Goal: Task Accomplishment & Management: Manage account settings

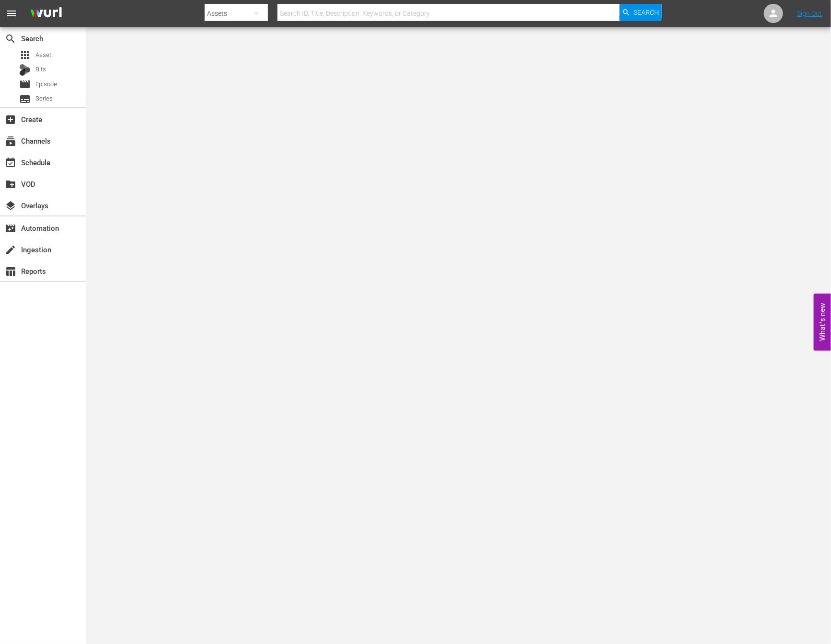
click at [599, 17] on input "text" at bounding box center [448, 13] width 342 height 23
click at [624, 14] on icon "button" at bounding box center [626, 12] width 9 height 9
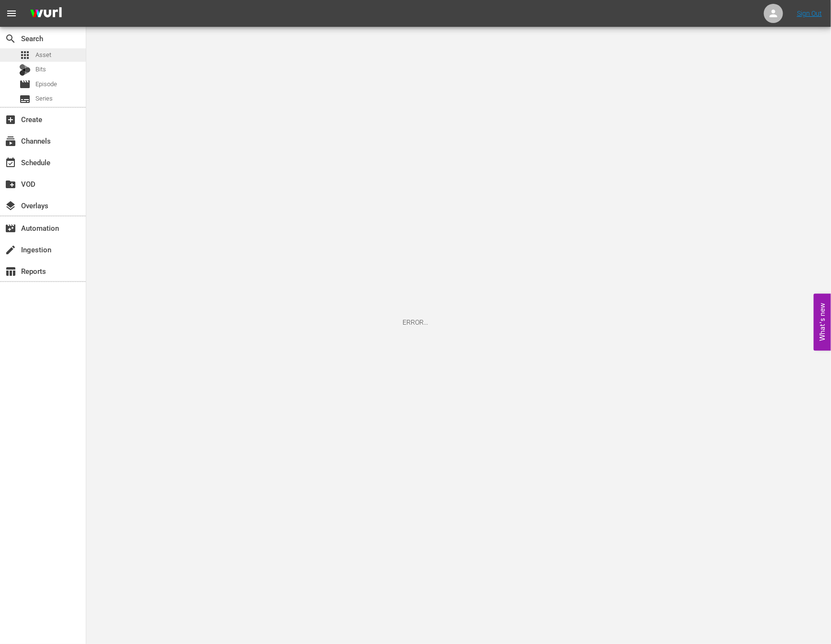
click at [29, 51] on span "apps" at bounding box center [24, 54] width 11 height 11
click at [40, 66] on span "Bits" at bounding box center [40, 70] width 11 height 10
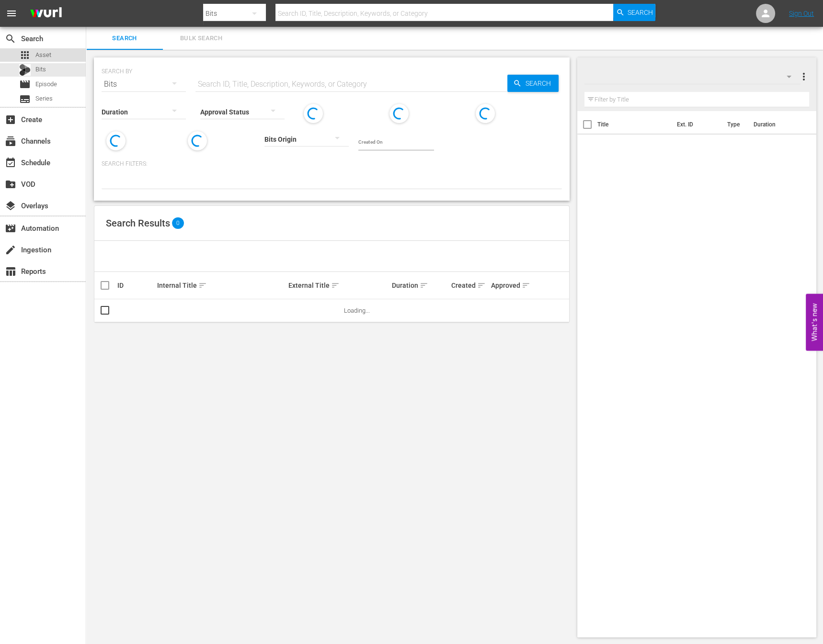
click at [52, 61] on div "apps Asset" at bounding box center [43, 54] width 86 height 13
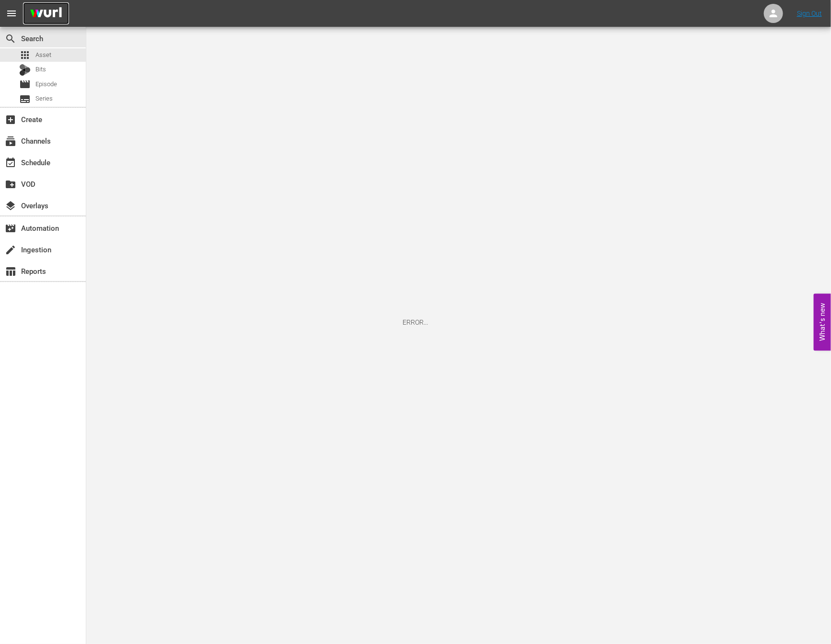
click at [31, 16] on img at bounding box center [46, 13] width 46 height 23
click at [42, 138] on div "subscriptions Channels" at bounding box center [27, 139] width 54 height 9
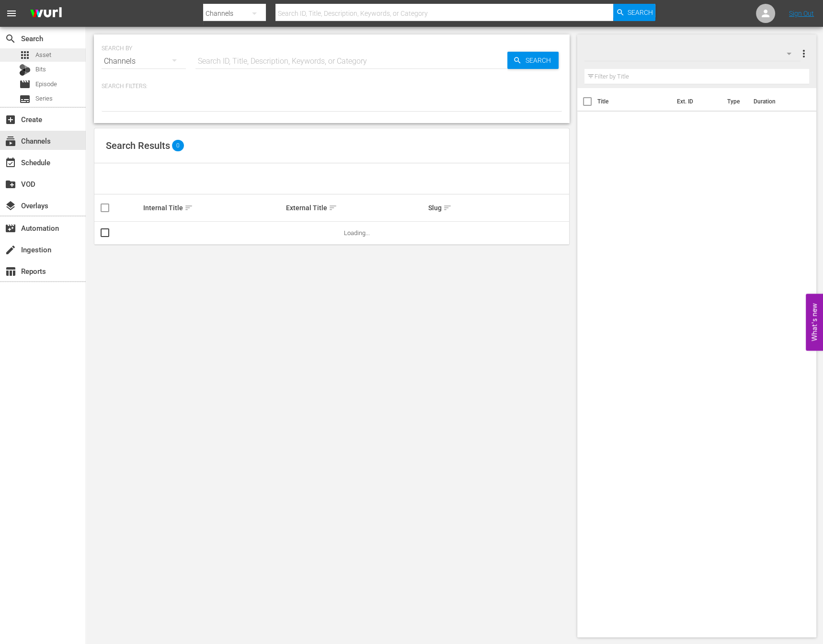
click at [46, 57] on span "Asset" at bounding box center [43, 55] width 16 height 10
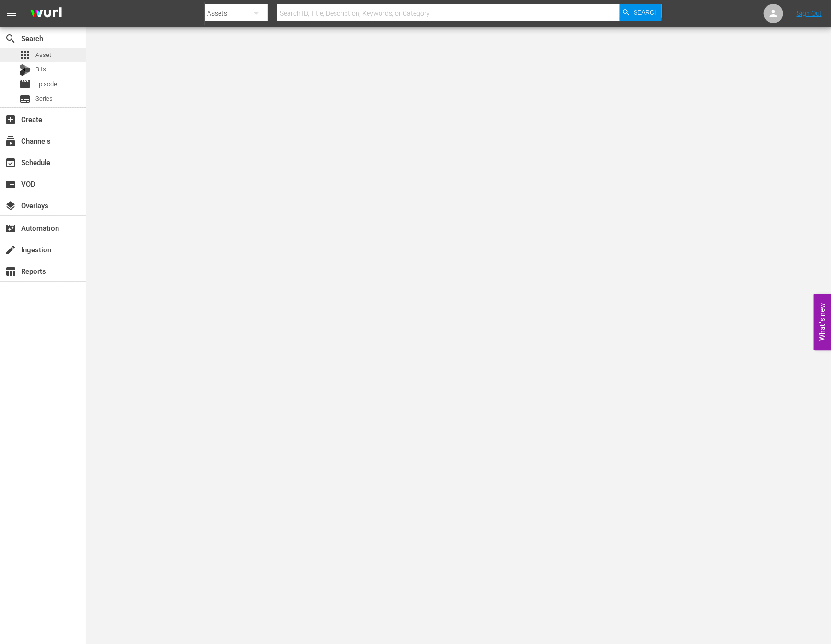
click at [67, 57] on div "apps Asset" at bounding box center [43, 54] width 86 height 13
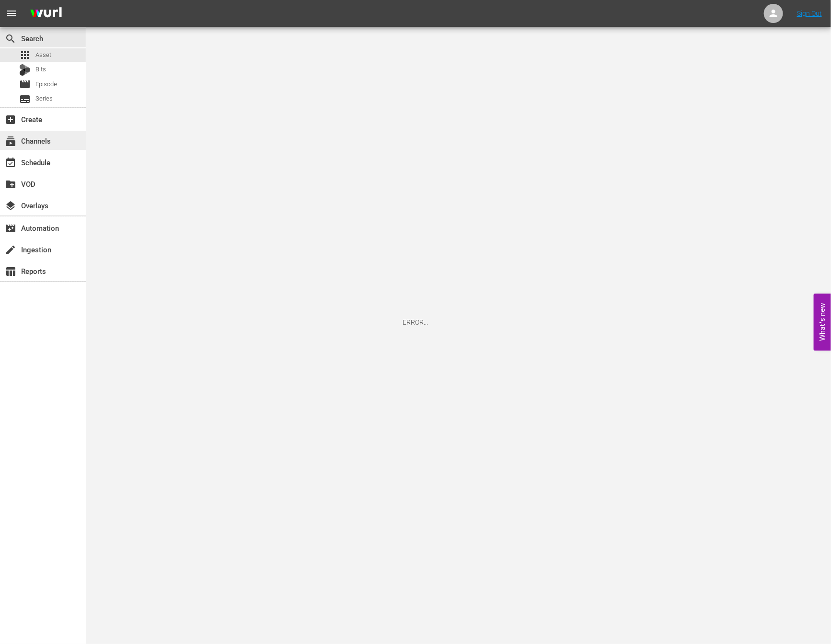
click at [43, 141] on div "subscriptions Channels" at bounding box center [27, 139] width 54 height 9
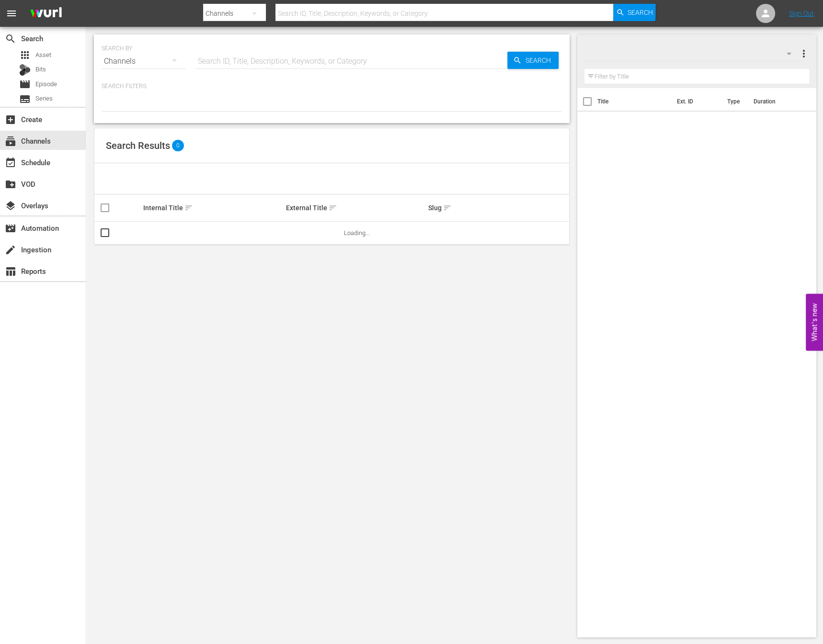
click at [119, 60] on div "Channels" at bounding box center [144, 61] width 84 height 27
click at [132, 153] on div "Assets" at bounding box center [132, 155] width 38 height 15
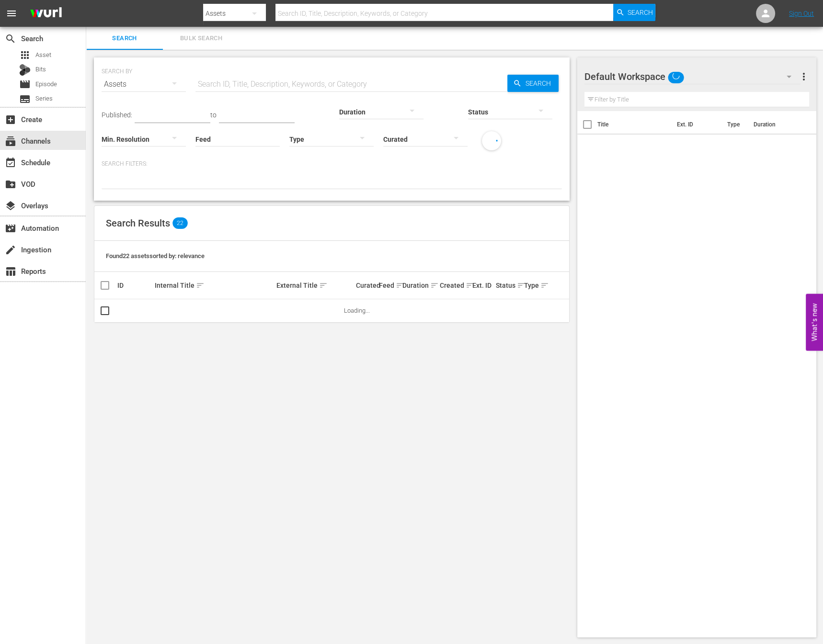
click at [226, 69] on div "SEARCH BY Search By Assets Search ID, Title, Description, Keywords, or Category…" at bounding box center [332, 78] width 460 height 34
click at [228, 74] on input "text" at bounding box center [351, 84] width 312 height 23
click at [396, 332] on div "SEARCH BY Search By Assets Search ID, Title, Description, Keywords, or Category…" at bounding box center [331, 347] width 491 height 595
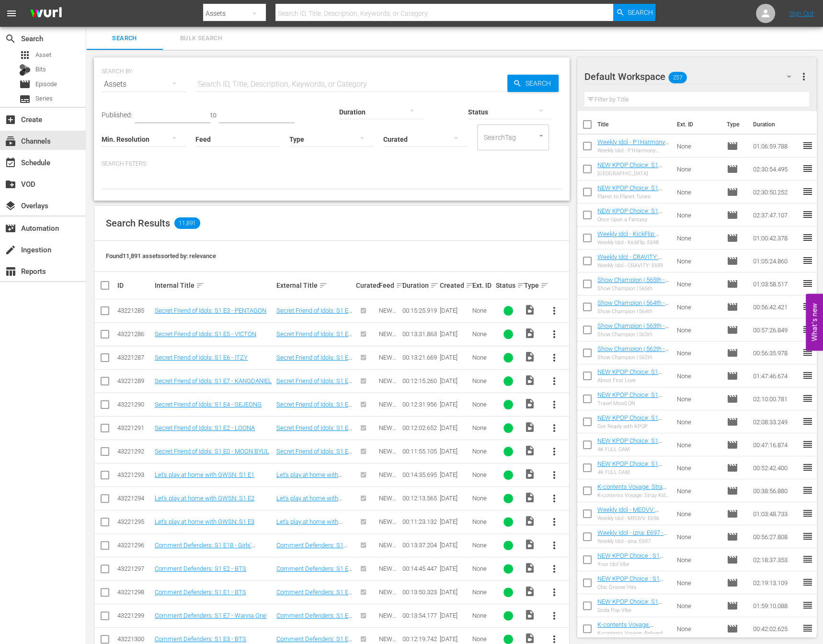
click at [464, 284] on div "Created sort" at bounding box center [455, 285] width 30 height 11
click at [292, 86] on input "text" at bounding box center [351, 84] width 312 height 23
type input "ㅏ"
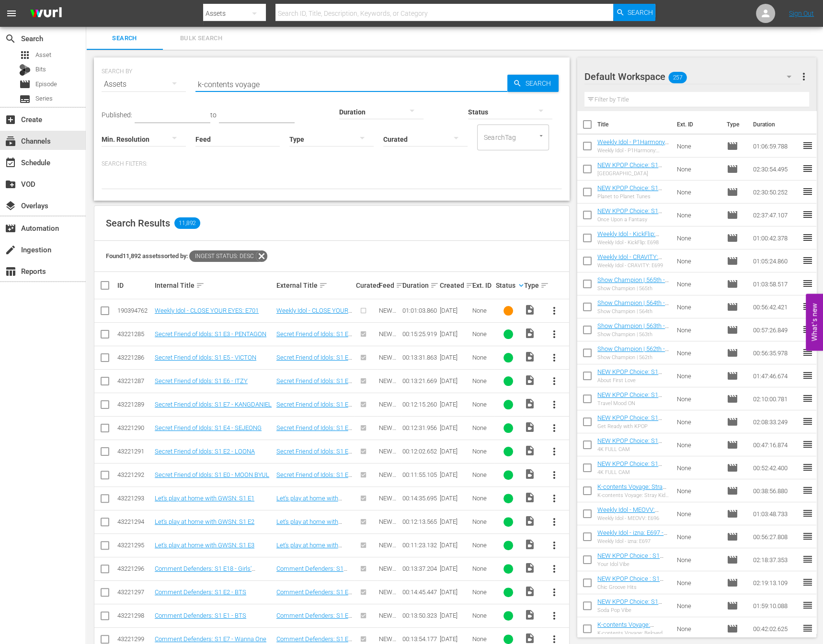
type input "k-contents voyage"
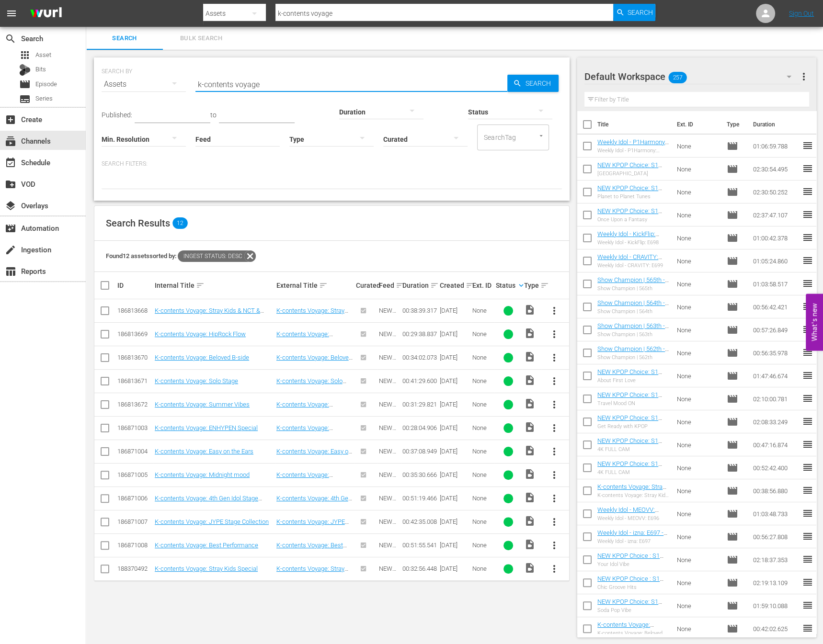
scroll to position [0, 0]
click at [275, 79] on input "k-contents voyage" at bounding box center [351, 83] width 312 height 23
click at [511, 88] on div "Status" at bounding box center [510, 105] width 84 height 34
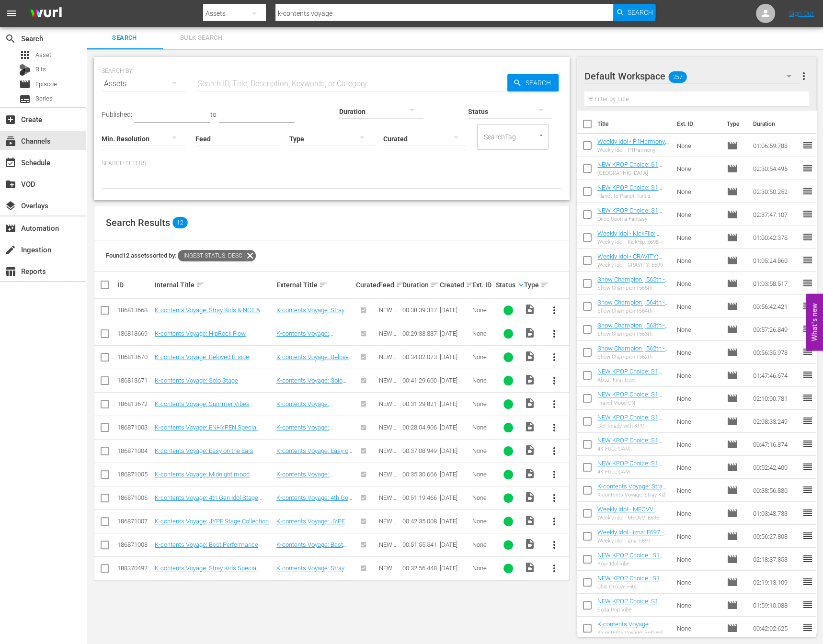
click at [519, 83] on icon "button" at bounding box center [517, 83] width 9 height 9
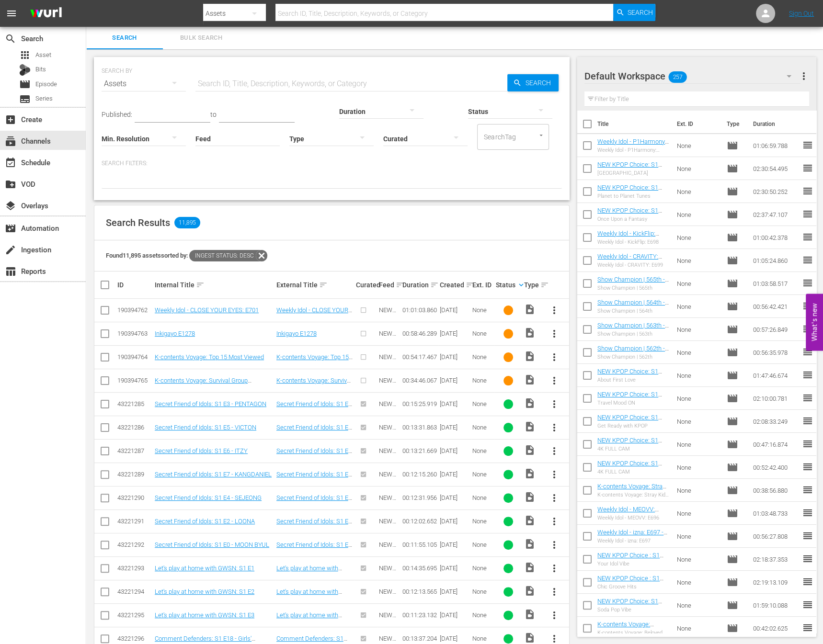
click at [555, 311] on span "more_vert" at bounding box center [553, 310] width 11 height 11
click at [585, 377] on div "Episode" at bounding box center [605, 382] width 65 height 23
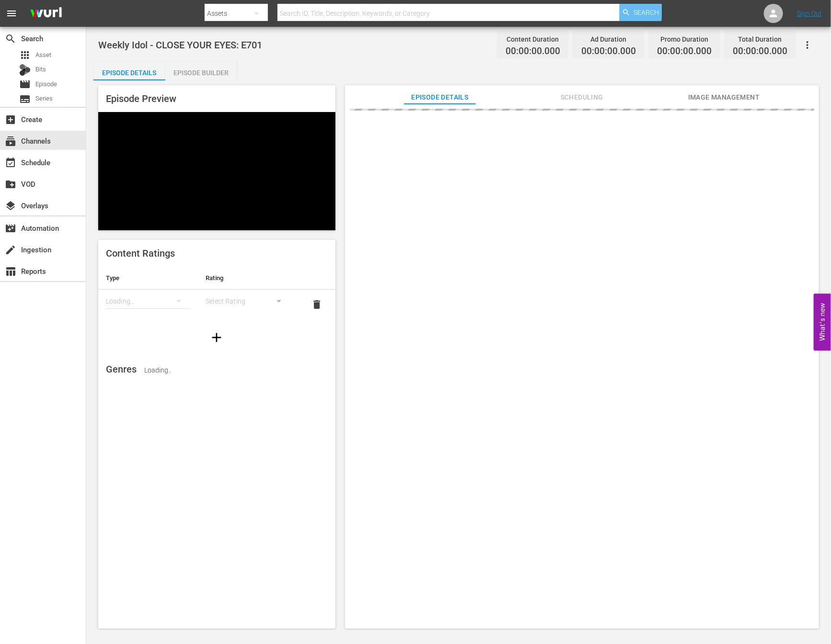
click at [649, 15] on span "Search" at bounding box center [645, 12] width 25 height 17
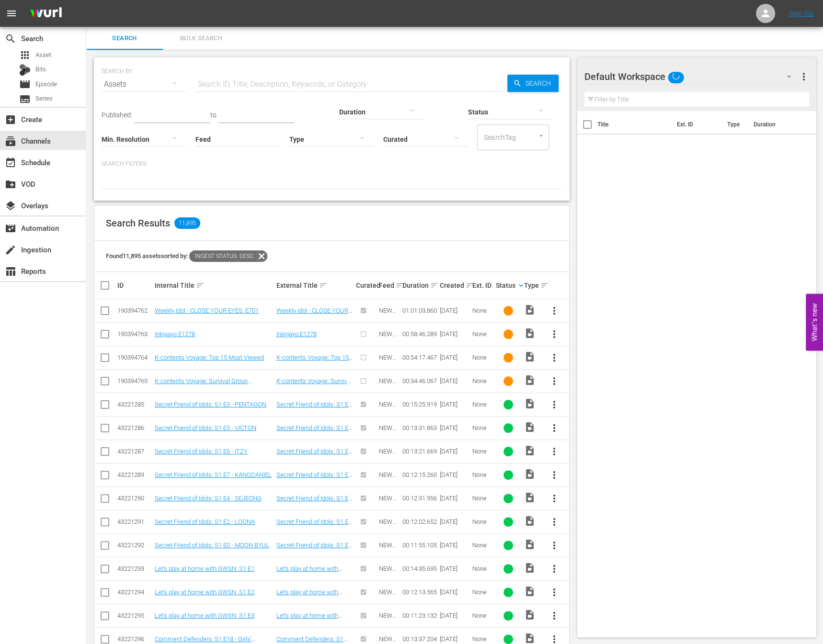
click at [555, 355] on span "more_vert" at bounding box center [553, 357] width 11 height 11
click at [580, 429] on div "Episode" at bounding box center [605, 429] width 65 height 23
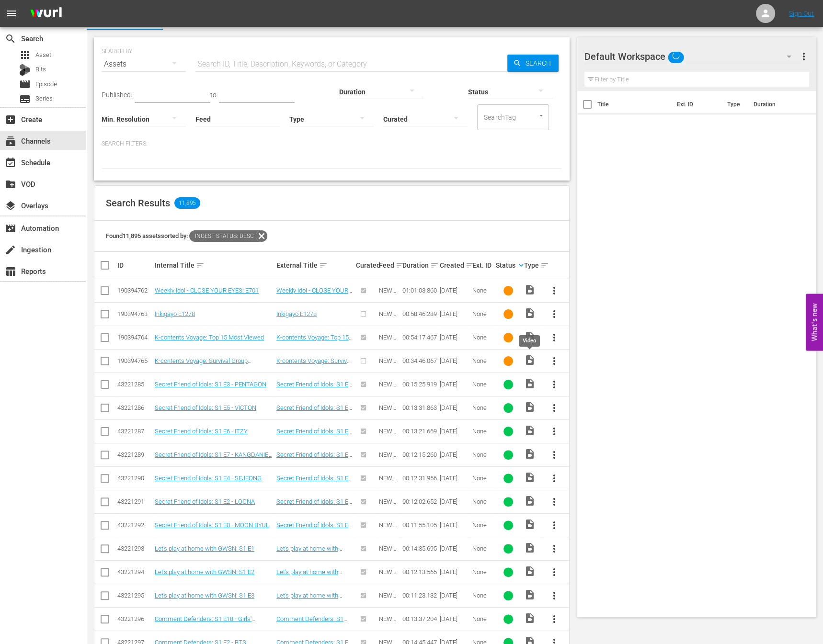
scroll to position [22, 0]
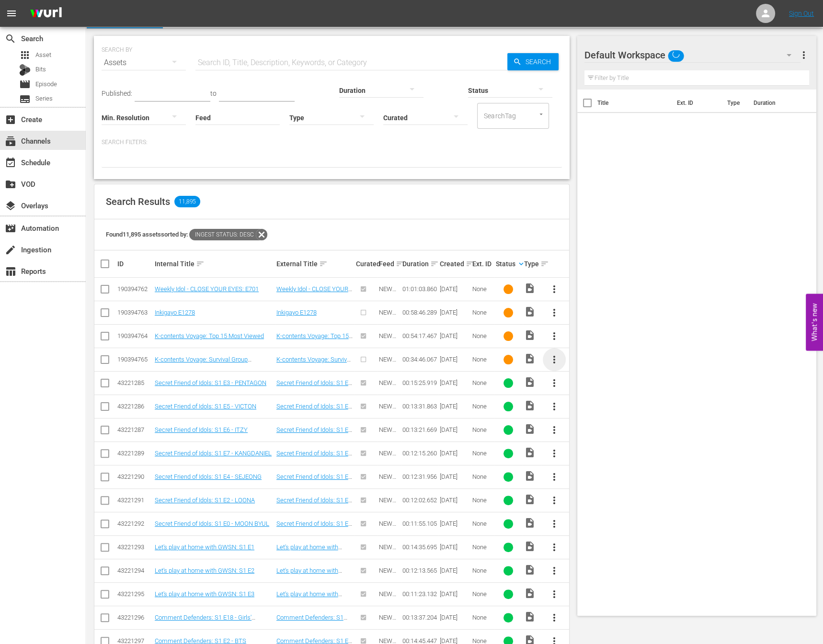
click at [554, 357] on span "more_vert" at bounding box center [553, 359] width 11 height 11
click at [601, 428] on div "Episode" at bounding box center [605, 431] width 65 height 23
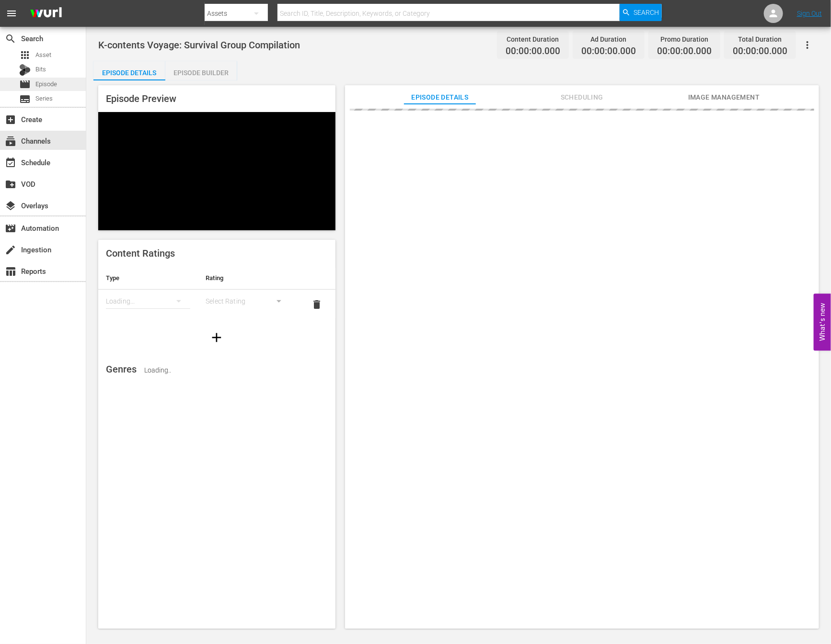
click at [57, 82] on span "Episode" at bounding box center [46, 85] width 22 height 10
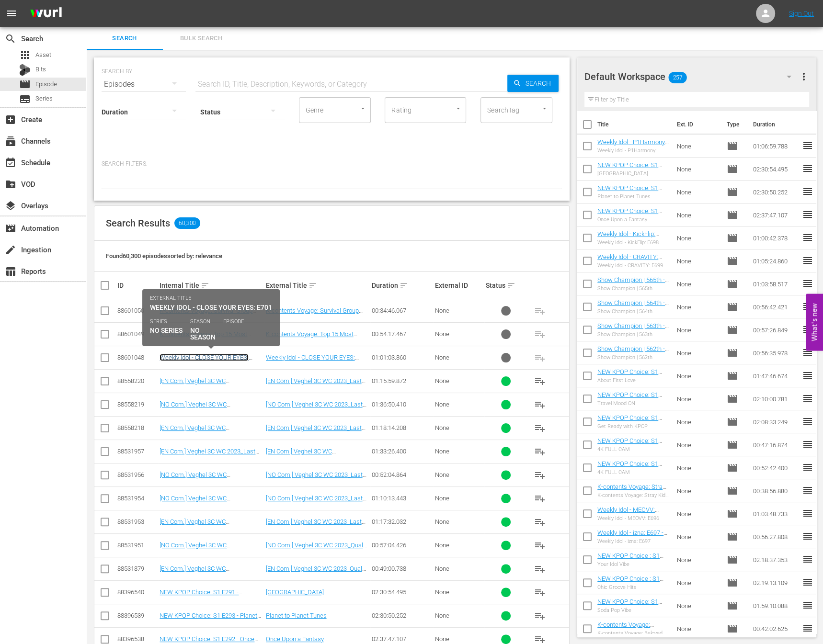
click at [215, 357] on link "Weekly Idol - CLOSE YOUR EYES: E701" at bounding box center [203, 361] width 89 height 14
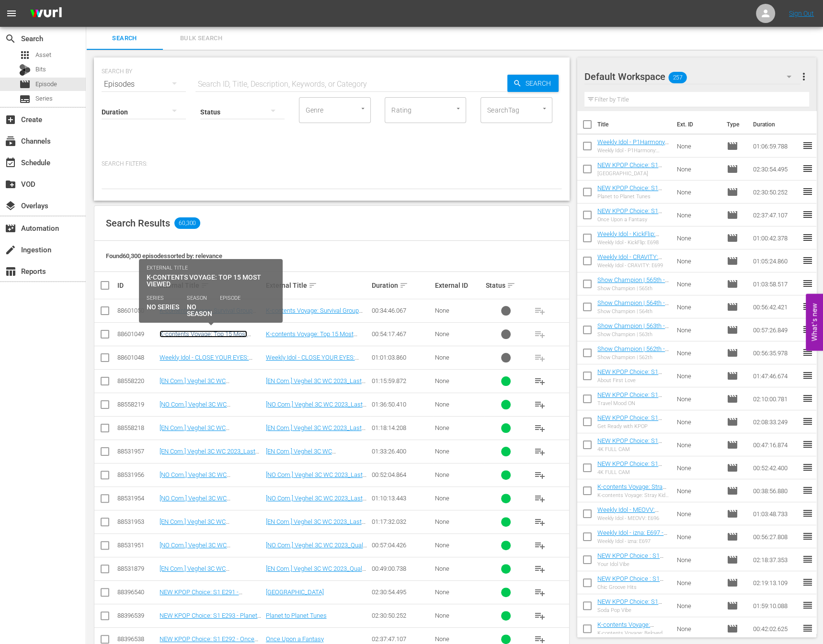
click at [225, 332] on link "K-contents Voyage: Top 15 Most Viewed" at bounding box center [203, 337] width 88 height 14
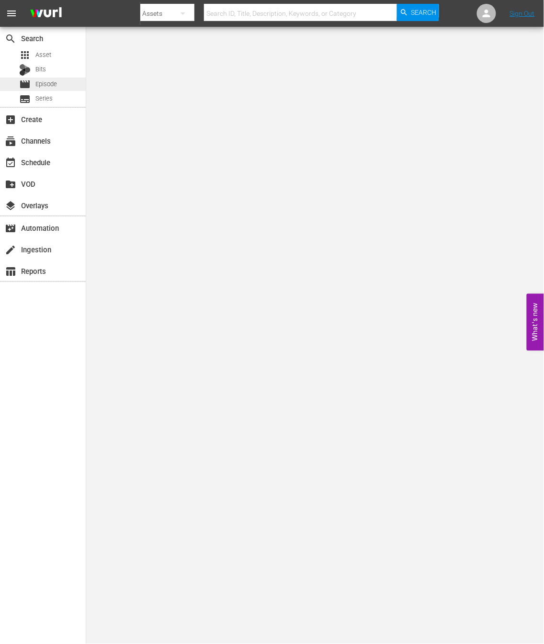
click at [56, 80] on span "Episode" at bounding box center [46, 85] width 22 height 10
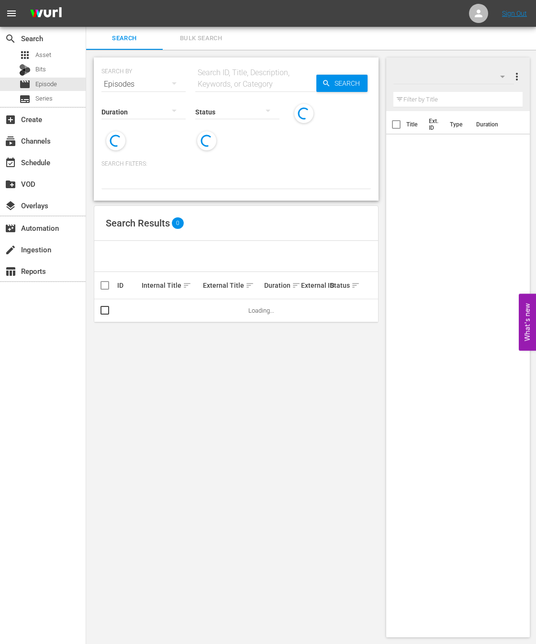
click at [239, 69] on div "Search ID, Title, Description, Keywords, or Category" at bounding box center [255, 78] width 121 height 23
click at [225, 78] on input "text" at bounding box center [255, 84] width 121 height 23
click at [334, 89] on span "Search" at bounding box center [349, 83] width 37 height 17
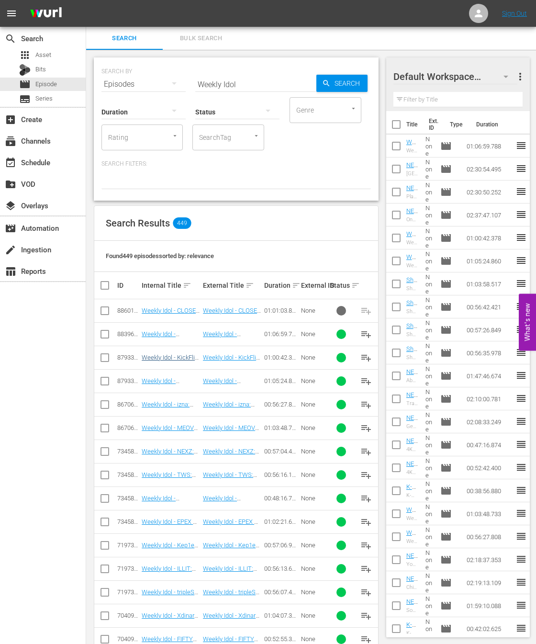
click at [165, 356] on link "Weekly Idol - KickFlip: E698 - NEW [DOMAIN_NAME] - SSTV - 202508" at bounding box center [171, 368] width 58 height 29
click at [247, 86] on input "Weekly Idol" at bounding box center [255, 84] width 121 height 23
type input "voyage"
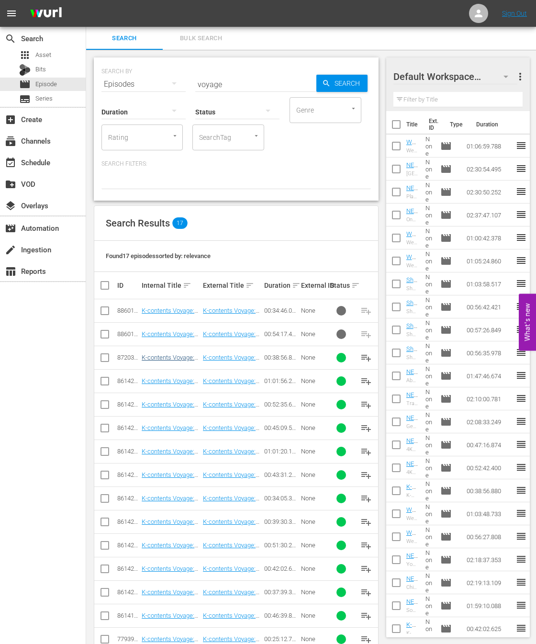
click at [175, 359] on link "K-contents Voyage: Stray Kids Special - NEW [DOMAIN_NAME] - SSTV - 202507" at bounding box center [170, 372] width 57 height 36
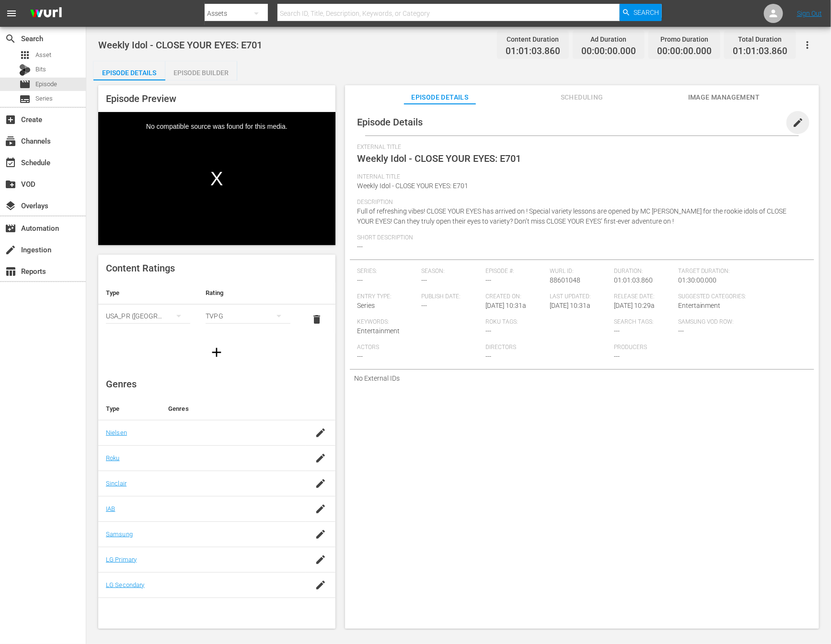
click at [792, 120] on span "edit" at bounding box center [797, 122] width 11 height 11
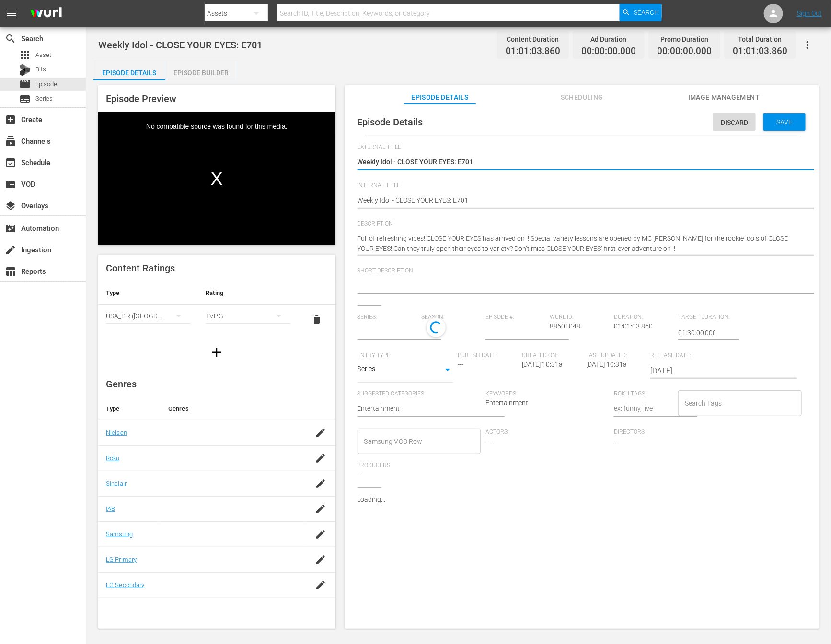
click at [467, 164] on textarea "Weekly Idol - CLOSE YOUR EYES: E701" at bounding box center [579, 162] width 444 height 11
type input "No Series"
click at [463, 193] on div "Weekly Idol - CLOSE YOUR EYES: E701 Weekly Idol - CLOSE YOUR EYES: E701" at bounding box center [579, 201] width 444 height 23
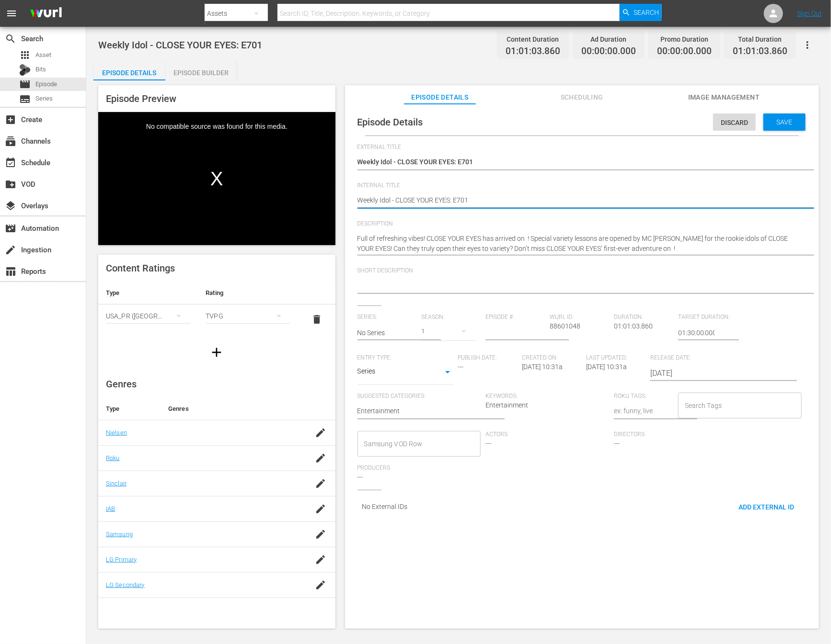
type textarea "Weekly Idol - CLOSE YOUR EYES: E701"
type textarea "Weekly Idol - CLOSE YOUR EYES: E701 -"
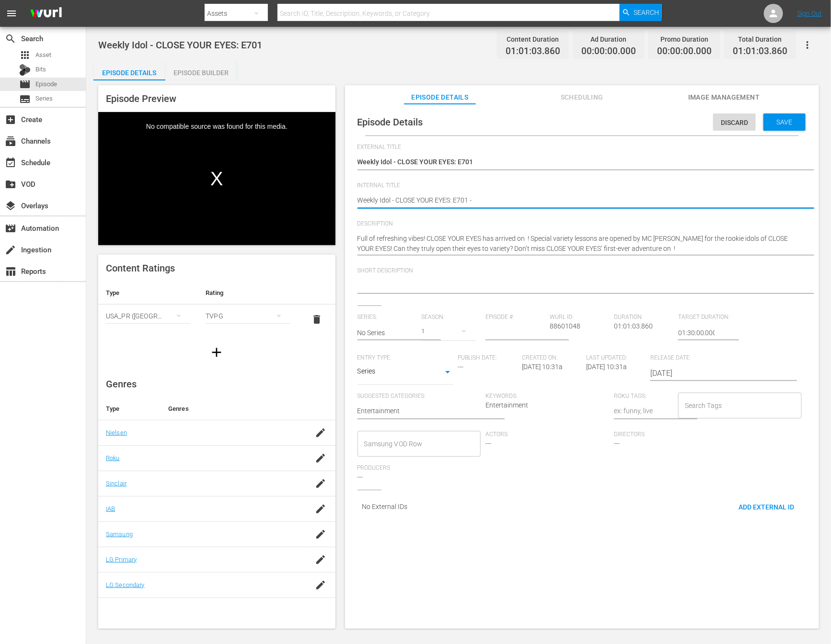
type textarea "Weekly Idol - CLOSE YOUR EYES: E701 -"
type textarea "Weekly Idol - CLOSE YOUR EYES: E701 - N"
type textarea "Weekly Idol - CLOSE YOUR EYES: E701 - NE"
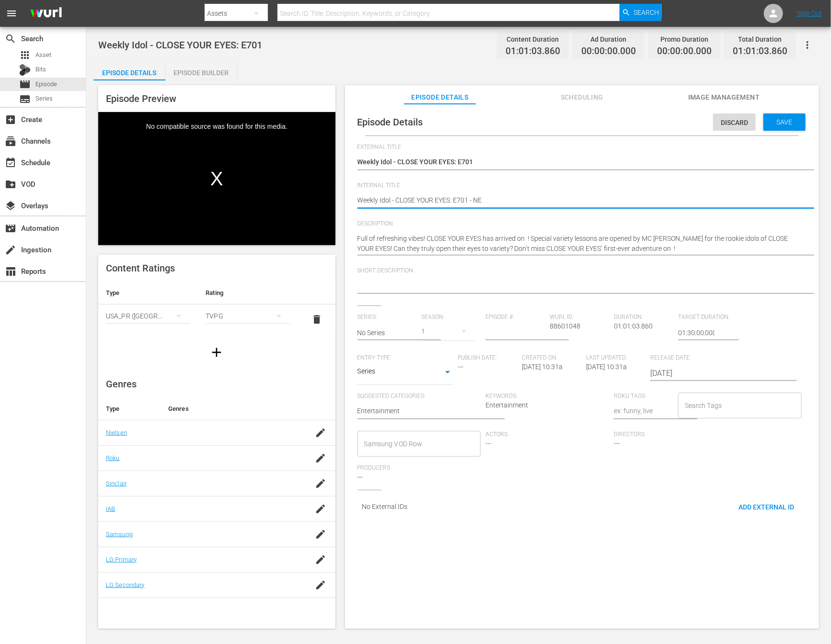
type textarea "Weekly Idol - CLOSE YOUR EYES: E701 - NEW"
type textarea "Weekly Idol - CLOSE YOUR EYES: E701 - NEW K"
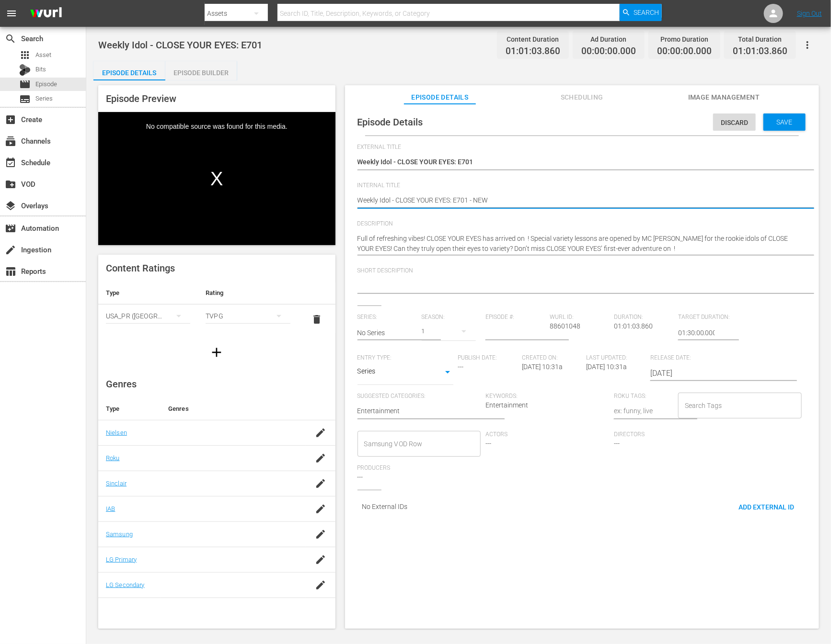
type textarea "Weekly Idol - CLOSE YOUR EYES: E701 - NEW K"
type textarea "Weekly Idol - CLOSE YOUR EYES: E701 - NEW K."
type textarea "Weekly Idol - CLOSE YOUR EYES: E701 - NEW K.I"
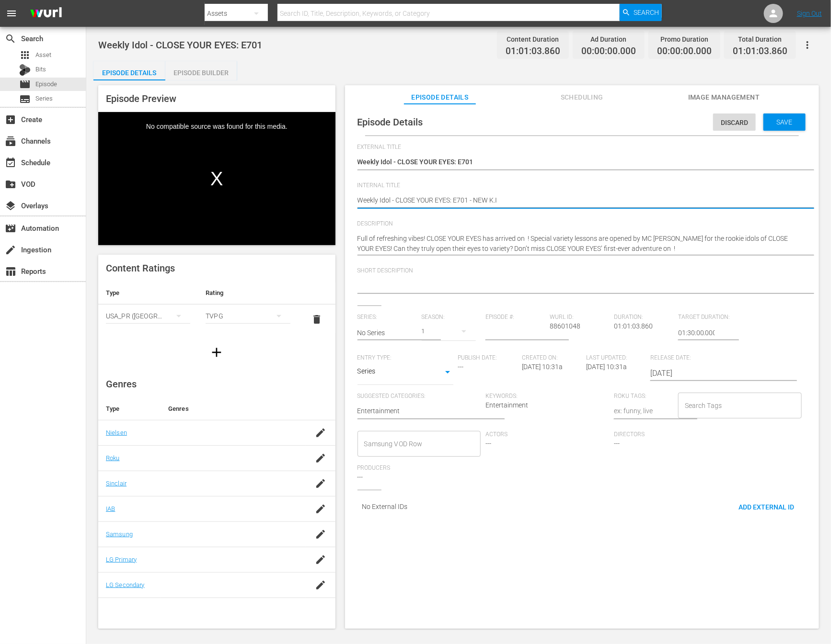
type textarea "Weekly Idol - CLOSE YOUR EYES: E701 - NEW K.ID"
type textarea "Weekly Idol - CLOSE YOUR EYES: E701 - NEW K.ID -"
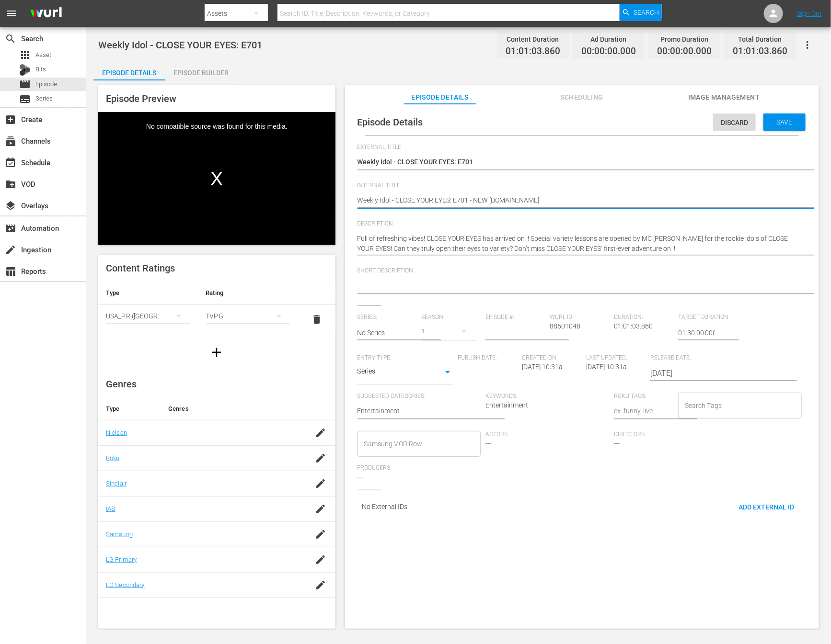
type textarea "Weekly Idol - CLOSE YOUR EYES: E701 - NEW K.ID -"
type textarea "Weekly Idol - CLOSE YOUR EYES: E701 - NEW K.ID"
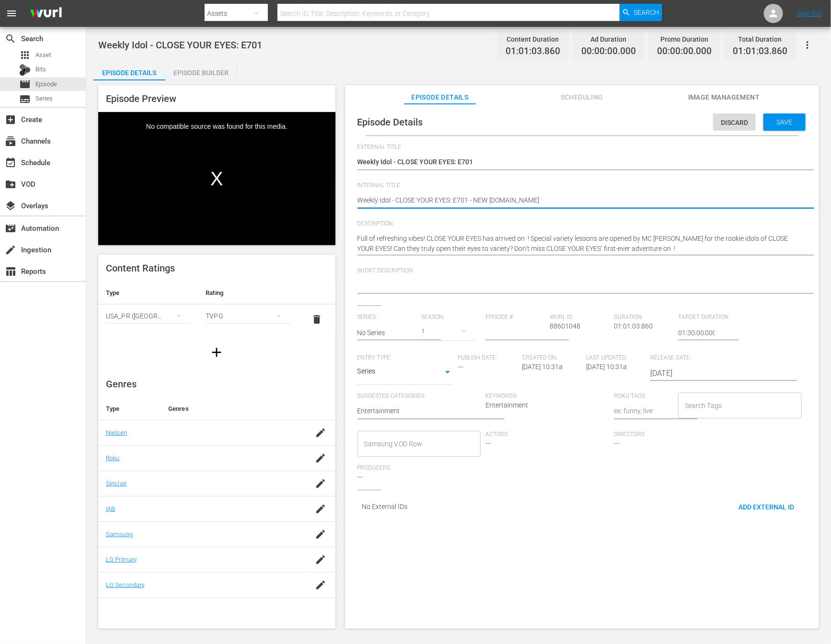
type textarea "Weekly Idol - CLOSE YOUR EYES: E701 - NEW K.ID"
type textarea "Weekly Idol - CLOSE YOUR EYES: E701 - NEW K.ID."
type textarea "Weekly Idol - CLOSE YOUR EYES: E701 - NEW K.ID"
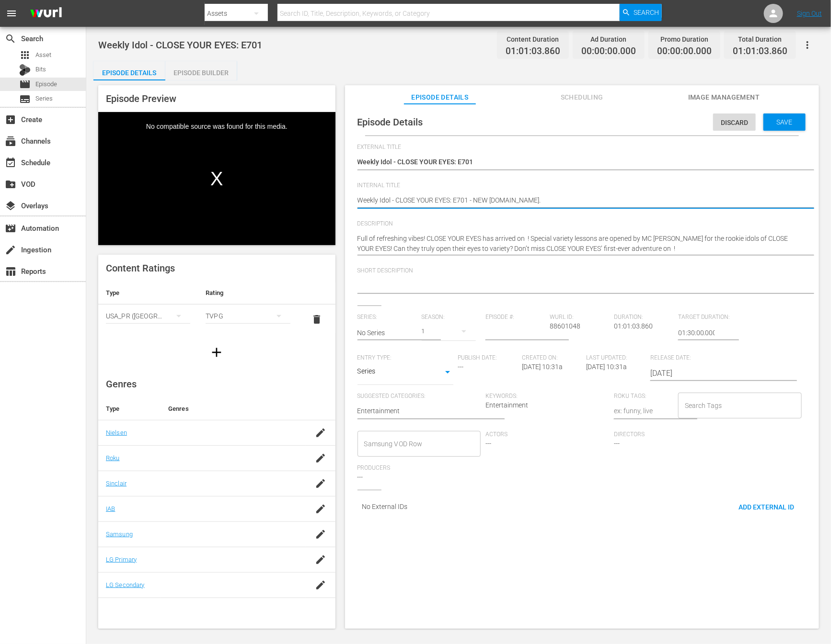
type textarea "Weekly Idol - CLOSE YOUR EYES: E701 - NEW K.ID"
type textarea "Weekly Idol - CLOSE YOUR EYES: E701 - NEW K.ID -"
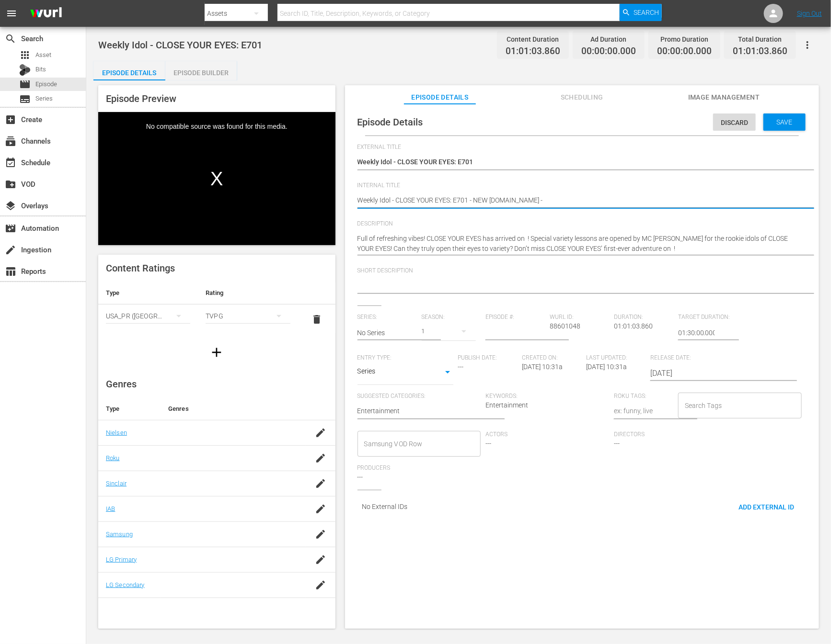
type textarea "Weekly Idol - CLOSE YOUR EYES: E701 - NEW K.ID -"
type textarea "Weekly Idol - CLOSE YOUR EYES: E701 - NEW K.ID - S"
type textarea "Weekly Idol - CLOSE YOUR EYES: E701 - NEW K.ID - SS"
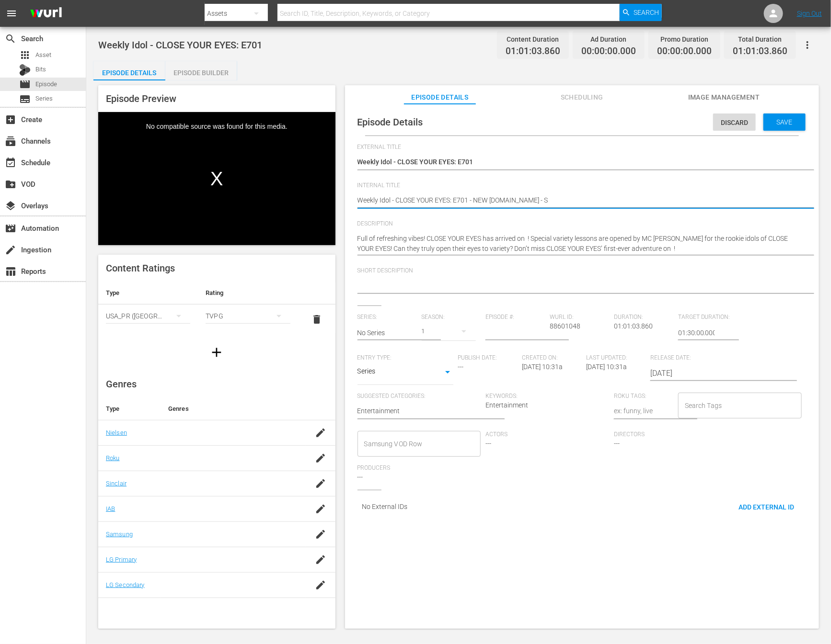
type textarea "Weekly Idol - CLOSE YOUR EYES: E701 - NEW K.ID - SS"
type textarea "Weekly Idol - CLOSE YOUR EYES: E701 - NEW K.ID - SST"
type textarea "Weekly Idol - CLOSE YOUR EYES: E701 - NEW K.ID - SSTV"
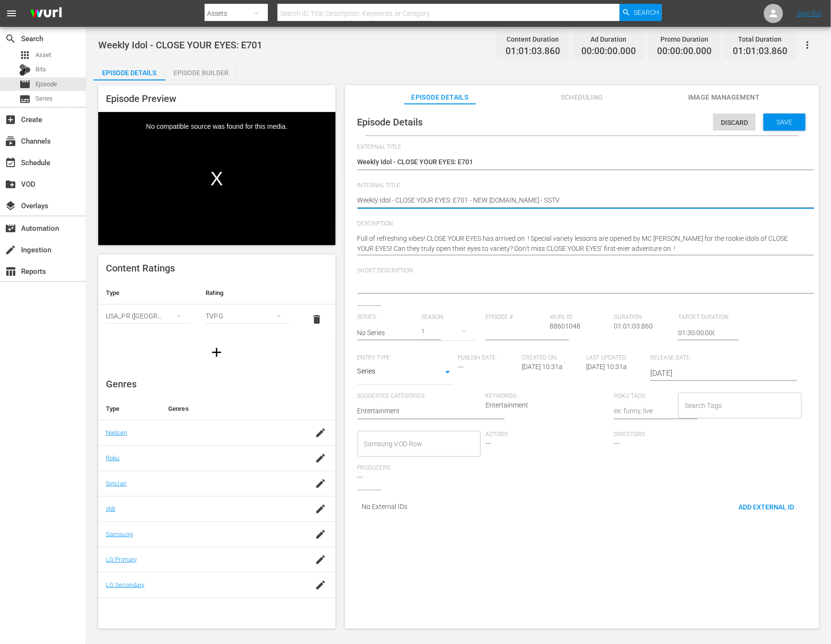
type textarea "Weekly Idol - CLOSE YOUR EYES: E701 - NEW K.ID - SSTV"
type textarea "Weekly Idol - CLOSE YOUR EYES: E701 - NEW K.ID - SSTV -"
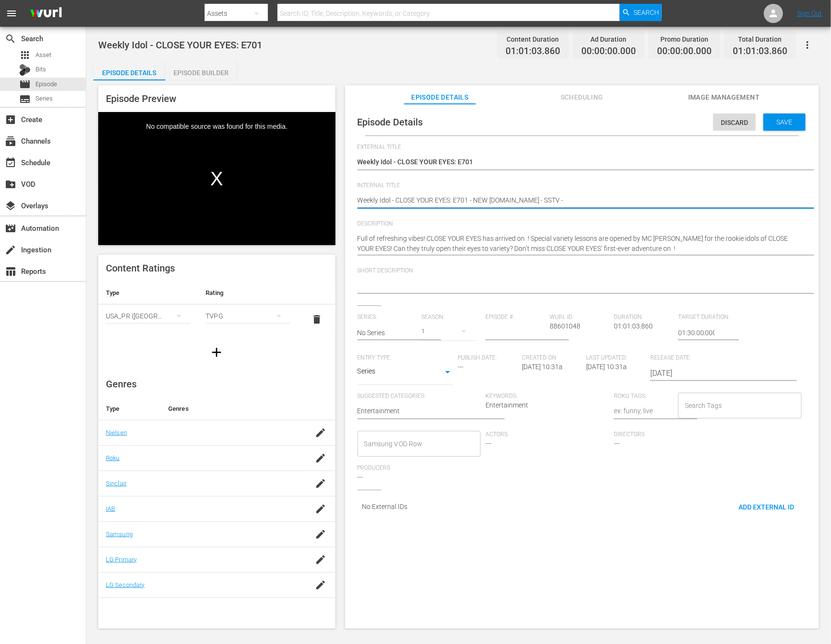
type textarea "Weekly Idol - CLOSE YOUR EYES: E701 - NEW K.ID - SSTV -"
type textarea "Weekly Idol - CLOSE YOUR EYES: E701 - NEW K.ID - SSTV - 2"
type textarea "Weekly Idol - CLOSE YOUR EYES: E701 - NEW K.ID - SSTV - 20"
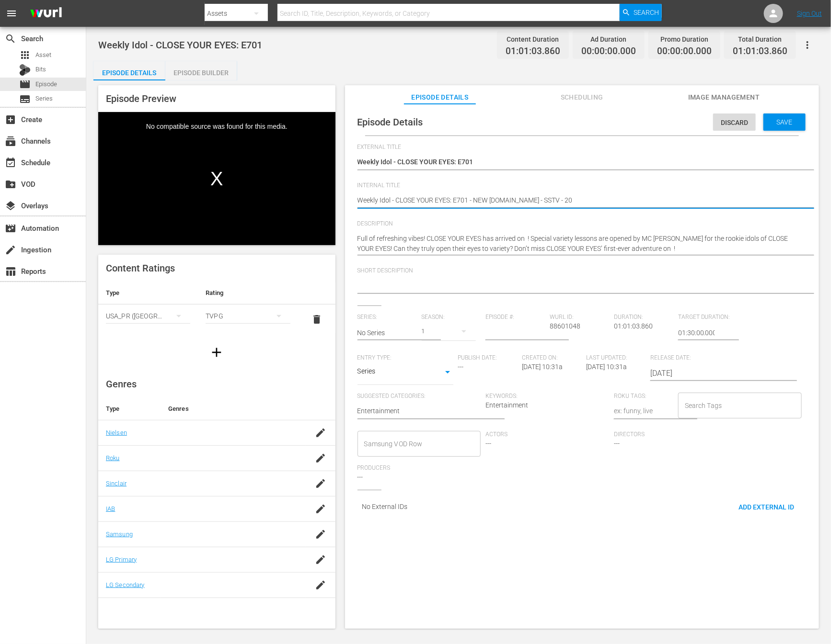
type textarea "Weekly Idol - CLOSE YOUR EYES: E701 - NEW K.ID - SSTV - 202"
type textarea "Weekly Idol - CLOSE YOUR EYES: E701 - NEW K.ID - SSTV - 2025"
type textarea "Weekly Idol - CLOSE YOUR EYES: E701 - NEW K.ID - SSTV - 20250"
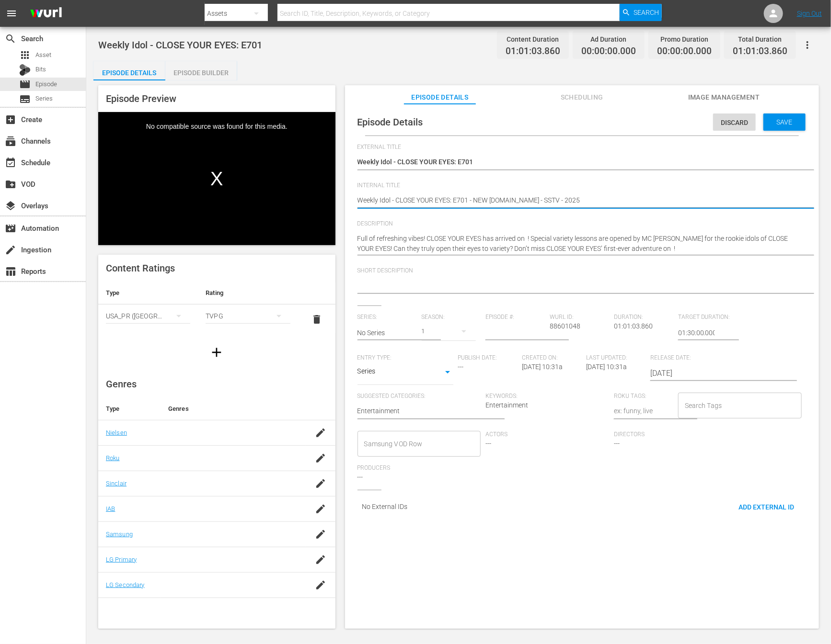
type textarea "Weekly Idol - CLOSE YOUR EYES: E701 - NEW K.ID - SSTV - 20250"
type textarea "Weekly Idol - CLOSE YOUR EYES: E701 - NEW K.ID - SSTV - 202508"
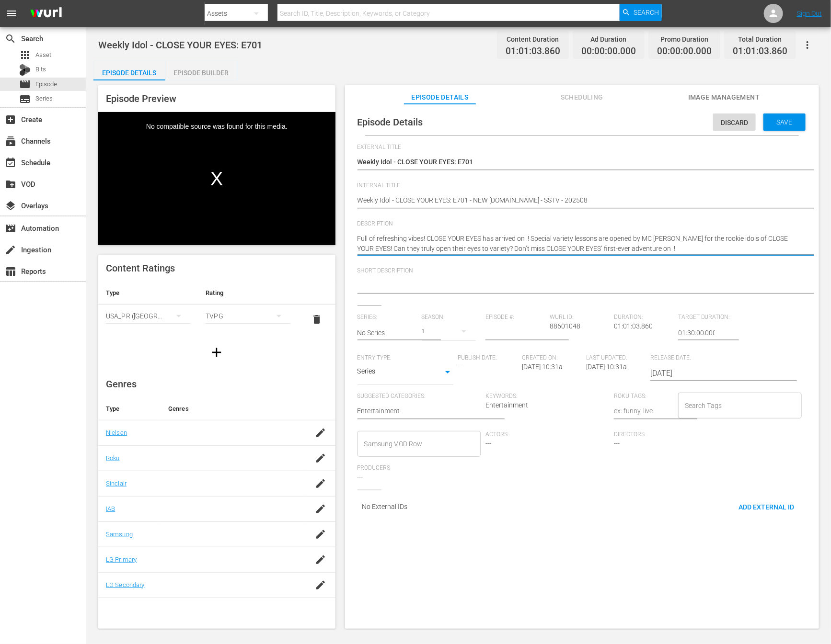
click at [687, 244] on textarea "Full of refreshing vibes! CLOSE YOUR EYES has arrived on ! Special variety less…" at bounding box center [579, 244] width 444 height 20
click at [526, 245] on textarea "Full of refreshing vibes! CLOSE YOUR EYES has arrived on ! Special variety less…" at bounding box center [579, 244] width 444 height 20
type textarea "Full of refreshing vibes! CLOSE YOUR EYES has arrived on < ! Special variety le…"
type textarea "Full of refreshing vibes! CLOSE YOUR EYES has arrived on <> ! Special variety l…"
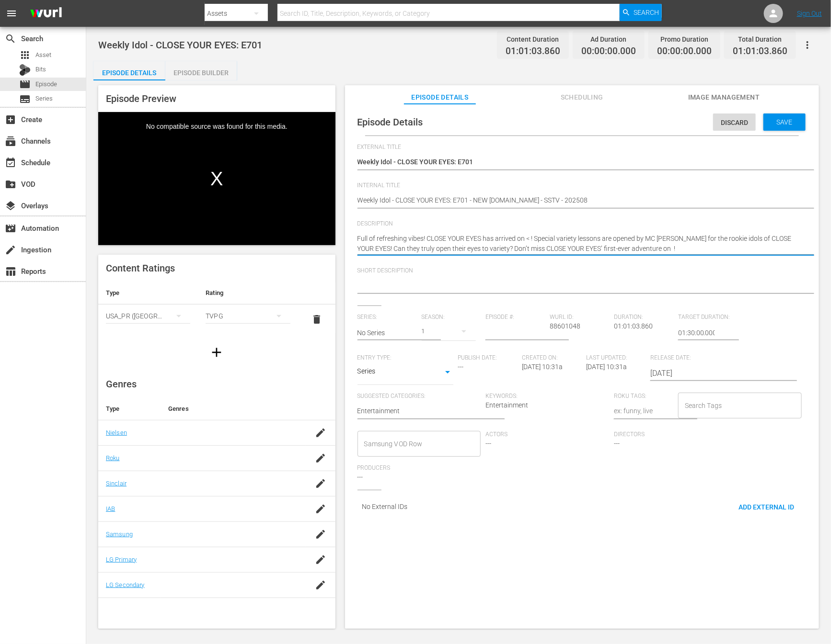
type textarea "Full of refreshing vibes! CLOSE YOUR EYES has arrived on <> ! Special variety l…"
type textarea "Full of refreshing vibes! CLOSE YOUR EYES has arrived on <>! Special variety le…"
type textarea "Full of refreshing vibes! CLOSE YOUR EYES has arrived on <ㅉ>! Special variety l…"
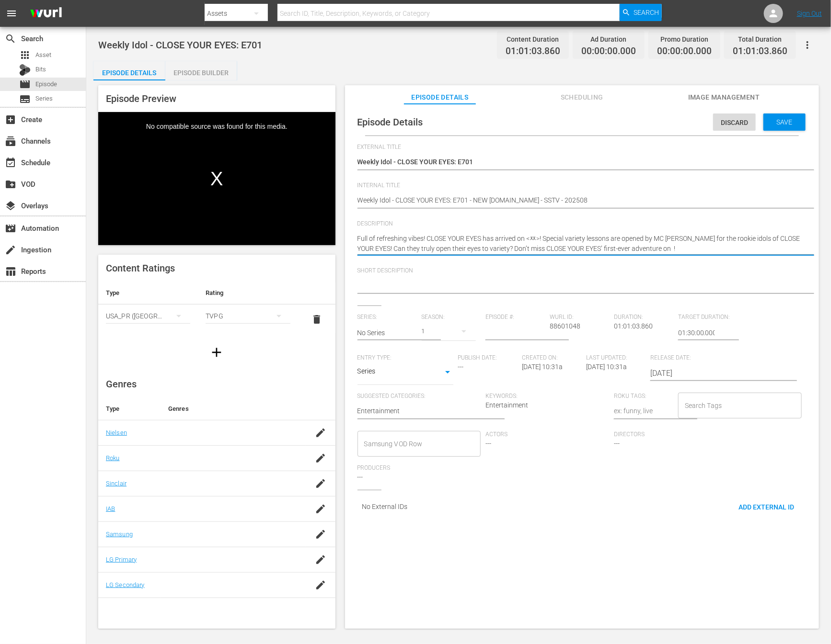
type textarea "Full of refreshing vibes! CLOSE YOUR EYES has arrived on <ㅉㄷ>! Special variety …"
type textarea "Full of refreshing vibes! CLOSE YOUR EYES has arrived on <ㅉ>! Special variety l…"
type textarea "Full of refreshing vibes! CLOSE YOUR EYES has arrived on <>! Special variety le…"
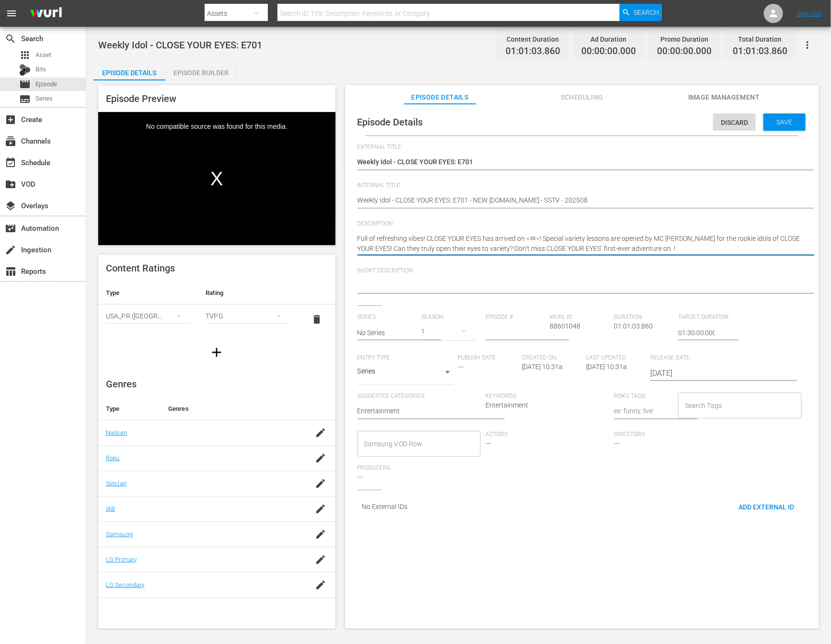
type textarea "Full of refreshing vibes! CLOSE YOUR EYES has arrived on <>! Special variety le…"
type textarea "Full of refreshing vibes! CLOSE YOUR EYES has arrived on <W>! Special variety l…"
type textarea "Full of refreshing vibes! CLOSE YOUR EYES has arrived on <We>! Special variety …"
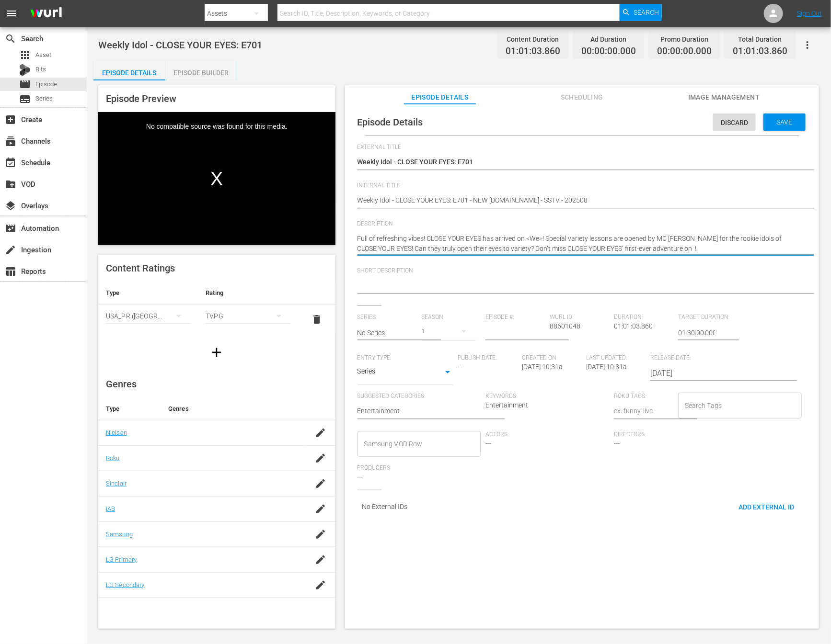
type textarea "Full of refreshing vibes! CLOSE YOUR EYES has arrived on <Wee>! Special variety…"
type textarea "Full of refreshing vibes! CLOSE YOUR EYES has arrived on <Week>! Special variet…"
type textarea "Full of refreshing vibes! CLOSE YOUR EYES has arrived on <Weekl>! Special varie…"
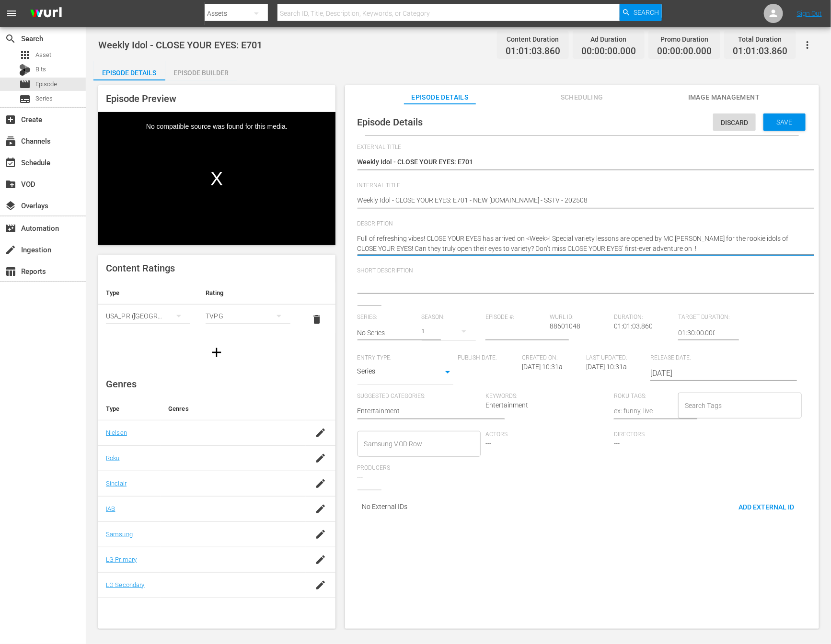
type textarea "Full of refreshing vibes! CLOSE YOUR EYES has arrived on <Weekl>! Special varie…"
type textarea "Full of refreshing vibes! CLOSE YOUR EYES has arrived on <Weekly>! Special vari…"
type textarea "Full of refreshing vibes! CLOSE YOUR EYES has arrived on <Weekly >! Special var…"
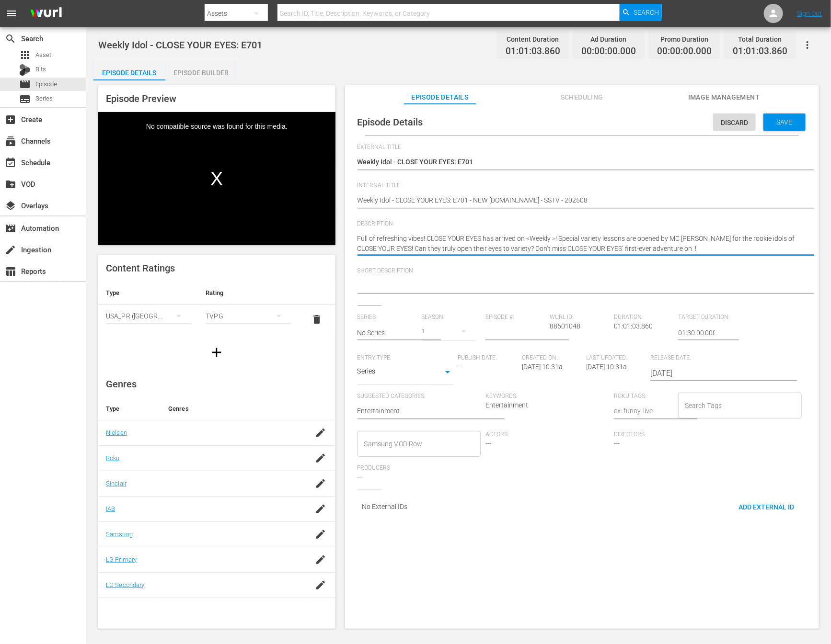
type textarea "Full of refreshing vibes! CLOSE YOUR EYES has arrived on <Weekly I>! Special va…"
type textarea "Full of refreshing vibes! CLOSE YOUR EYES has arrived on <Weekly Id>! Special v…"
type textarea "Full of refreshing vibes! CLOSE YOUR EYES has arrived on <Weekly Ido>! Special …"
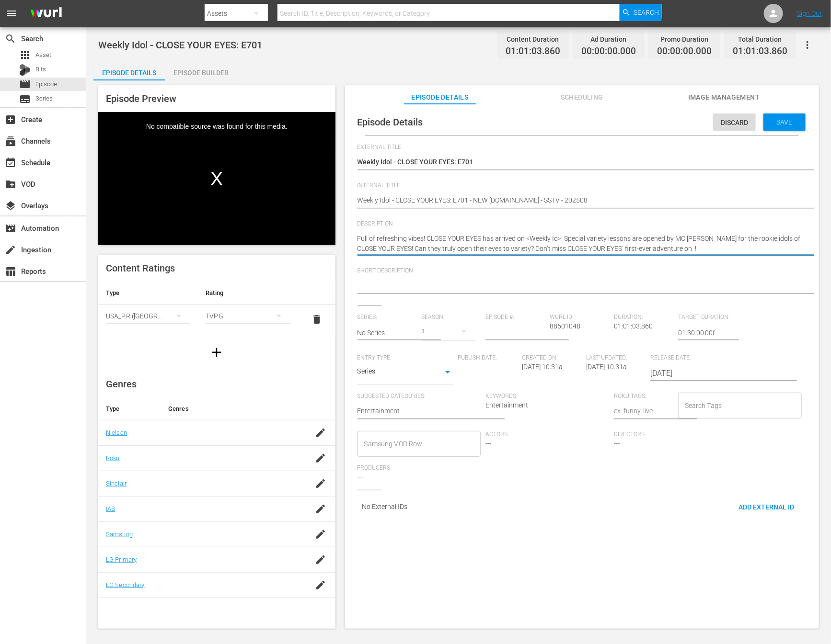
type textarea "Full of refreshing vibes! CLOSE YOUR EYES has arrived on <Weekly Ido>! Special …"
type textarea "Full of refreshing vibes! CLOSE YOUR EYES has arrived on <Weekly Idol>! Special…"
drag, startPoint x: 530, startPoint y: 239, endPoint x: 555, endPoint y: 244, distance: 25.7
click at [555, 244] on textarea "Full of refreshing vibes! CLOSE YOUR EYES has arrived on ! Special variety less…" at bounding box center [579, 244] width 444 height 20
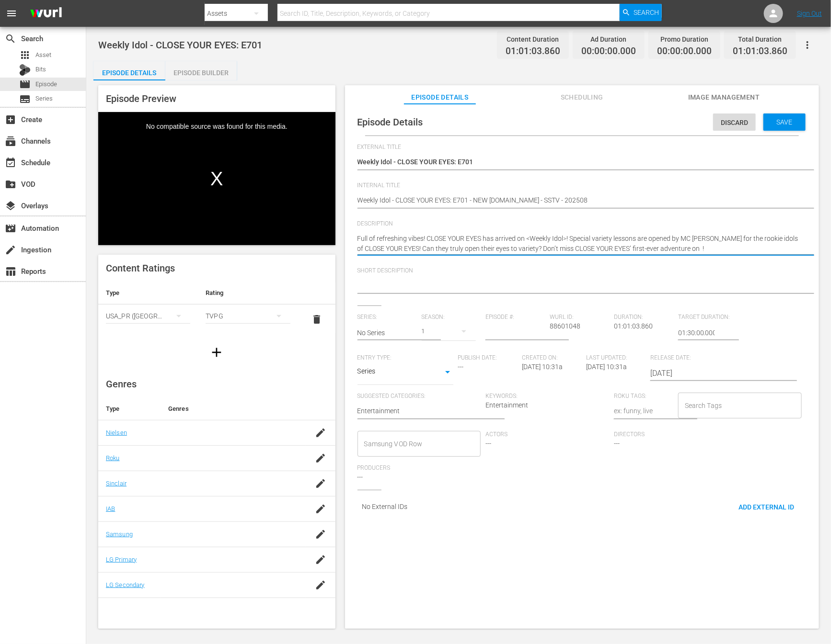
click at [534, 241] on textarea "Full of refreshing vibes! CLOSE YOUR EYES has arrived on ! Special variety less…" at bounding box center [579, 244] width 444 height 20
drag, startPoint x: 529, startPoint y: 240, endPoint x: 546, endPoint y: 238, distance: 16.9
click at [546, 238] on textarea "Full of refreshing vibes! CLOSE YOUR EYES has arrived on ! Special variety less…" at bounding box center [579, 244] width 444 height 20
drag, startPoint x: 567, startPoint y: 240, endPoint x: 528, endPoint y: 240, distance: 39.3
click at [528, 240] on textarea "Full of refreshing vibes! CLOSE YOUR EYES has arrived on ! Special variety less…" at bounding box center [579, 244] width 444 height 20
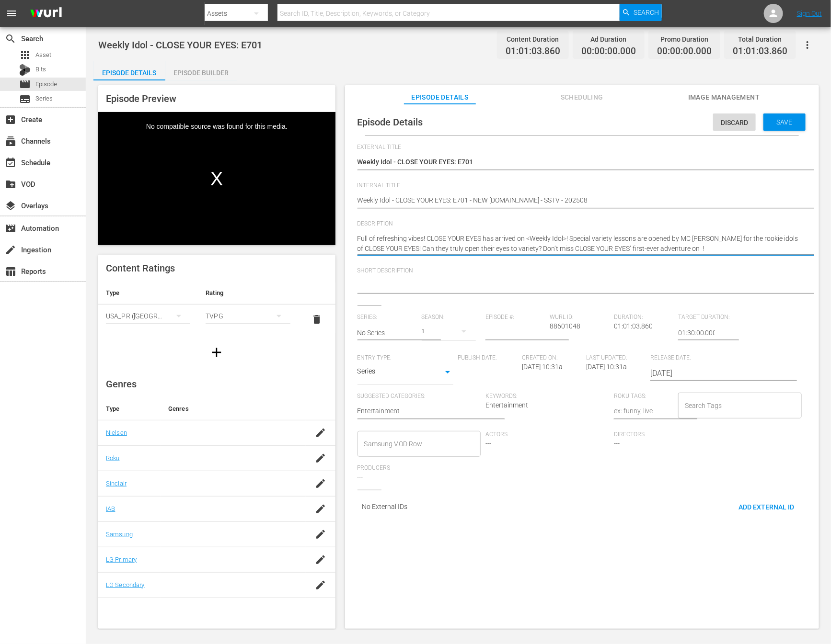
click at [695, 251] on textarea "Full of refreshing vibes! CLOSE YOUR EYES has arrived on ! Special variety less…" at bounding box center [579, 244] width 444 height 20
type textarea "Full of refreshing vibes! CLOSE YOUR EYES has arrived on <Weekly Idol>! Special…"
paste textarea "<Weekly Idol>"
type textarea "Full of refreshing vibes! CLOSE YOUR EYES has arrived on <Weekly Idol>! Special…"
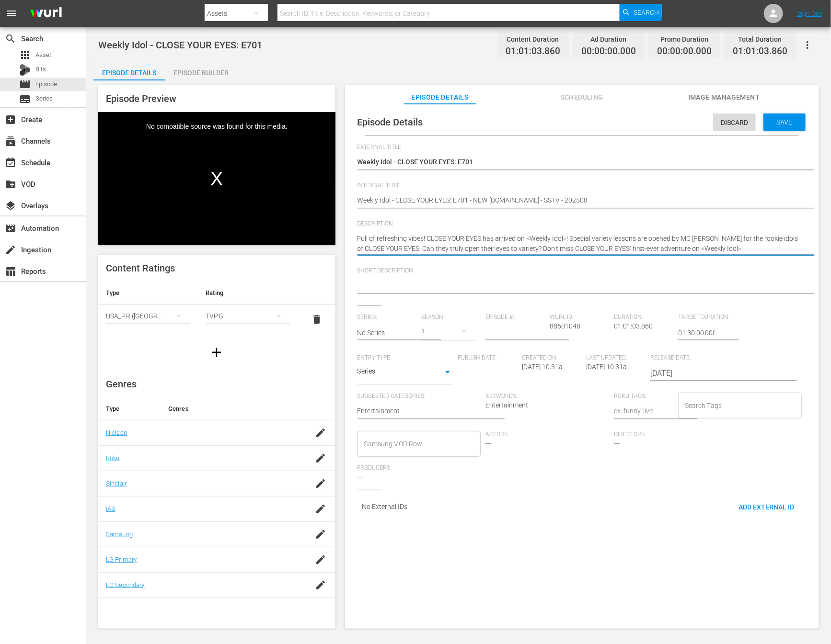
click at [571, 235] on textarea "Full of refreshing vibes! CLOSE YOUR EYES has arrived on ! Special variety less…" at bounding box center [579, 244] width 444 height 20
click at [589, 242] on textarea "Full of refreshing vibes! CLOSE YOUR EYES has arrived on ! Special variety less…" at bounding box center [579, 244] width 444 height 20
drag, startPoint x: 536, startPoint y: 249, endPoint x: 743, endPoint y: 244, distance: 207.0
click at [743, 244] on textarea "Full of refreshing vibes! CLOSE YOUR EYES has arrived on ! Special variety less…" at bounding box center [579, 244] width 444 height 20
type textarea "Full of refreshing vibes! CLOSE YOUR EYES has arrived on <Weekly Idol>! Special…"
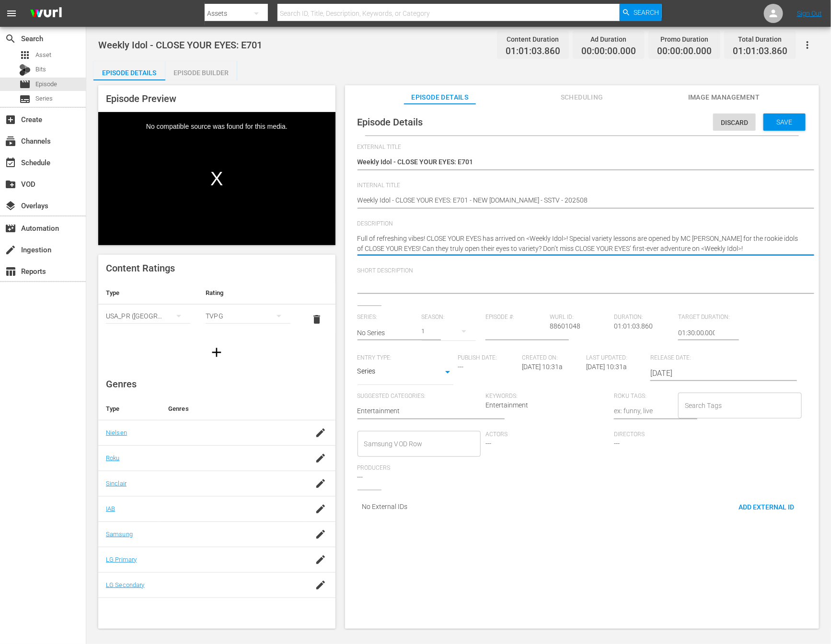
click at [649, 273] on span "Short Description" at bounding box center [579, 271] width 444 height 8
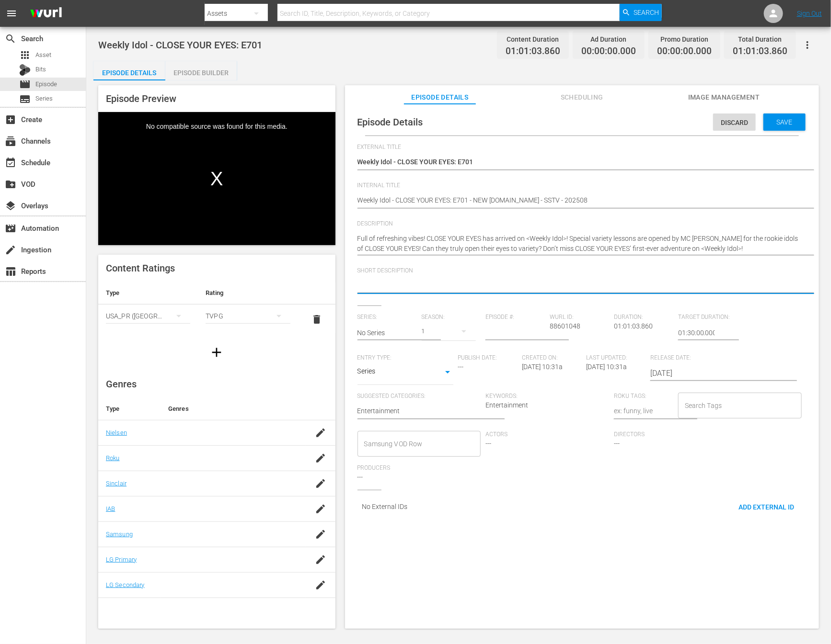
click at [641, 282] on textarea at bounding box center [579, 286] width 444 height 11
paste textarea "Don’t miss CLOSE YOUR EYES’ first-ever adventure on <Weekly Idol>!"
type textarea "Don’t miss CLOSE YOUR EYES’ first-ever adventure on <Weekly Idol>!"
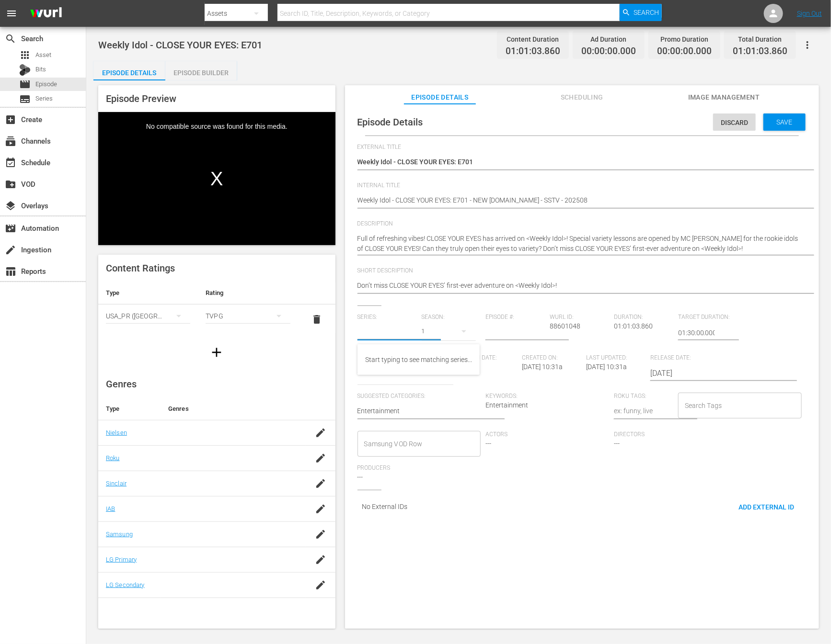
click at [399, 337] on input "text" at bounding box center [386, 332] width 59 height 23
click at [387, 355] on div "Weekly Idol" at bounding box center [427, 359] width 124 height 23
type input "Weekly Idol"
click at [445, 330] on div "2022" at bounding box center [448, 331] width 55 height 27
click at [442, 448] on div "1" at bounding box center [433, 449] width 26 height 10
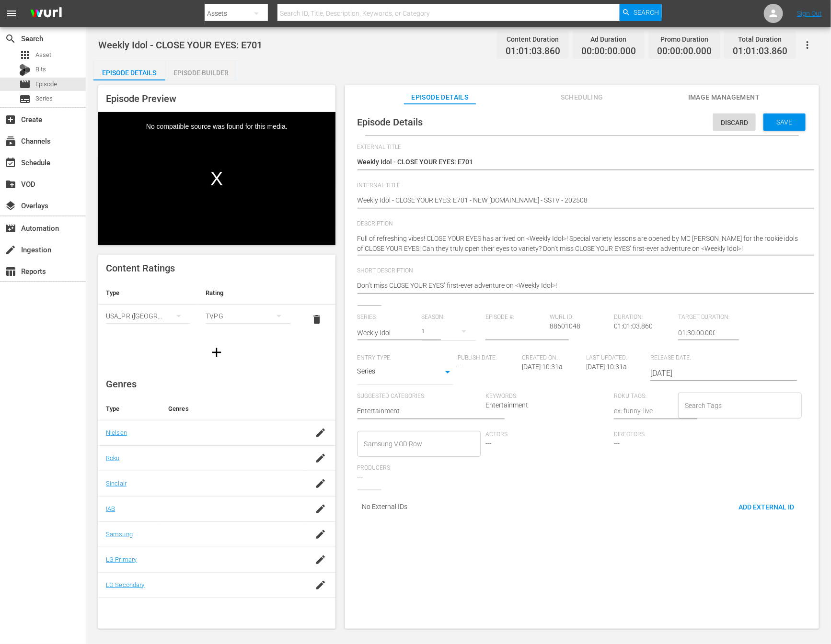
click at [490, 332] on input "number" at bounding box center [514, 332] width 59 height 23
click at [495, 334] on input "number" at bounding box center [514, 332] width 59 height 23
type input "701"
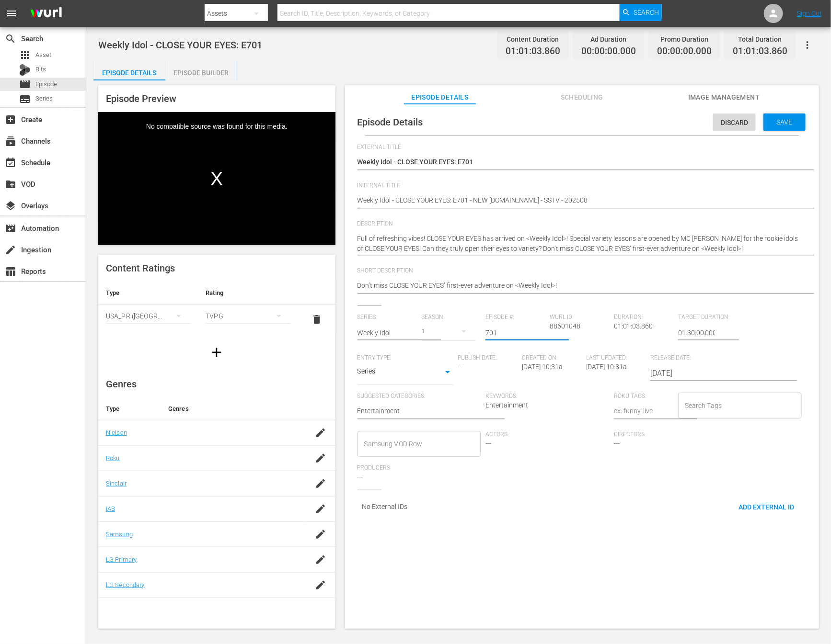
click at [569, 449] on div "Actors ---" at bounding box center [549, 448] width 128 height 34
click at [696, 410] on input "Search Tags" at bounding box center [732, 405] width 101 height 17
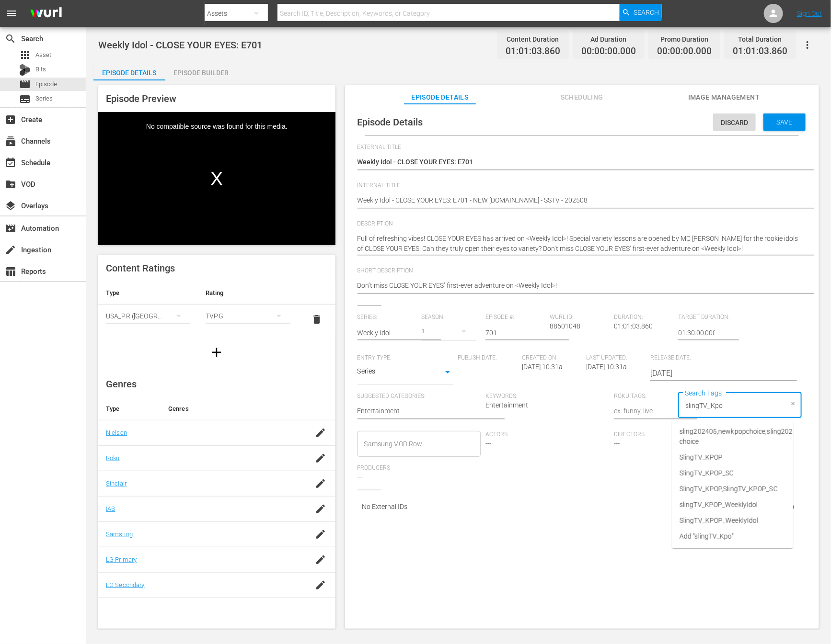
type input "slingTV_Kpop"
click at [758, 507] on li "slingTV_KPOP_WeeklyIdol" at bounding box center [732, 505] width 121 height 16
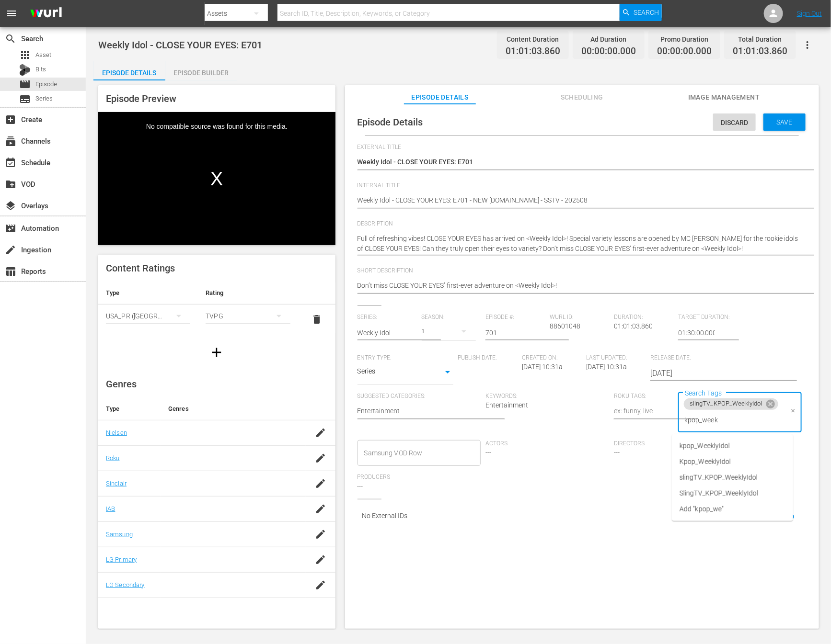
type input "kpop_weekl"
click at [728, 447] on span "kpop_WeeklyIdol" at bounding box center [704, 446] width 50 height 10
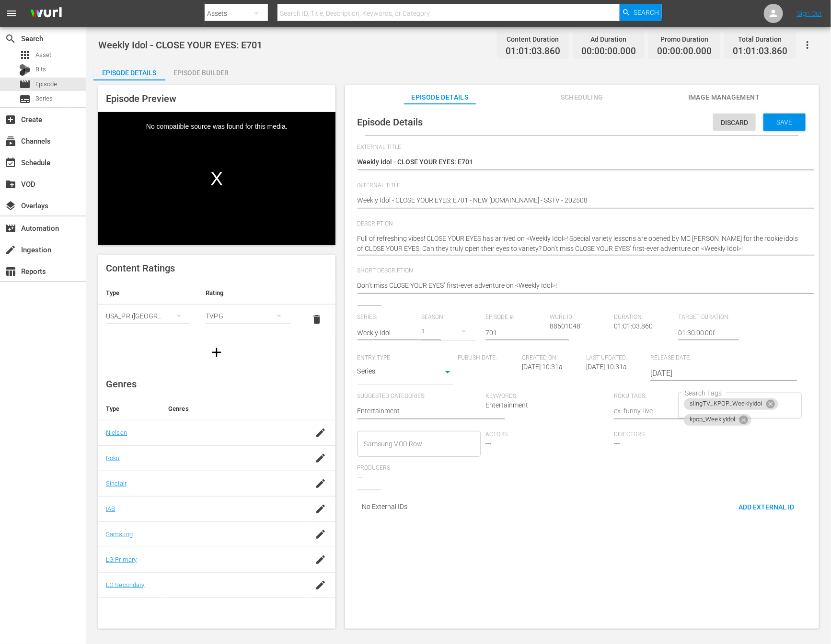
click at [639, 481] on div "Series: Weekly Idol Season: 1 Episode #: 701 Wurl ID: 88601048 Duration: 01:01:…" at bounding box center [581, 402] width 449 height 176
click at [781, 118] on span "Save" at bounding box center [784, 122] width 31 height 8
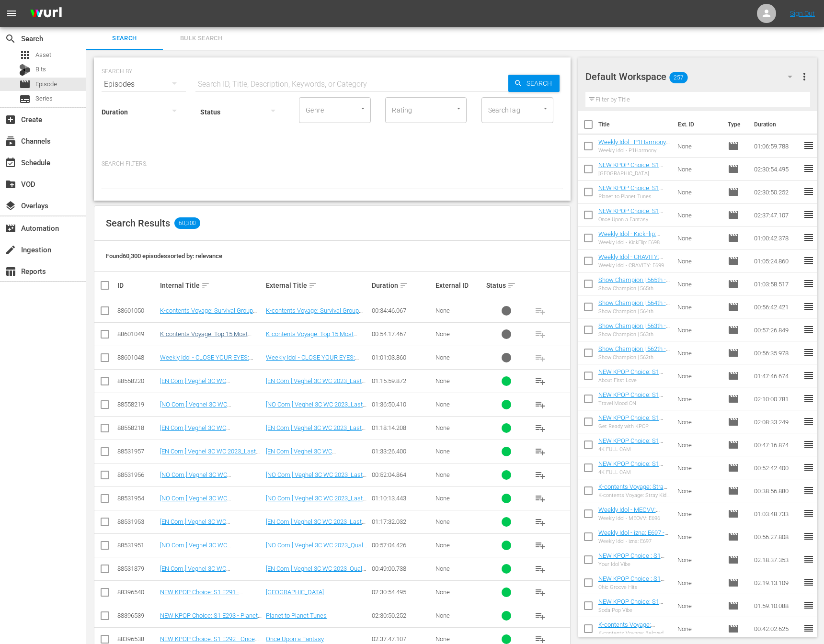
click at [230, 334] on link "K-contents Voyage: Top 15 Most Viewed" at bounding box center [205, 337] width 91 height 14
click at [223, 306] on td "K-contents Voyage: Survival Group Compilation" at bounding box center [212, 310] width 106 height 23
click at [222, 307] on link "K-contents Voyage: Survival Group Compilation" at bounding box center [206, 314] width 93 height 14
click at [547, 89] on span "Search" at bounding box center [541, 83] width 37 height 17
click at [39, 94] on span "Series" at bounding box center [43, 99] width 17 height 10
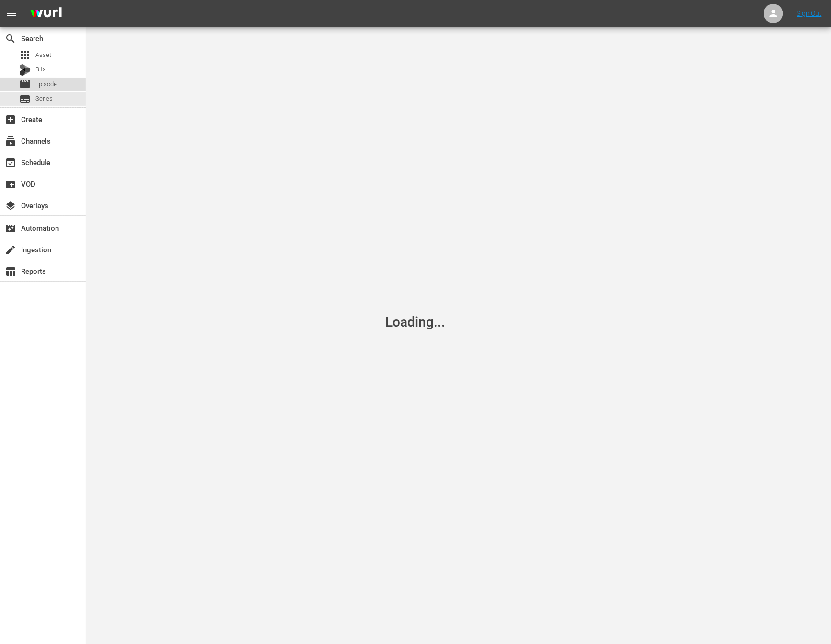
click at [45, 83] on span "Episode" at bounding box center [46, 85] width 22 height 10
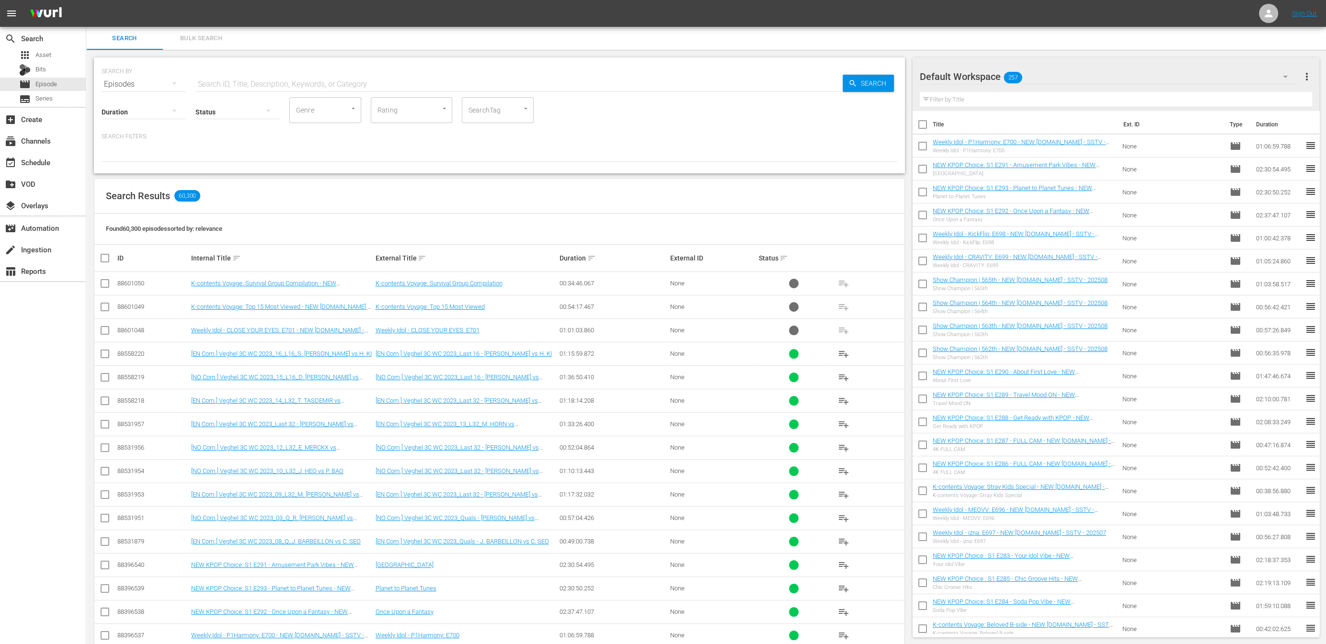
click at [279, 93] on div "Status" at bounding box center [237, 106] width 84 height 34
click at [280, 91] on hr at bounding box center [518, 91] width 647 height 0
click at [279, 71] on div "SEARCH BY Search By Episodes Search ID, Title, Description, Keywords, or Catego…" at bounding box center [500, 78] width 796 height 34
click at [272, 79] on input "text" at bounding box center [518, 84] width 647 height 23
type input "e"
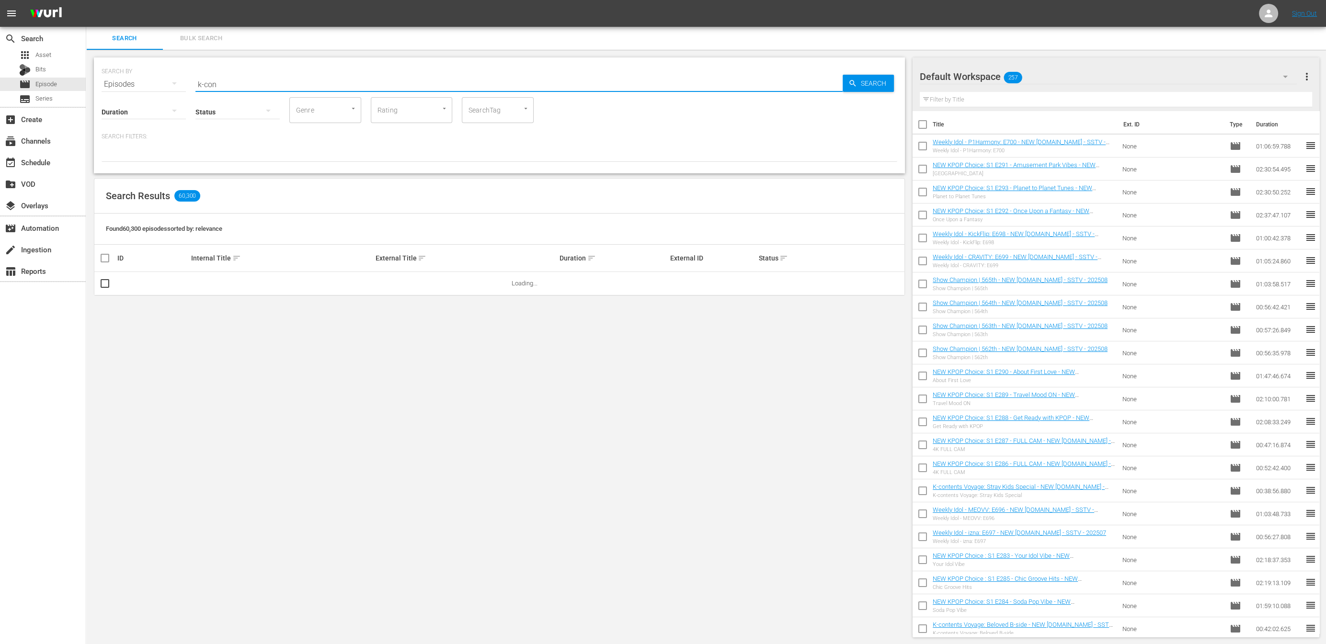
type input "k-contents voyage"
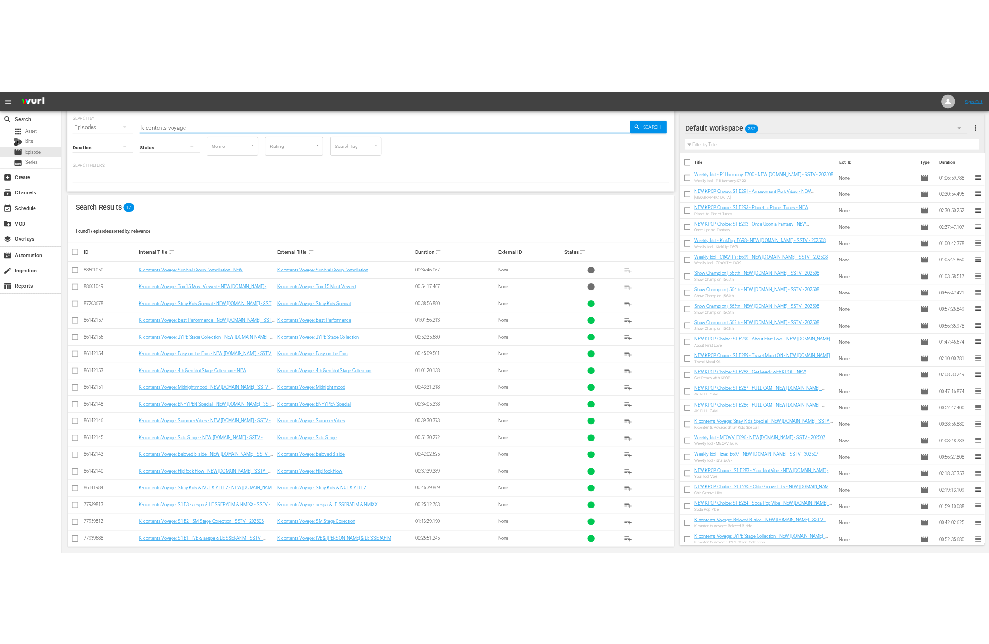
scroll to position [39, 0]
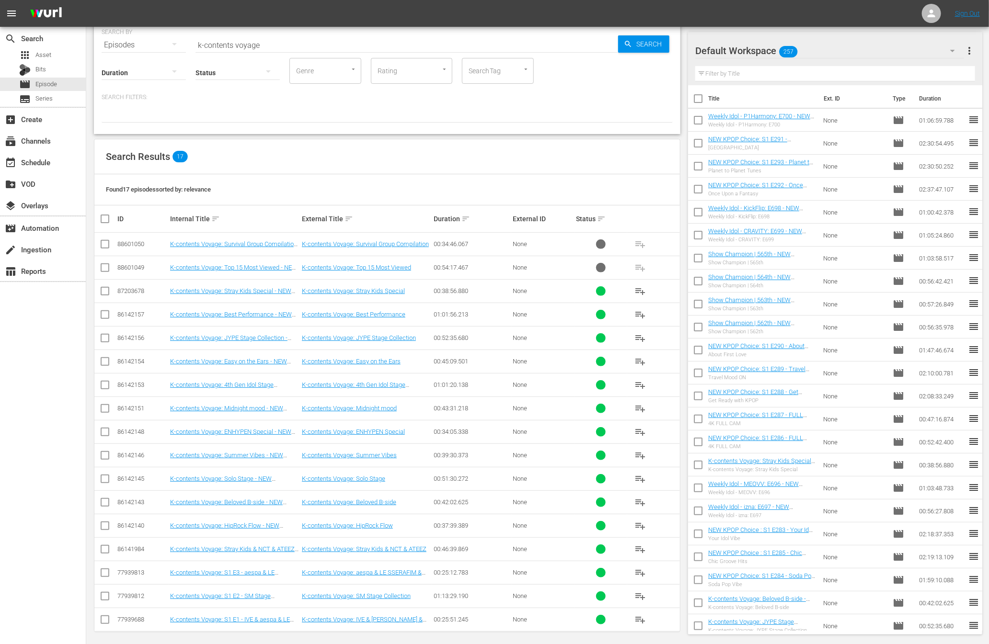
click at [273, 55] on div "Status" at bounding box center [237, 66] width 84 height 34
click at [273, 42] on input "k-contents voyage" at bounding box center [406, 45] width 422 height 23
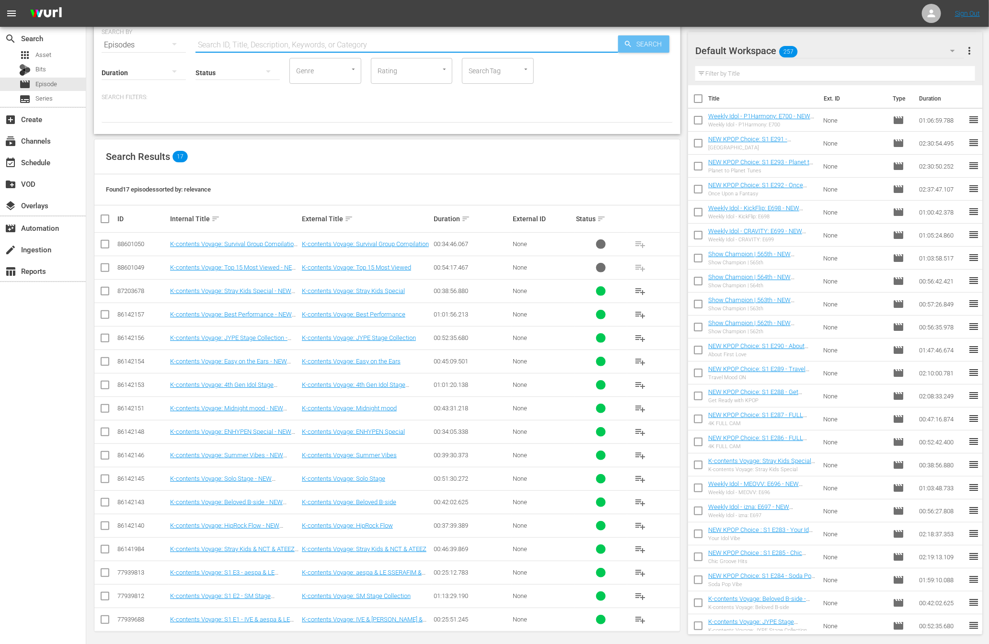
click at [654, 47] on span "Search" at bounding box center [650, 43] width 37 height 17
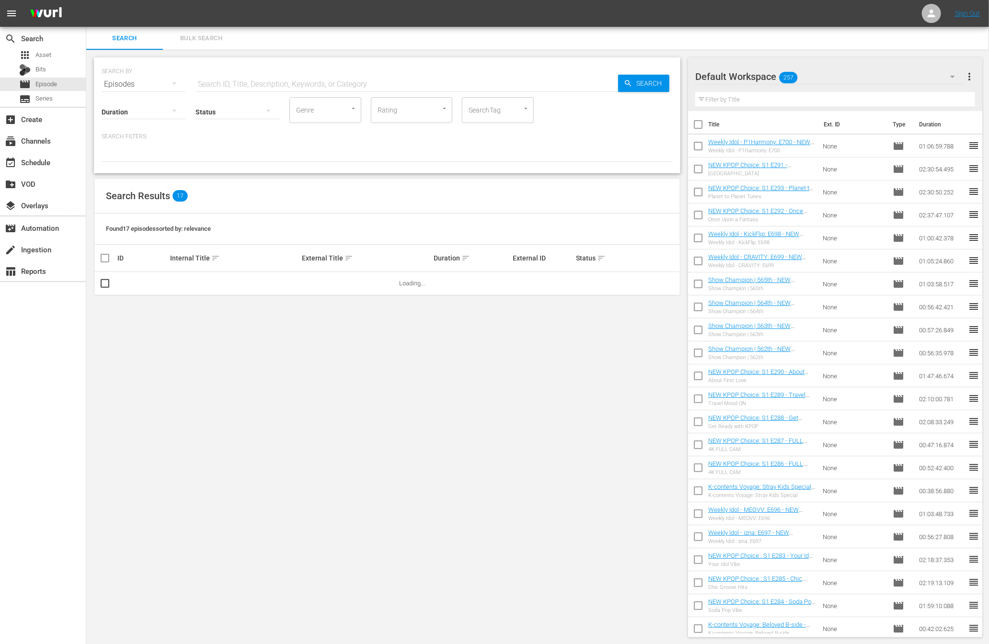
click at [598, 257] on span "sort" at bounding box center [601, 258] width 9 height 9
click at [604, 260] on span "keyboard_arrow_up" at bounding box center [601, 258] width 9 height 9
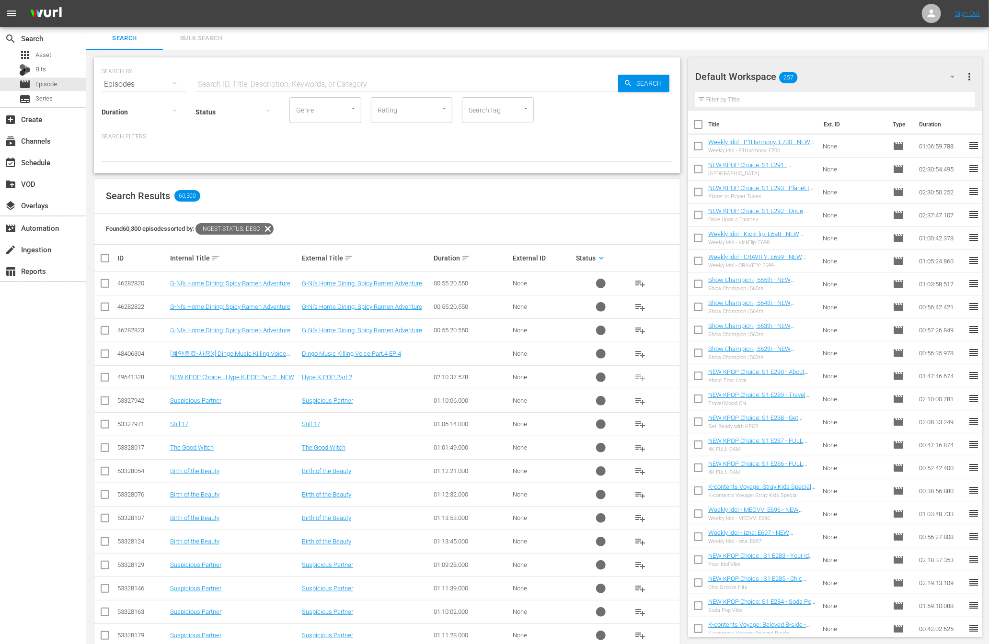
click at [278, 228] on div "Found 60,300 episodes sorted by: Ingest Status: desc" at bounding box center [386, 229] width 585 height 31
click at [274, 228] on icon at bounding box center [268, 229] width 12 height 12
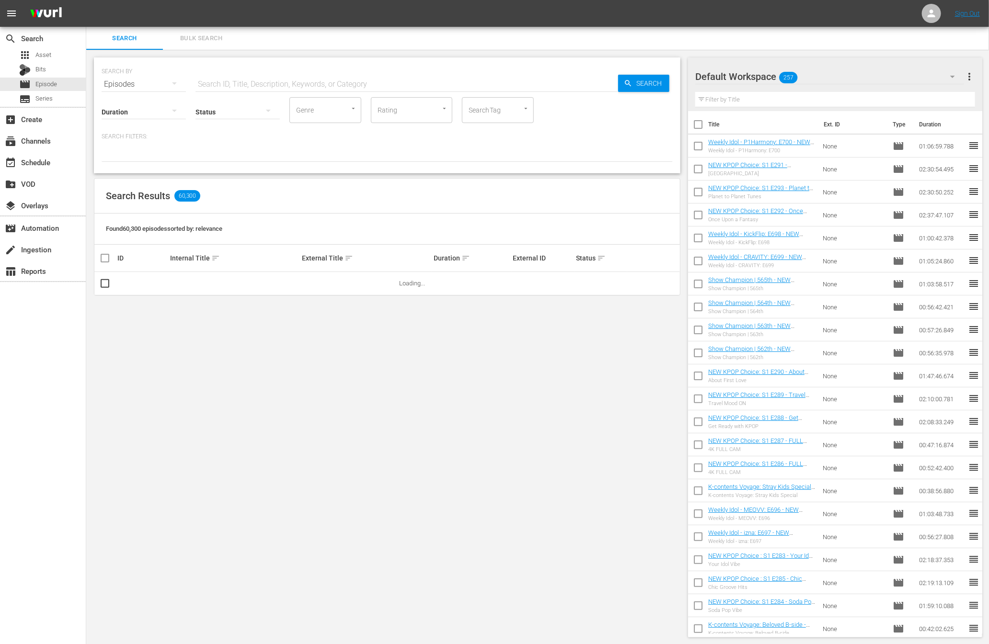
click at [705, 73] on div at bounding box center [729, 77] width 69 height 24
click at [647, 96] on div "Duration Status Genre Genre Rating Rating SearchTag SearchTag" at bounding box center [387, 109] width 571 height 27
click at [648, 83] on span "Search" at bounding box center [650, 83] width 37 height 17
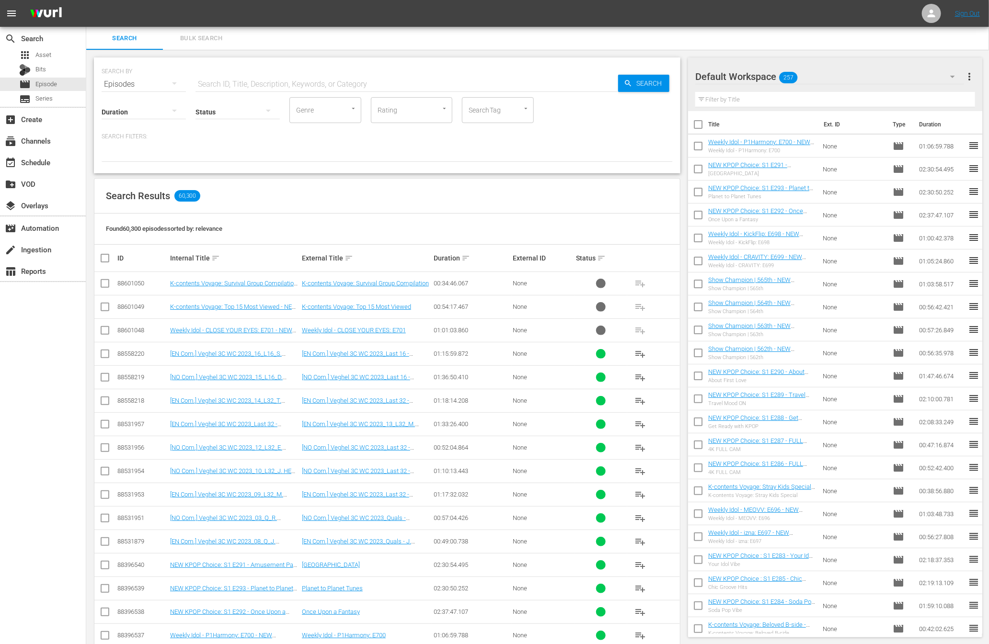
click at [340, 174] on div "SEARCH BY Search By Episodes Search ID, Title, Description, Keywords, or Catego…" at bounding box center [387, 416] width 602 height 732
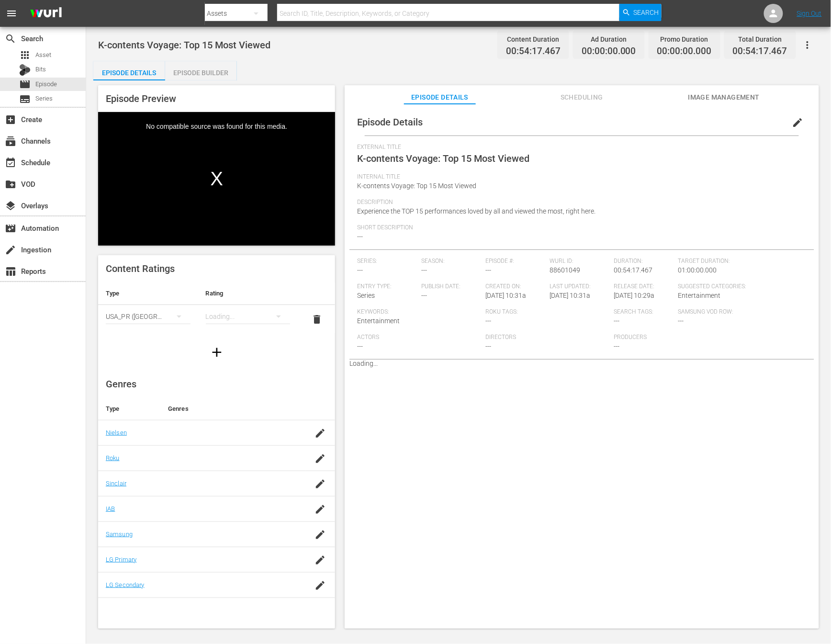
click at [791, 114] on button "edit" at bounding box center [798, 122] width 23 height 23
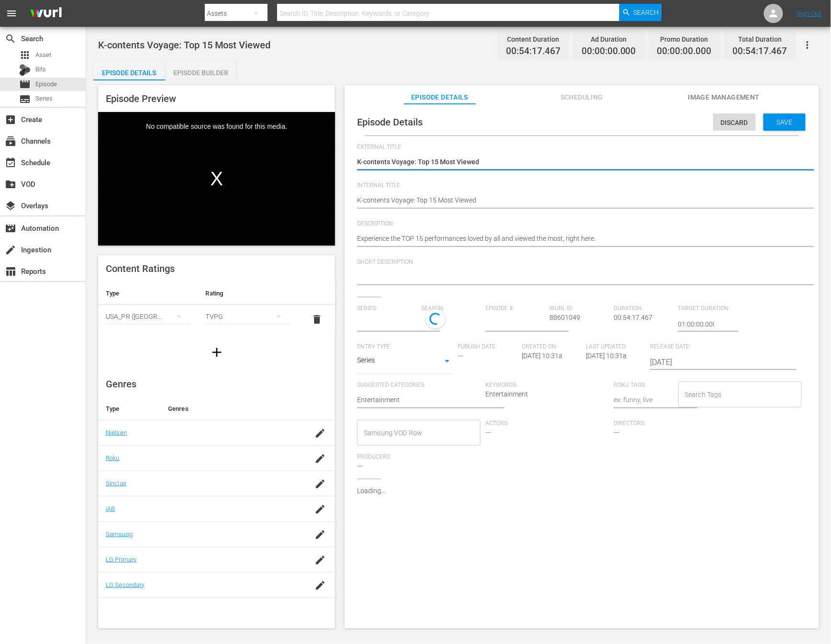
click at [494, 171] on div "K-contents Voyage: Top 15 Most Viewed K-contents Voyage: Top 15 Most Viewed" at bounding box center [579, 162] width 445 height 23
click at [502, 192] on div "K-contents Voyage: Top 15 Most Viewed K-contents Voyage: Top 15 Most Viewed" at bounding box center [579, 201] width 445 height 23
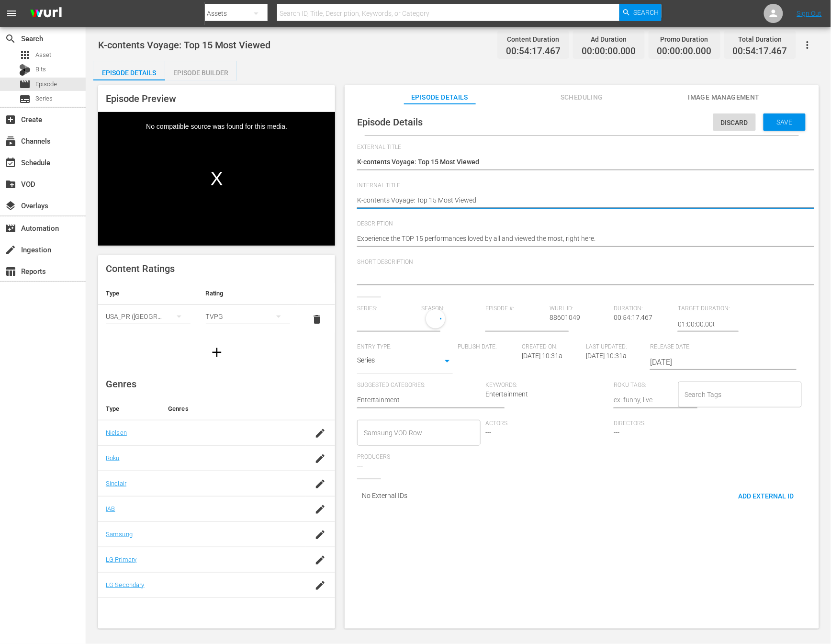
type input "No Series"
type textarea "K-contents Voyage: Top 15 Most Viewed"
type textarea "K-contents Voyage: Top 15 Most Viewed -"
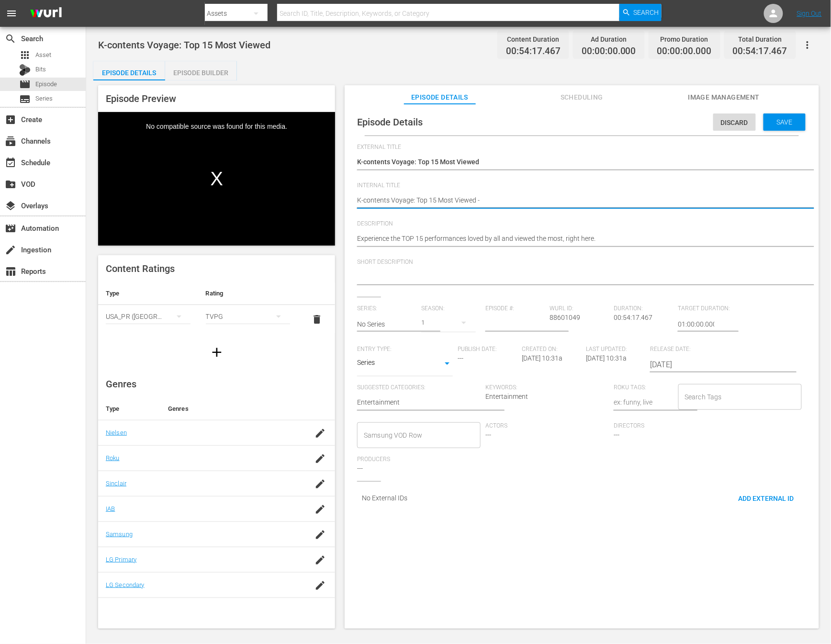
type textarea "K-contents Voyage: Top 15 Most Viewed -"
type textarea "K-contents Voyage: Top 15 Most Viewed - N"
type textarea "K-contents Voyage: Top 15 Most Viewed - [GEOGRAPHIC_DATA]"
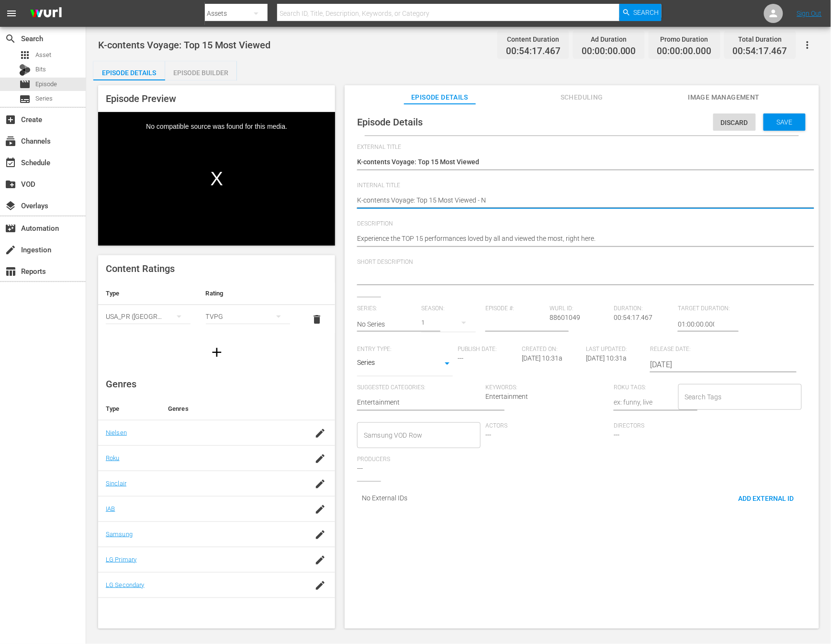
type textarea "K-contents Voyage: Top 15 Most Viewed - [GEOGRAPHIC_DATA]"
type textarea "K-contents Voyage: Top 15 Most Viewed - NEW"
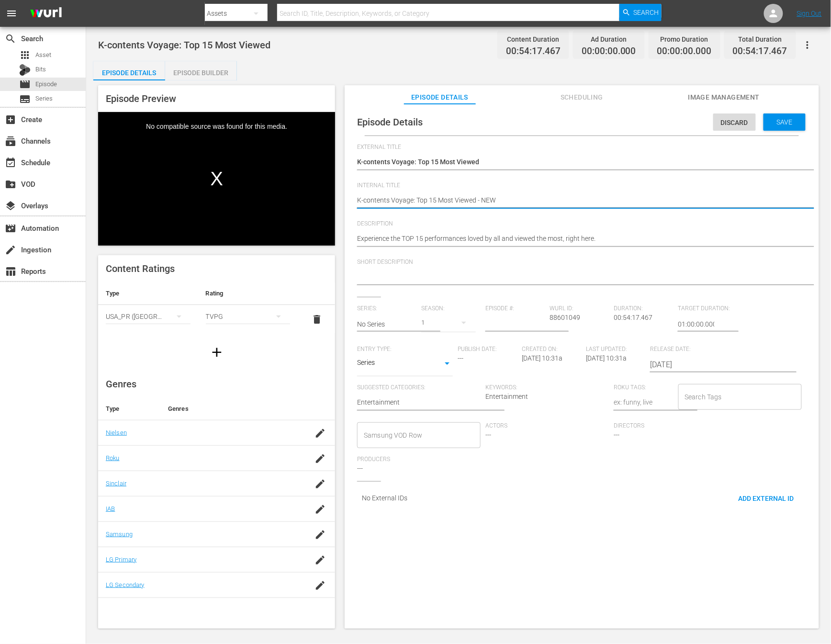
type textarea "K-contents Voyage: Top 15 Most Viewed - NEW K"
type textarea "K-contents Voyage: Top 15 Most Viewed - NEW K."
type textarea "K-contents Voyage: Top 15 Most Viewed - NEW K.I"
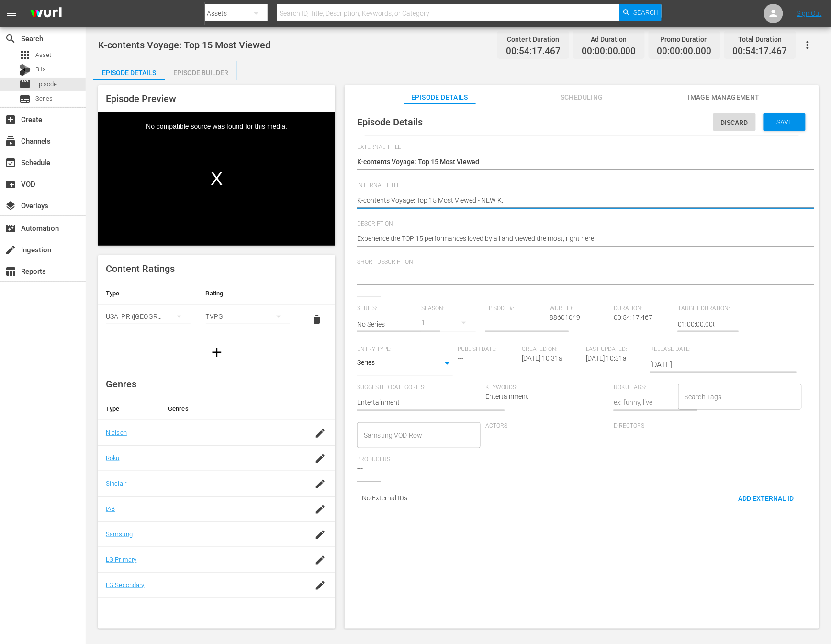
type textarea "K-contents Voyage: Top 15 Most Viewed - NEW K.I"
type textarea "K-contents Voyage: Top 15 Most Viewed - NEW [DOMAIN_NAME]"
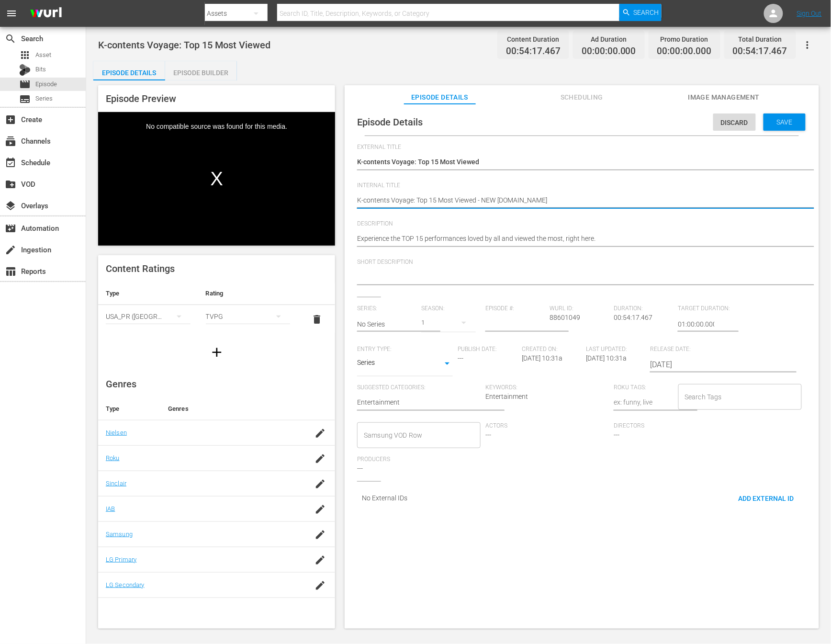
type textarea "K-contents Voyage: Top 15 Most Viewed - NEW [DOMAIN_NAME] -"
type textarea "K-contents Voyage: Top 15 Most Viewed - NEW [DOMAIN_NAME] - S"
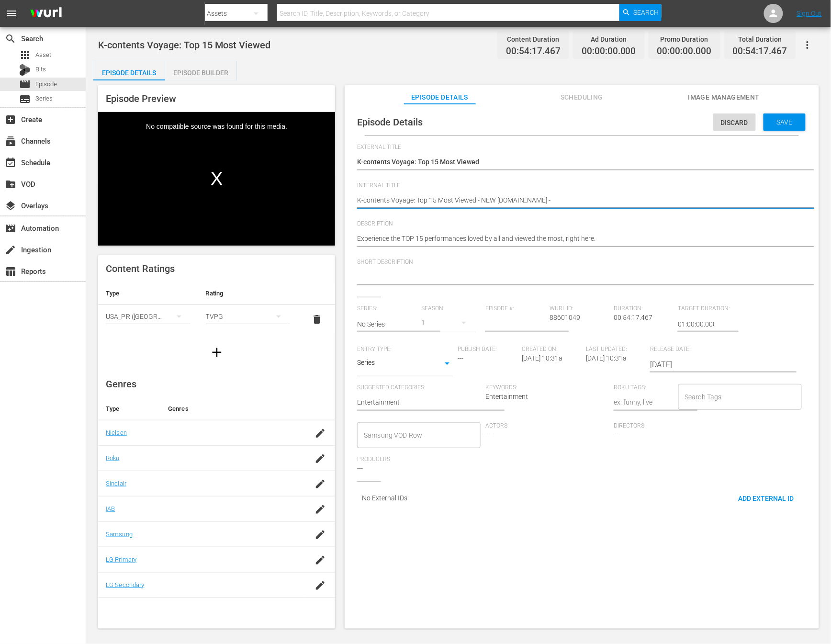
type textarea "K-contents Voyage: Top 15 Most Viewed - NEW [DOMAIN_NAME] - S"
type textarea "K-contents Voyage: Top 15 Most Viewed - NEW [DOMAIN_NAME] - SS"
type textarea "K-contents Voyage: Top 15 Most Viewed - NEW [DOMAIN_NAME] - SST"
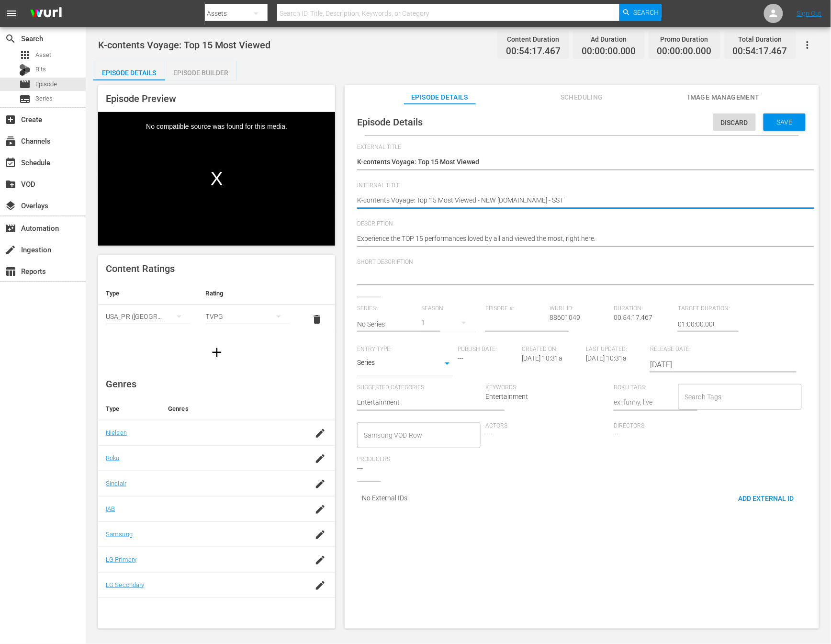
type textarea "K-contents Voyage: Top 15 Most Viewed - NEW [DOMAIN_NAME] - SSTV"
type textarea "K-contents Voyage: Top 15 Most Viewed - NEW [DOMAIN_NAME] - SSTV 0"
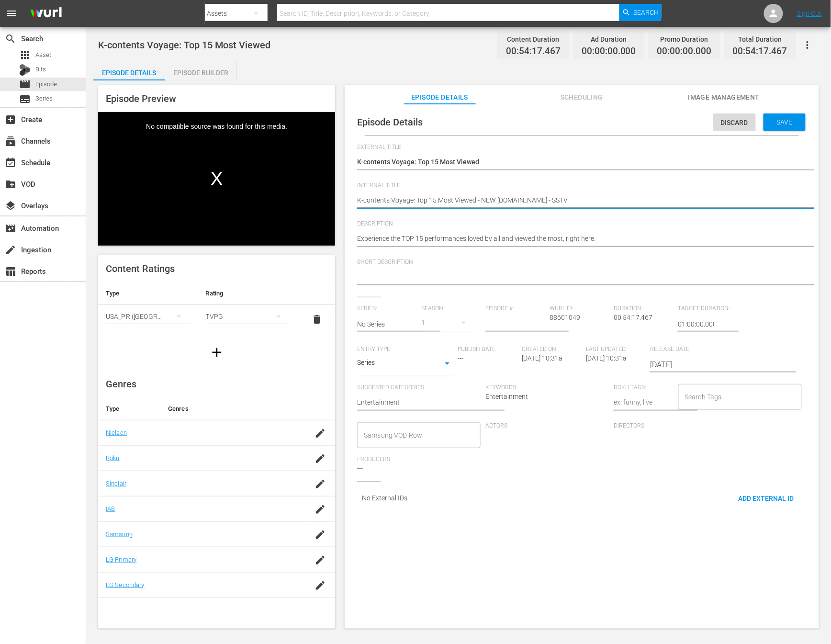
type textarea "K-contents Voyage: Top 15 Most Viewed - NEW [DOMAIN_NAME] - SSTV 0"
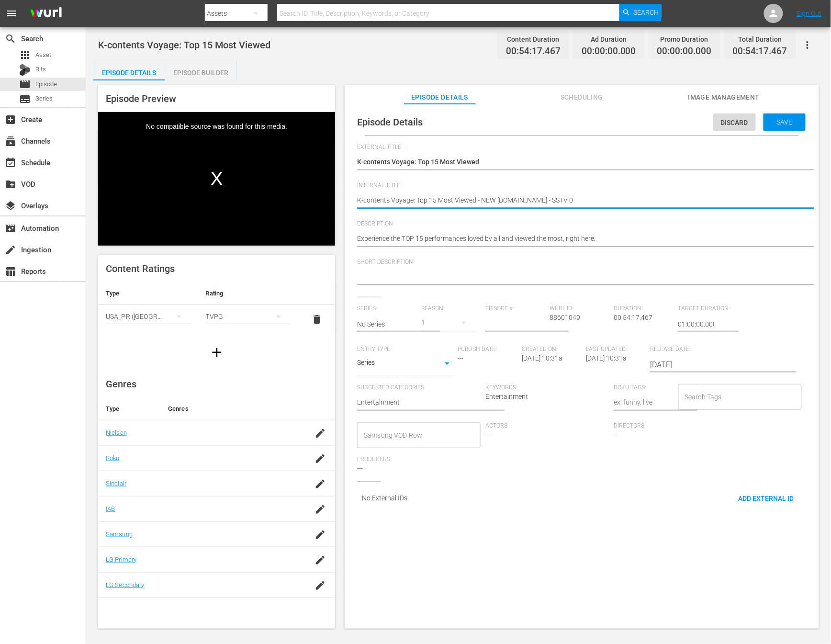
type textarea "K-contents Voyage: Top 15 Most Viewed - NEW [DOMAIN_NAME] - SSTV"
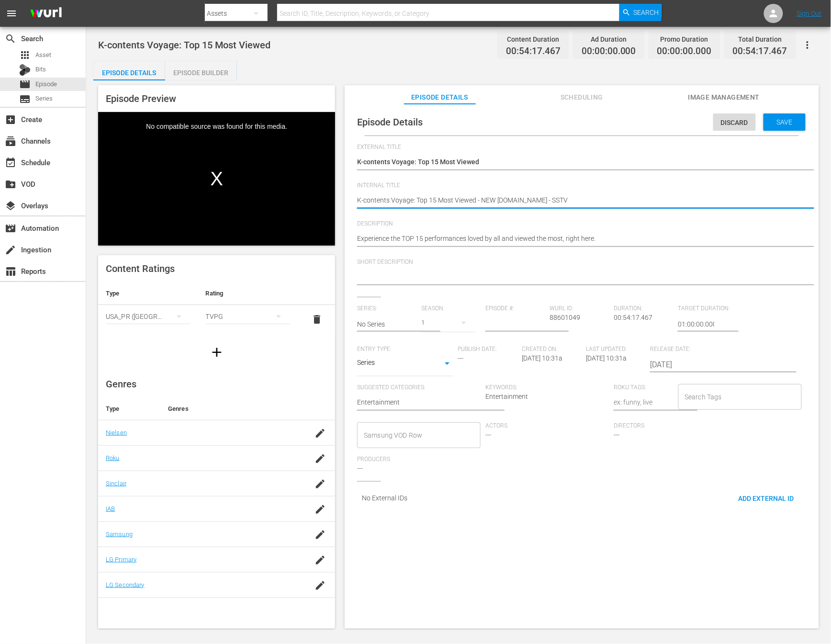
type textarea "K-contents Voyage: Top 15 Most Viewed - NEW [DOMAIN_NAME] - SSTV"
type textarea "K-contents Voyage: Top 15 Most Viewed - NEW [DOMAIN_NAME] - SSTV -"
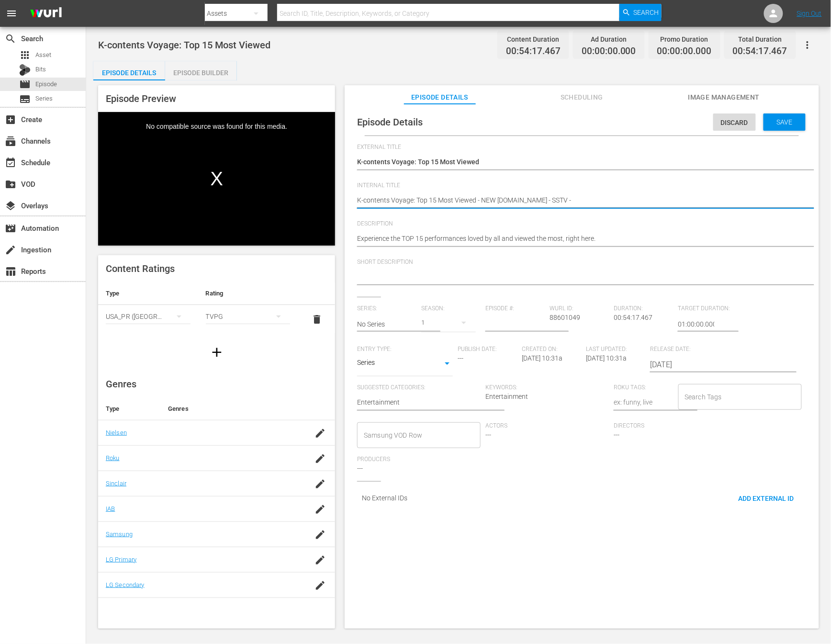
type textarea "K-contents Voyage: Top 15 Most Viewed - NEW [DOMAIN_NAME] - SSTV - 2"
type textarea "K-contents Voyage: Top 15 Most Viewed - NEW [DOMAIN_NAME] - SSTV - 20"
type textarea "K-contents Voyage: Top 15 Most Viewed - NEW [DOMAIN_NAME] - SSTV - 202"
type textarea "K-contents Voyage: Top 15 Most Viewed - NEW [DOMAIN_NAME] - SSTV - 2025"
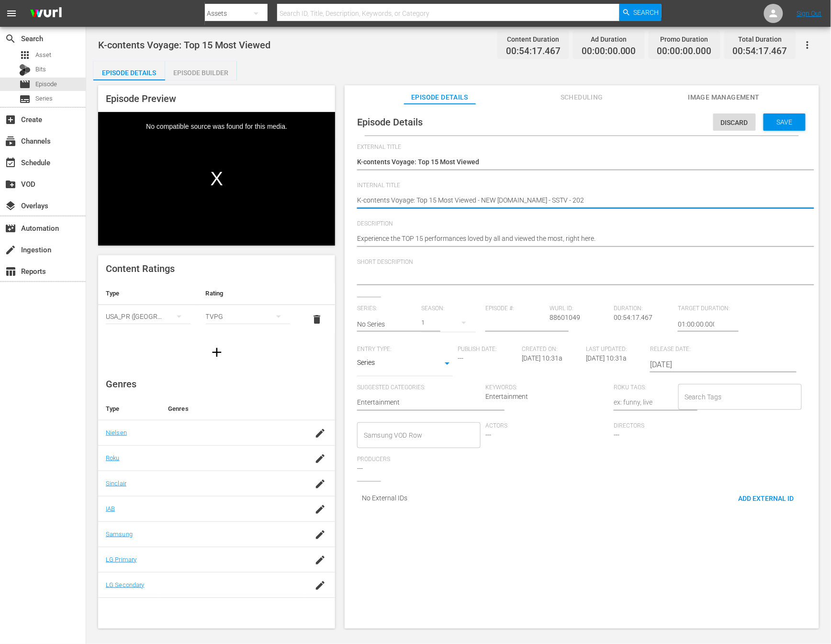
type textarea "K-contents Voyage: Top 15 Most Viewed - NEW [DOMAIN_NAME] - SSTV - 2025"
type textarea "K-contents Voyage: Top 15 Most Viewed - NEW [DOMAIN_NAME] - SSTV - 20250"
type textarea "K-contents Voyage: Top 15 Most Viewed - NEW [DOMAIN_NAME] - SSTV - 202508"
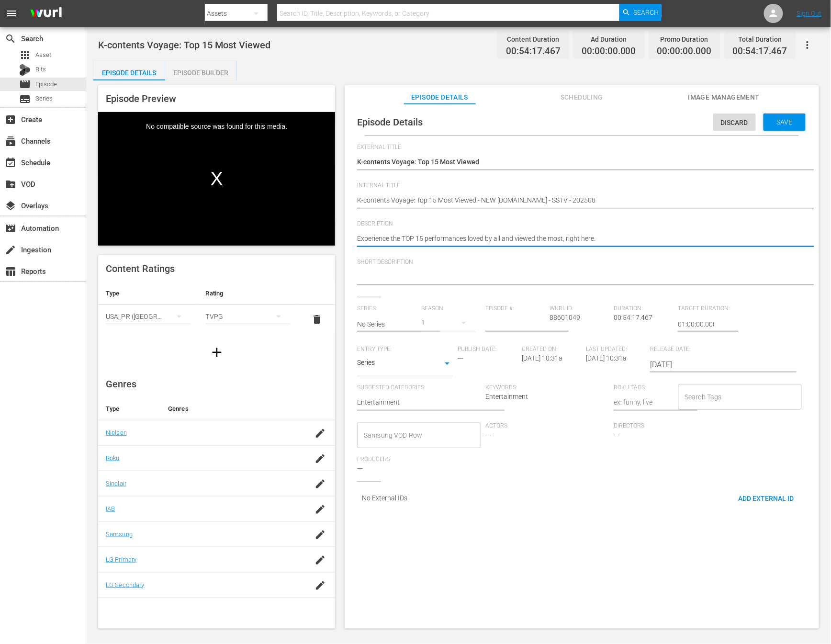
click at [415, 243] on textarea "Experience the TOP 15 performances loved by all and viewed the most, right here." at bounding box center [579, 239] width 445 height 11
click at [416, 242] on textarea "Experience the TOP 15 performances loved by all and viewed the most, right here." at bounding box center [579, 239] width 445 height 11
click at [403, 282] on textarea at bounding box center [579, 277] width 445 height 11
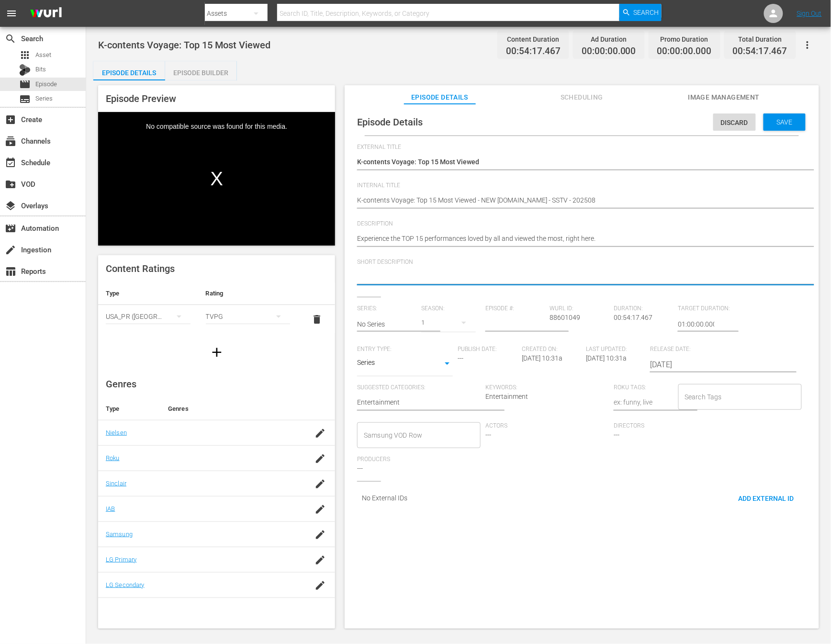
paste textarea "Experience the TOP 15 performances loved by all and viewed the most, right here."
type textarea "Experience the TOP 15 performances loved by all and viewed the most, right here."
click at [393, 330] on input "text" at bounding box center [386, 324] width 59 height 23
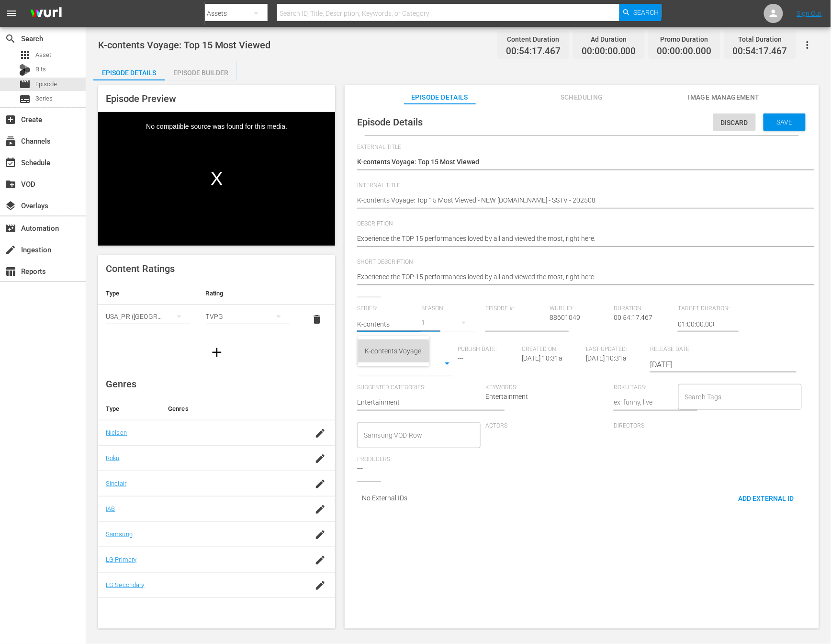
click at [391, 356] on div "K-contents Voyage" at bounding box center [393, 351] width 57 height 23
type input "K-contents Voyage"
click at [518, 321] on input "number" at bounding box center [515, 324] width 59 height 23
click at [487, 321] on input "number" at bounding box center [515, 324] width 59 height 23
type input "14"
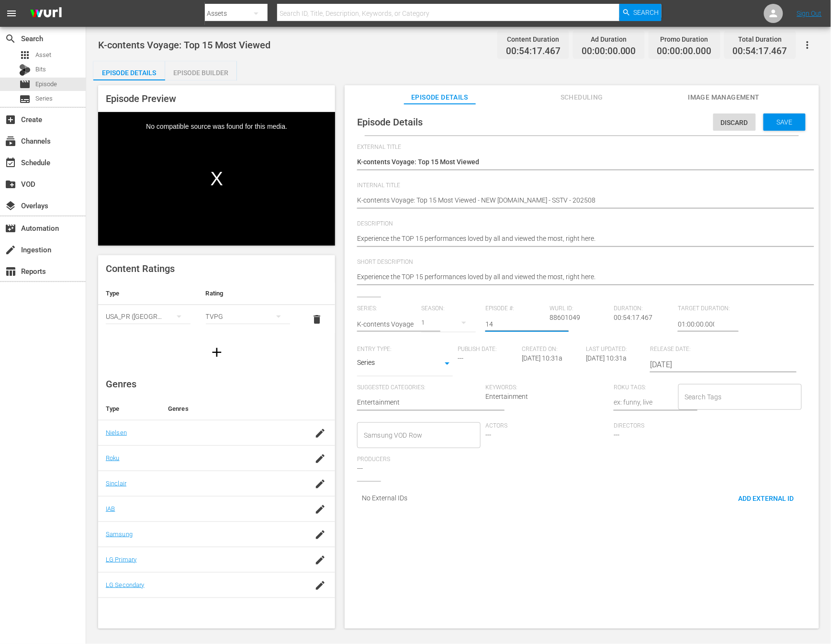
click at [548, 484] on div "External Title K-contents Voyage: Top 15 Most Viewed K-contents Voyage: Top 15 …" at bounding box center [582, 329] width 450 height 371
click at [774, 120] on span "Save" at bounding box center [785, 122] width 31 height 8
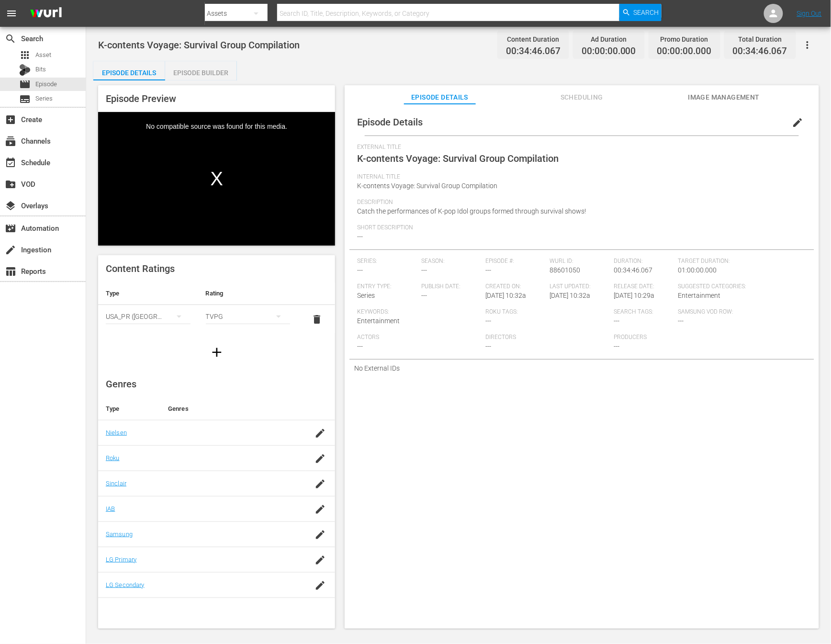
click at [793, 120] on span "edit" at bounding box center [798, 122] width 11 height 11
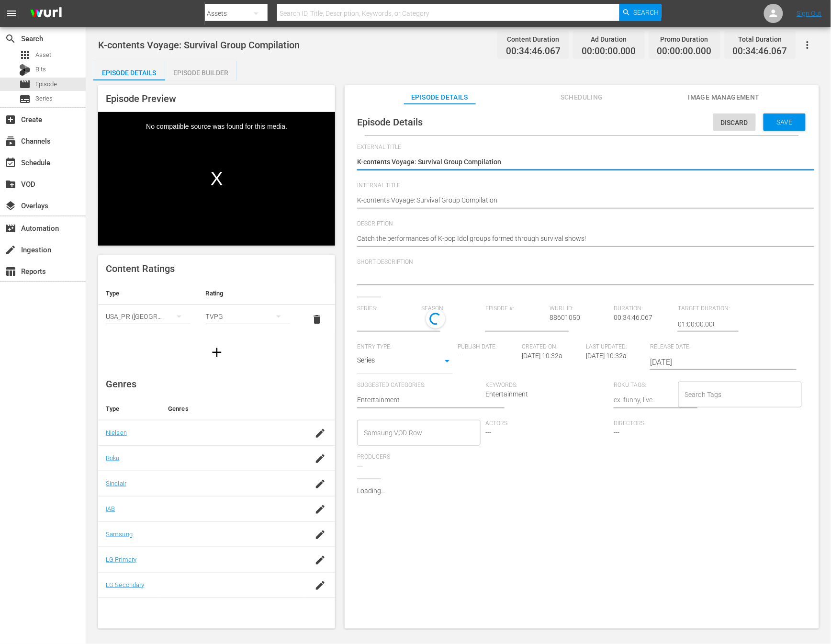
click at [569, 194] on div "K-contents Voyage: Survival Group Compilation K-contents Voyage: Survival Group…" at bounding box center [579, 201] width 445 height 23
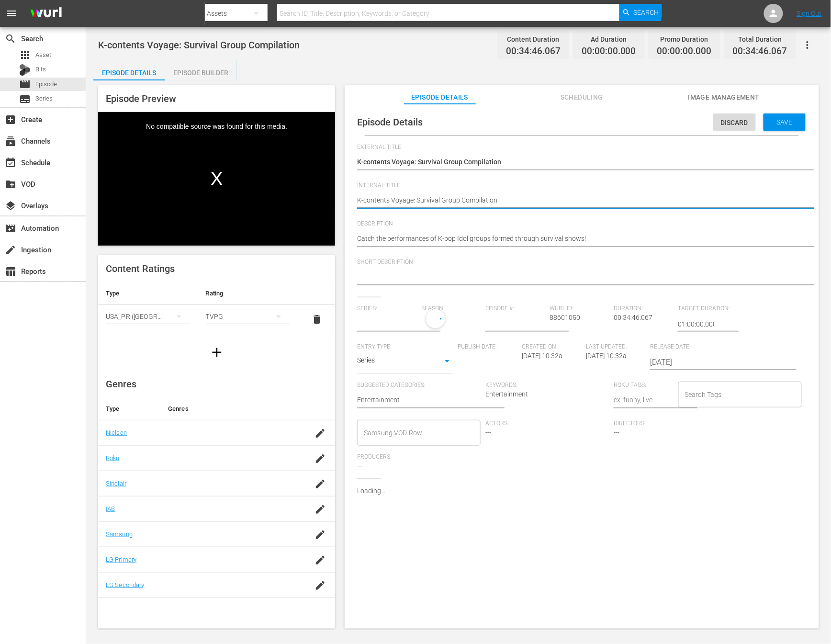
type textarea "K-contents Voyage: Survival Group Compilation"
type textarea "K-contents Voyage: Survival Group Compilation -"
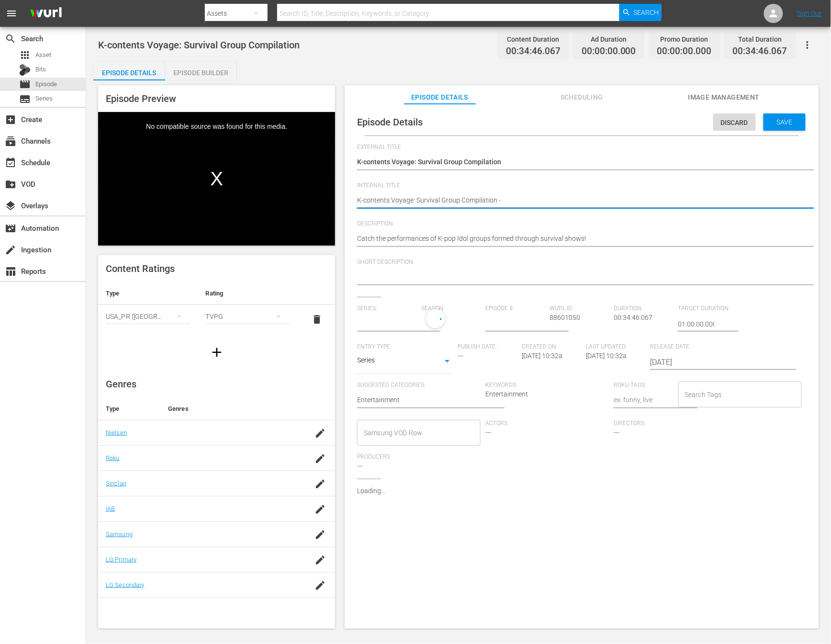
type textarea "K-contents Voyage: Survival Group Compilation -"
type textarea "K-contents Voyage: Survival Group Compilation - ㅜ"
type textarea "K-contents Voyage: Survival Group Compilation - ㅜㄸ"
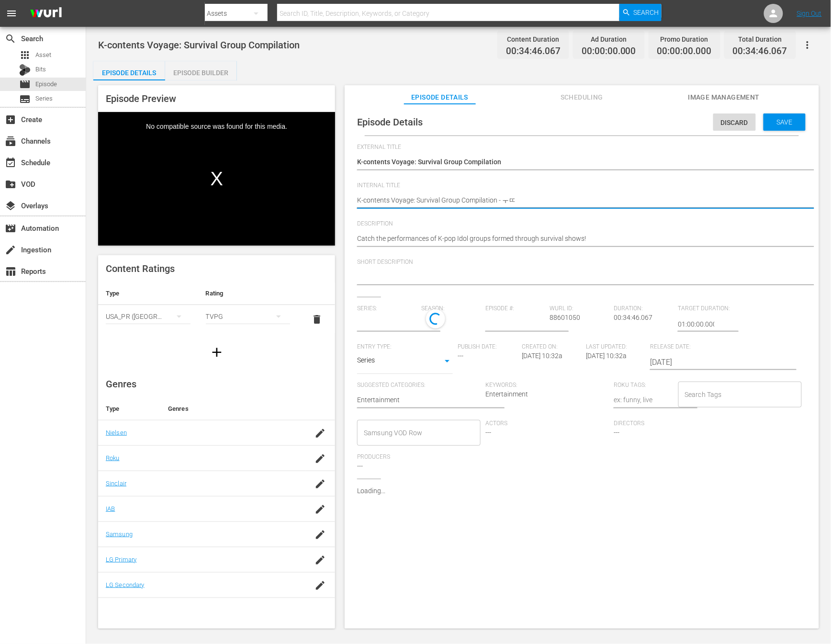
type textarea "K-contents Voyage: Survival Group Compilation - ㅜㄸㅈ"
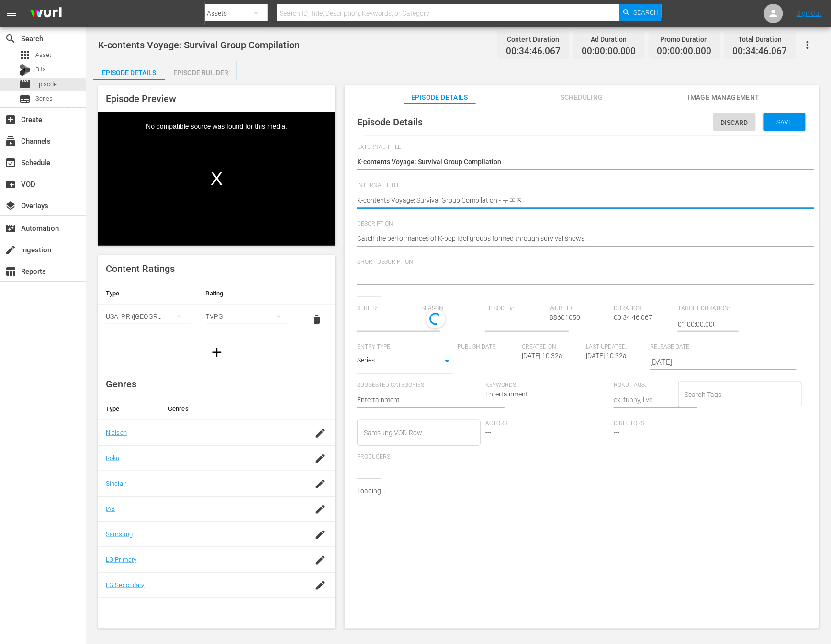
type textarea "K-contents Voyage: Survival Group Compilation - ㅜㄸㅈ"
type textarea "K-contents Voyage: Survival Group Compilation - ㅜㄸ"
type textarea "K-contents Voyage: Survival Group Compilation - ㅜ"
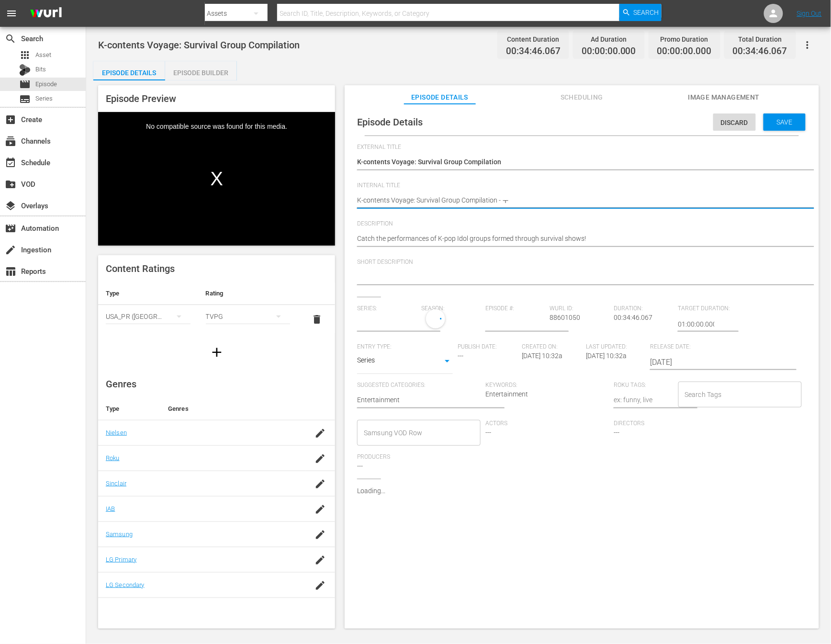
type textarea "K-contents Voyage: Survival Group Compilation -"
type textarea "K-contents Voyage: Survival Group Compilation"
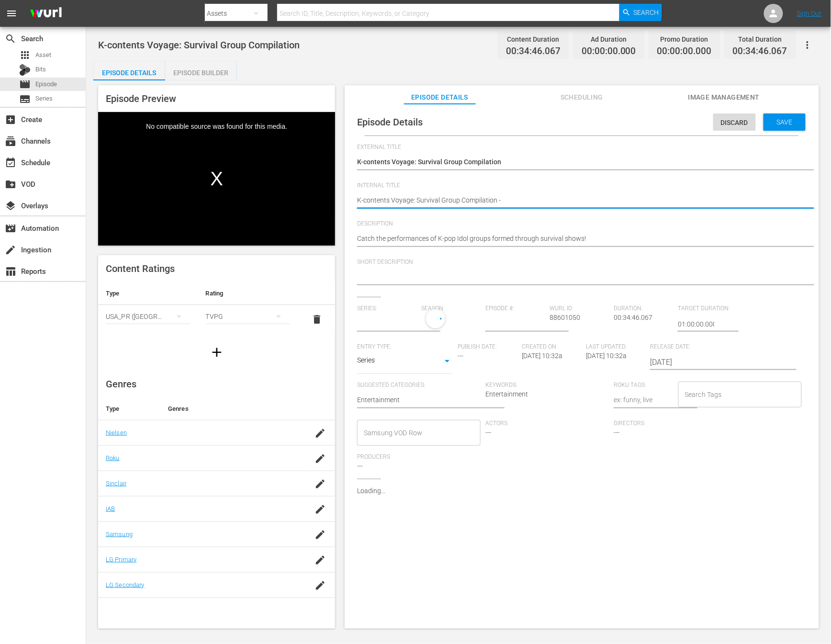
type textarea "K-contents Voyage: Survival Group Compilation"
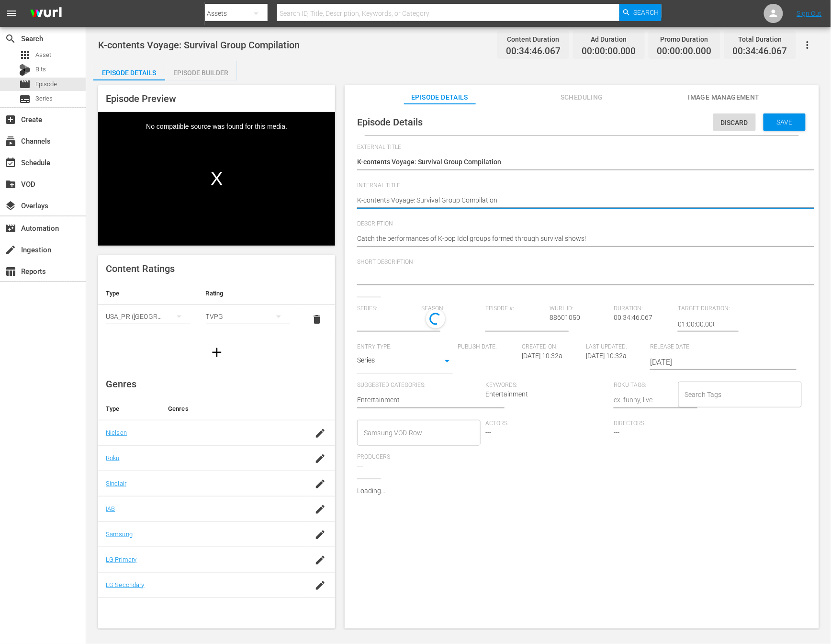
type textarea "K-contents Voyage: Survival Group Compilation -"
type input "No Series"
type textarea "K-contents Voyage: Survival Group Compilation -"
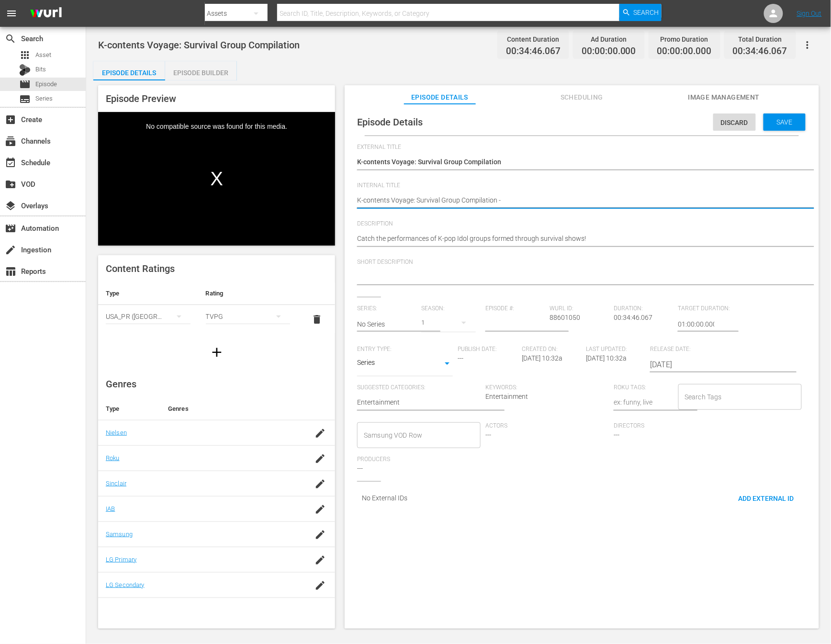
type textarea "K-contents Voyage: Survival Group Compilation - N"
type textarea "K-contents Voyage: Survival Group Compilation - NE"
type textarea "K-contents Voyage: Survival Group Compilation - NEW"
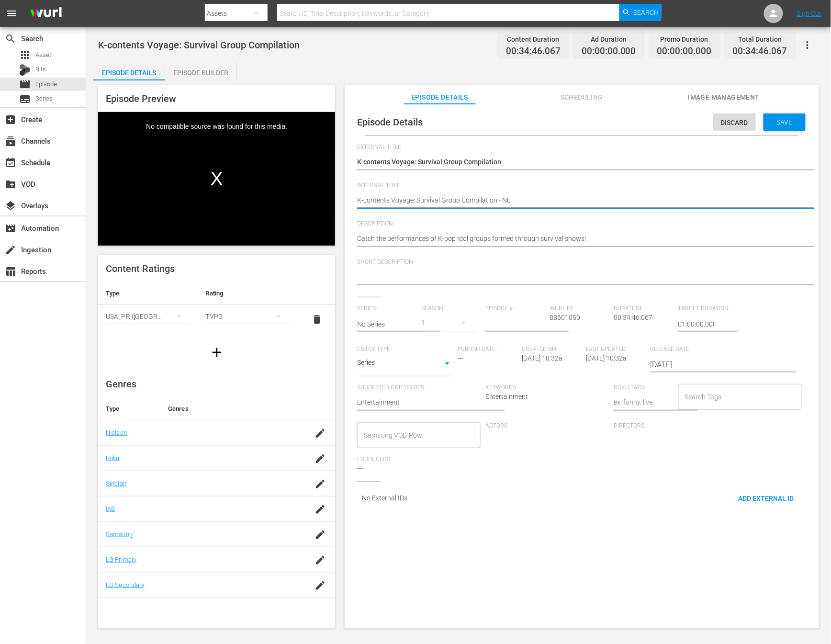
type textarea "K-contents Voyage: Survival Group Compilation - NEW"
type textarea "K-contents Voyage: Survival Group Compilation - NEW K"
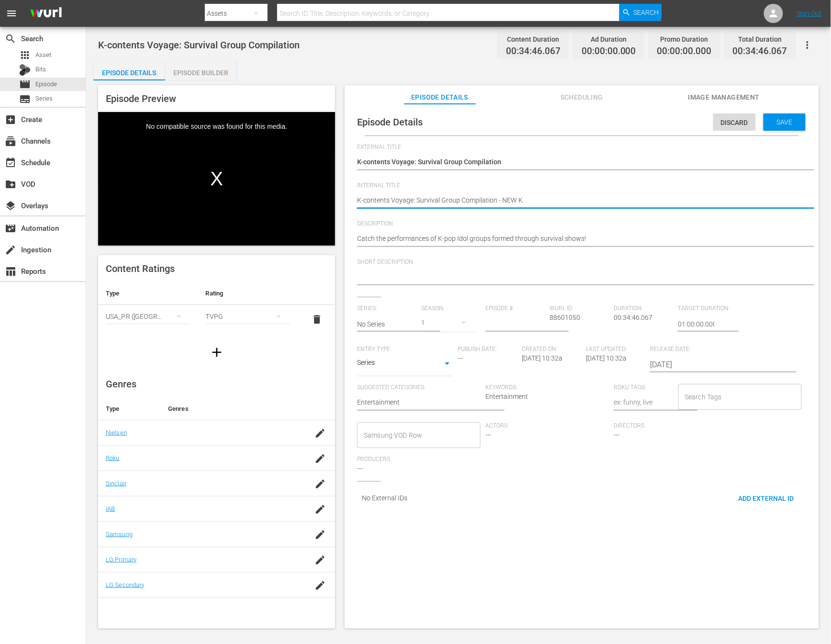
type textarea "K-contents Voyage: Survival Group Compilation - NEW K."
type textarea "K-contents Voyage: Survival Group Compilation - NEW K.I"
type textarea "K-contents Voyage: Survival Group Compilation - NEW K.ID"
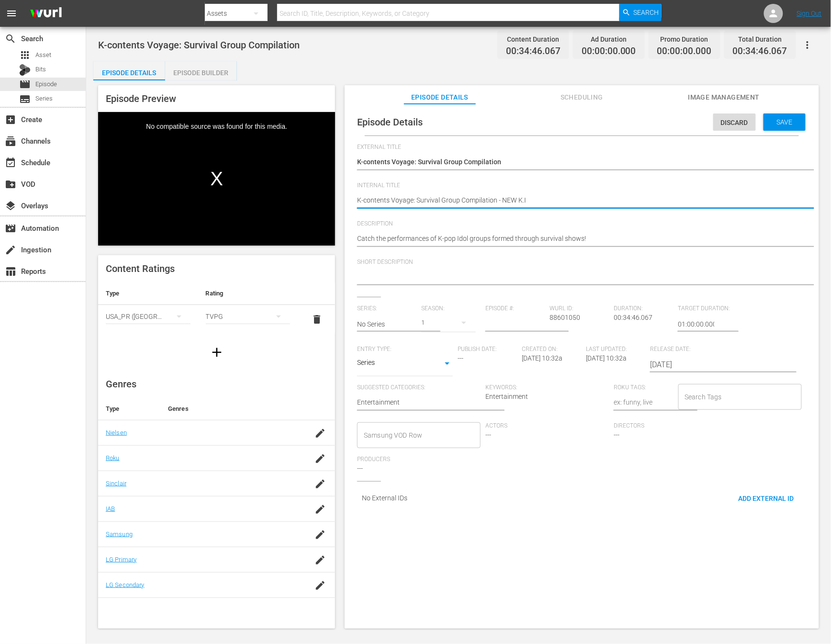
type textarea "K-contents Voyage: Survival Group Compilation - NEW K.ID"
type textarea "K-contents Voyage: Survival Group Compilation - NEW K.ID -"
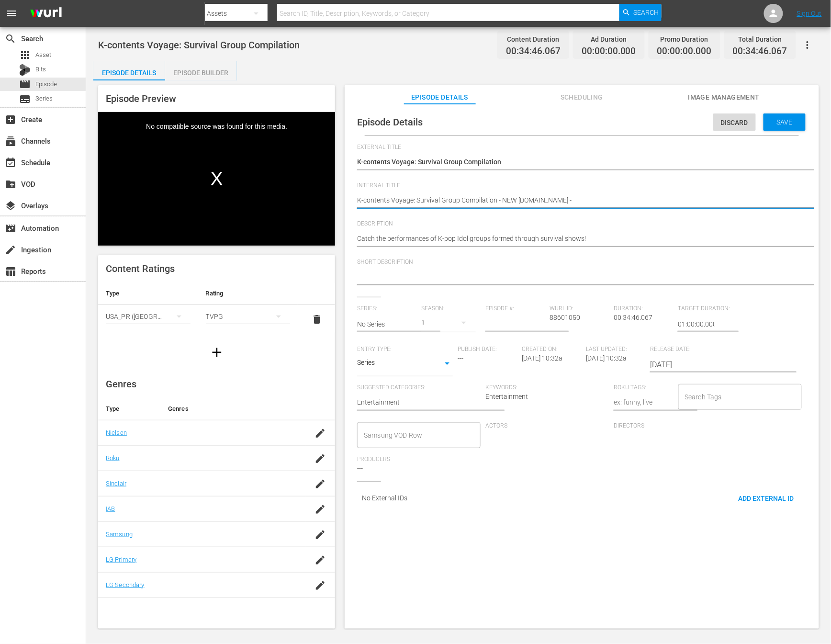
type textarea "K-contents Voyage: Survival Group Compilation - NEW K.ID -"
type textarea "K-contents Voyage: Survival Group Compilation - NEW K.ID - S"
type textarea "K-contents Voyage: Survival Group Compilation - NEW K.ID - SS"
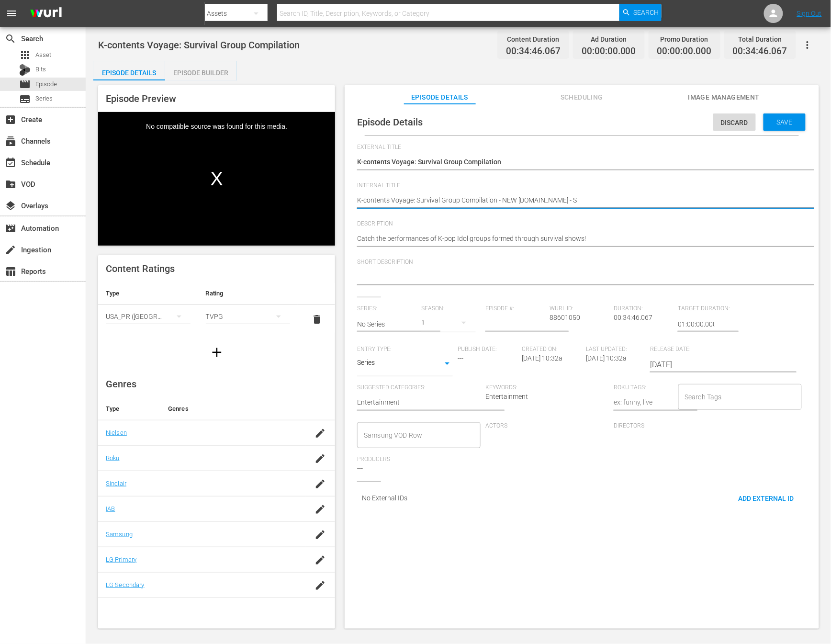
type textarea "K-contents Voyage: Survival Group Compilation - NEW K.ID - SS"
type textarea "K-contents Voyage: Survival Group Compilation - NEW K.ID - SST"
type textarea "K-contents Voyage: Survival Group Compilation - NEW K.ID - SSTV"
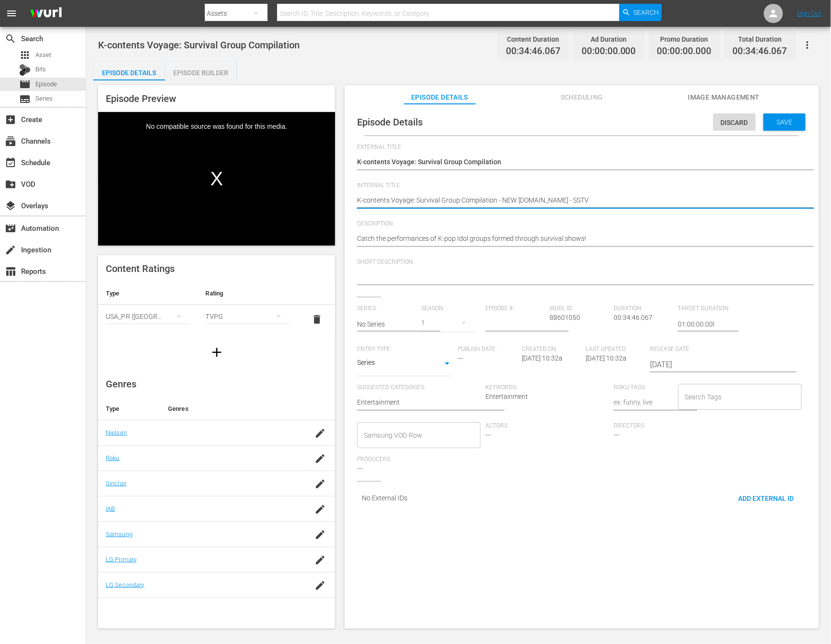
type textarea "K-contents Voyage: Survival Group Compilation - NEW K.ID - SSTV"
type textarea "K-contents Voyage: Survival Group Compilation - NEW K.ID - SSTV -"
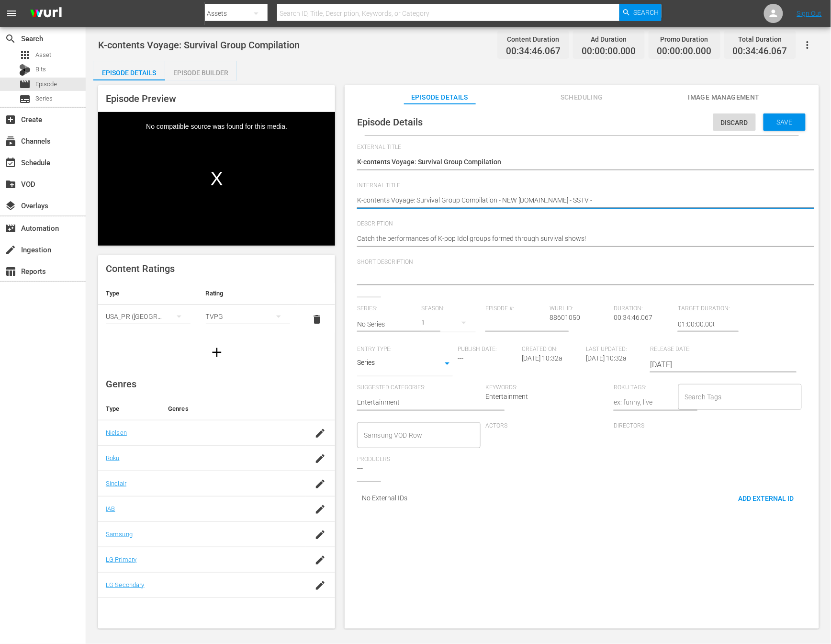
type textarea "K-contents Voyage: Survival Group Compilation - NEW K.ID - SSTV -"
type textarea "K-contents Voyage: Survival Group Compilation - NEW K.ID - SSTV - 2"
type textarea "K-contents Voyage: Survival Group Compilation - NEW K.ID - SSTV - 20"
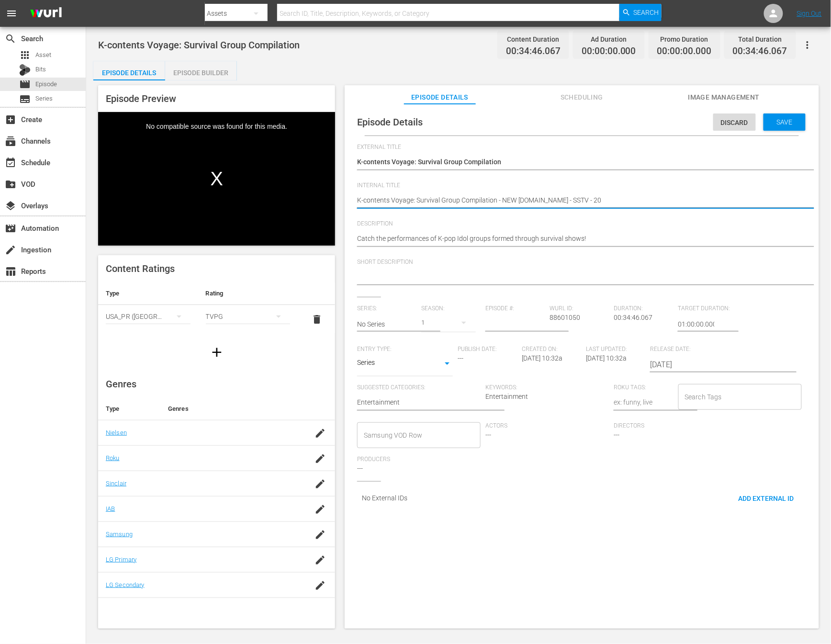
type textarea "K-contents Voyage: Survival Group Compilation - NEW K.ID - SSTV - 202"
type textarea "K-contents Voyage: Survival Group Compilation - NEW K.ID - SSTV - 2025"
type textarea "K-contents Voyage: Survival Group Compilation - NEW K.ID - SSTV - 20250"
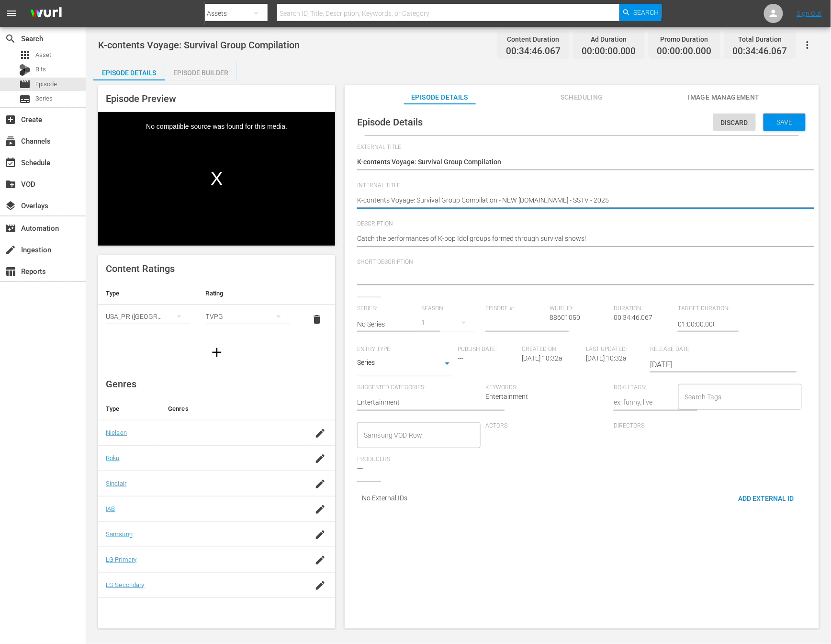
type textarea "K-contents Voyage: Survival Group Compilation - NEW K.ID - SSTV - 20250"
type textarea "K-contents Voyage: Survival Group Compilation - NEW [DOMAIN_NAME] - SSTV - 2025…"
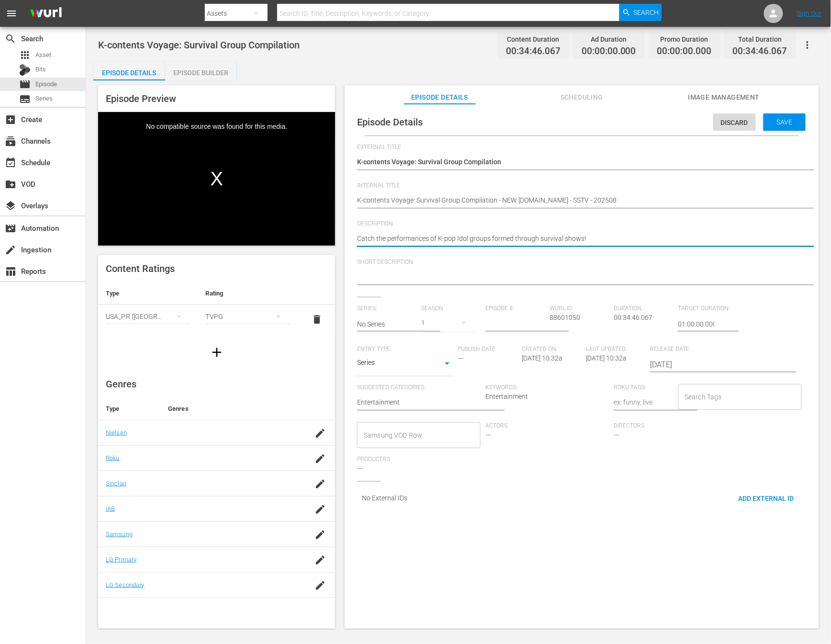
click at [547, 235] on textarea "Catch the performances of K-pop Idol groups formed through survival shows!" at bounding box center [579, 239] width 445 height 11
click at [478, 279] on textarea at bounding box center [579, 277] width 445 height 11
paste textarea "Catch the performances of K-pop Idol groups formed through survival shows!"
type textarea "Catch the performances of K-pop Idol groups formed through survival shows!"
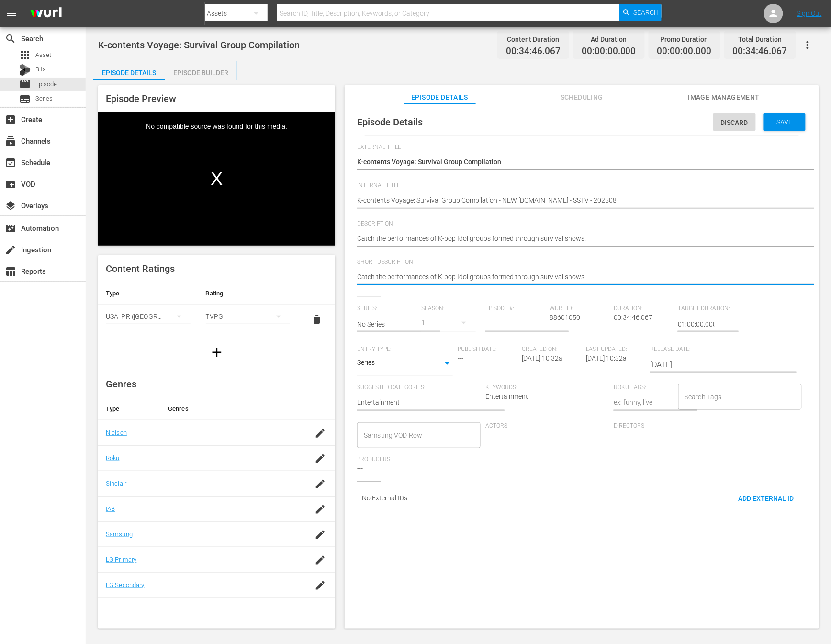
type textarea "Catch the performances of K-pop Idol groups formed through survival shows!"
click at [397, 322] on input "text" at bounding box center [386, 324] width 59 height 23
type input "o"
click at [385, 325] on input "voyage" at bounding box center [386, 324] width 59 height 23
click at [377, 323] on input "voyage" at bounding box center [386, 324] width 59 height 23
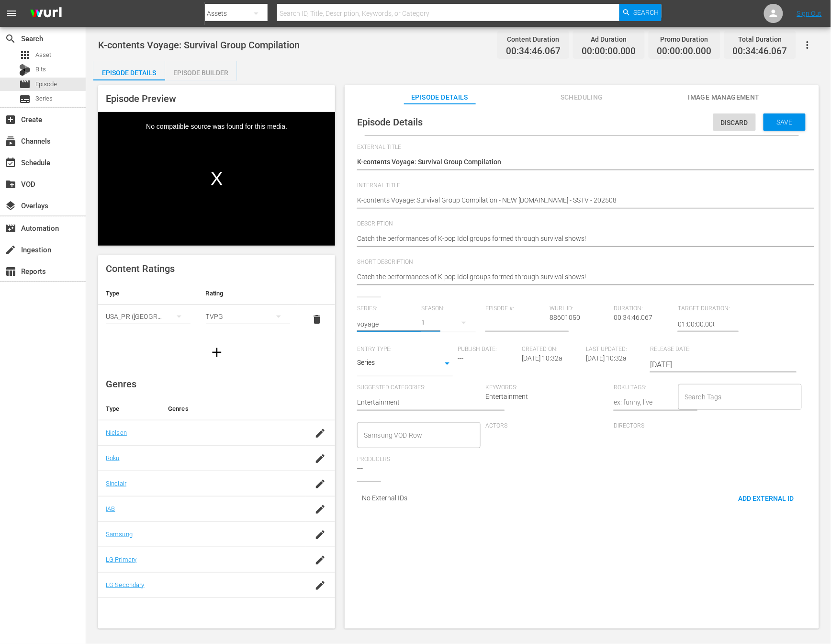
drag, startPoint x: 392, startPoint y: 320, endPoint x: 280, endPoint y: 314, distance: 112.3
click at [284, 314] on div "Episode Preview Video Player is loading. Play Video Play Mute Current Time 00:0…" at bounding box center [458, 358] width 731 height 556
click at [378, 328] on input "voyage" at bounding box center [386, 324] width 59 height 23
click at [359, 327] on input "voyage" at bounding box center [386, 324] width 59 height 23
click at [410, 327] on input "K-contents voyage" at bounding box center [386, 324] width 59 height 23
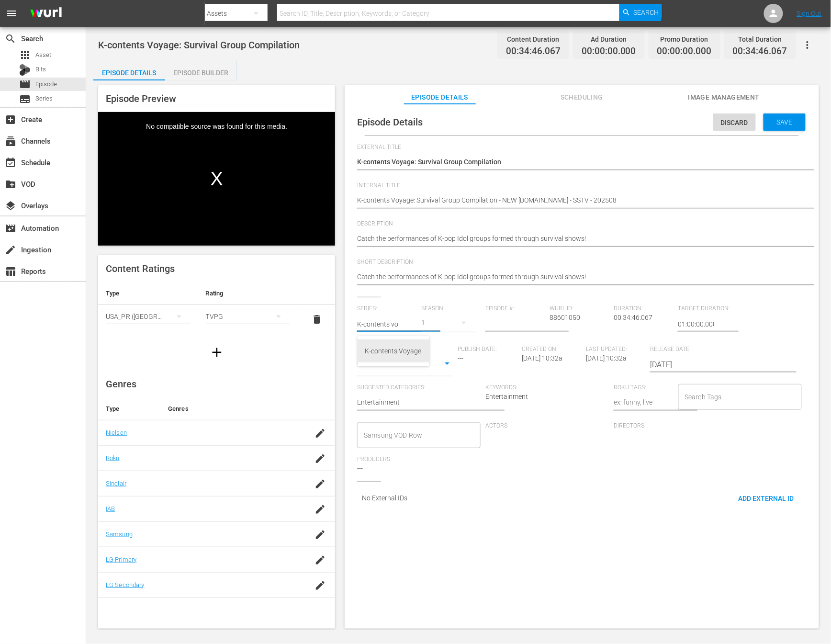
click at [405, 352] on div "K-contents Voyage" at bounding box center [393, 351] width 57 height 23
type input "K-contents Voyage"
click at [433, 322] on div "1" at bounding box center [448, 322] width 55 height 27
click at [462, 317] on div "1" at bounding box center [415, 322] width 831 height 644
click at [508, 319] on div "1" at bounding box center [415, 322] width 831 height 644
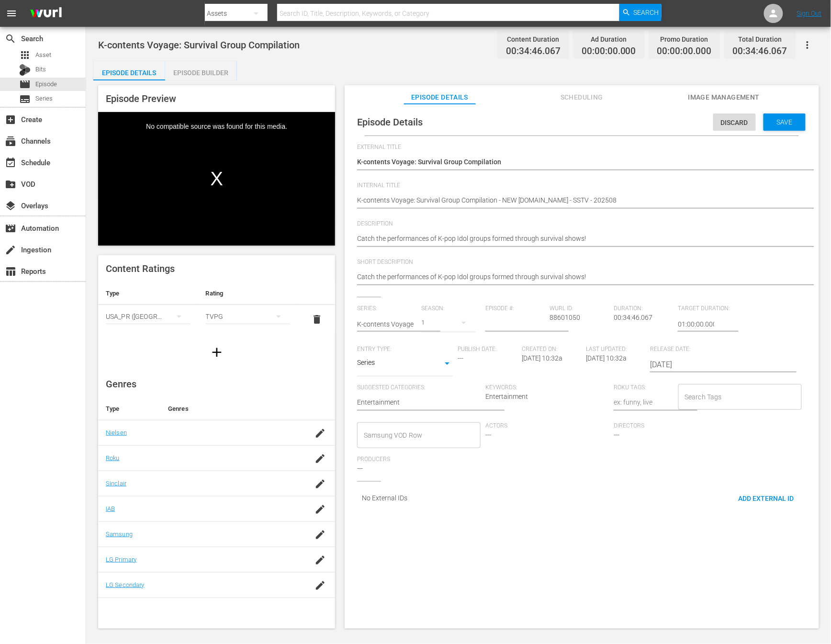
click at [510, 329] on input "number" at bounding box center [515, 324] width 59 height 23
type input "13"
click at [518, 445] on div "Actors ---" at bounding box center [550, 439] width 128 height 34
click at [779, 122] on span "Save" at bounding box center [785, 122] width 31 height 8
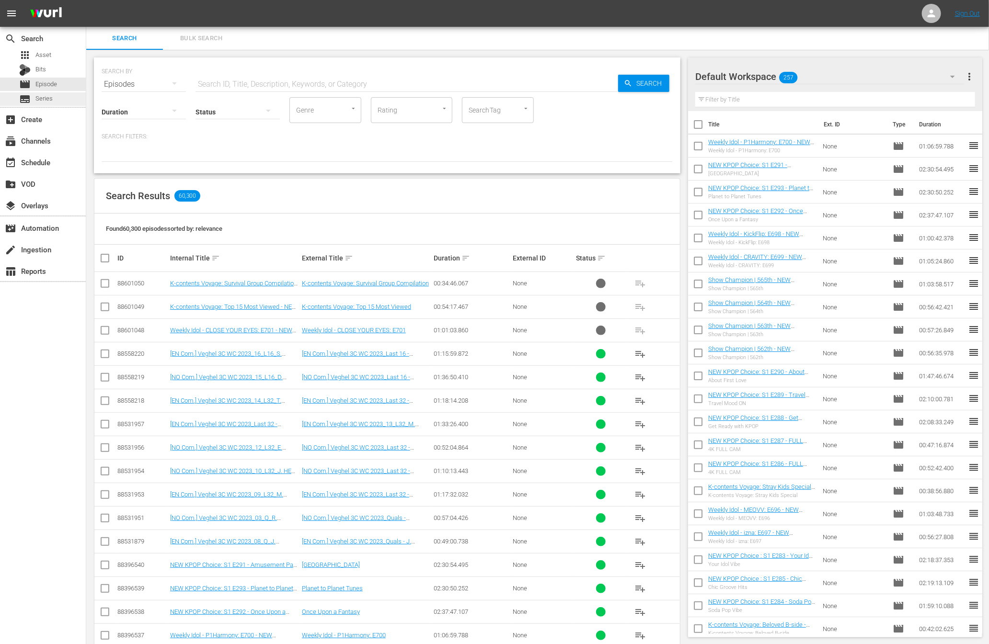
click at [46, 101] on span "Series" at bounding box center [43, 99] width 17 height 10
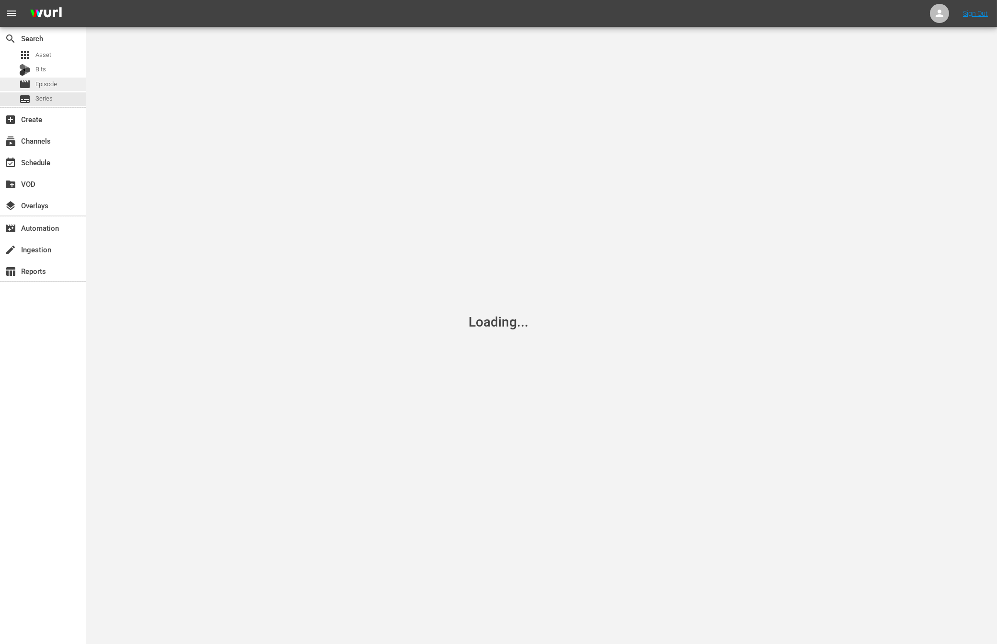
click at [59, 85] on div "movie Episode" at bounding box center [43, 84] width 86 height 13
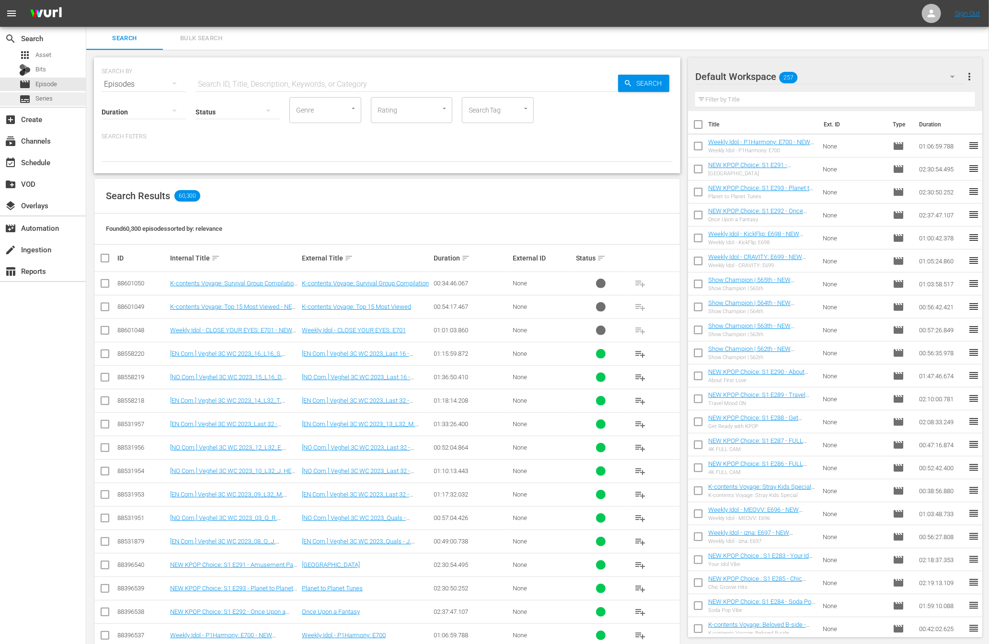
click at [59, 100] on div "subtitles Series" at bounding box center [43, 98] width 86 height 13
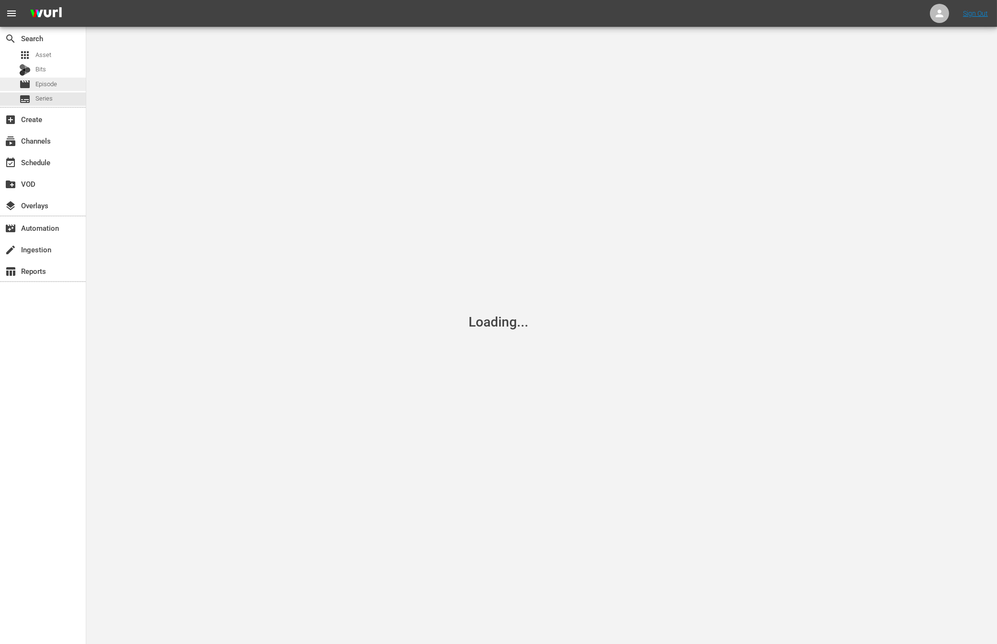
click at [60, 88] on div "movie Episode" at bounding box center [43, 84] width 86 height 13
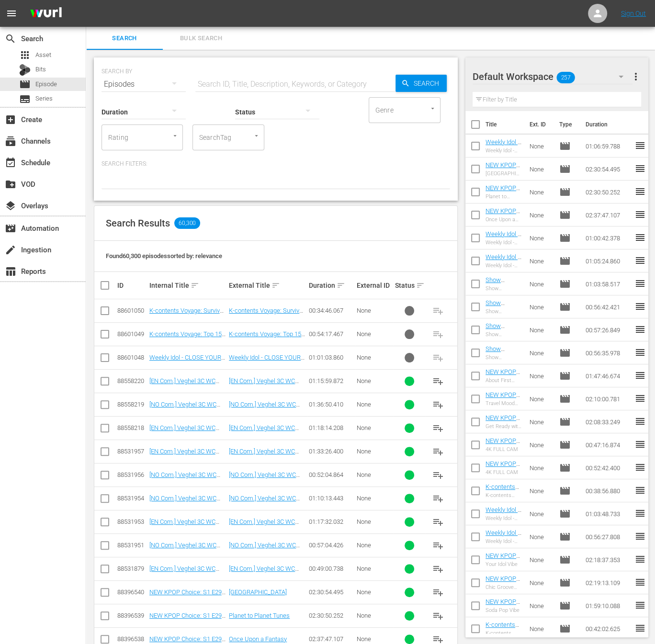
click at [30, 306] on div "search Search apps Asset Bits movie Episode subtitles Series add_box Create sub…" at bounding box center [43, 349] width 86 height 644
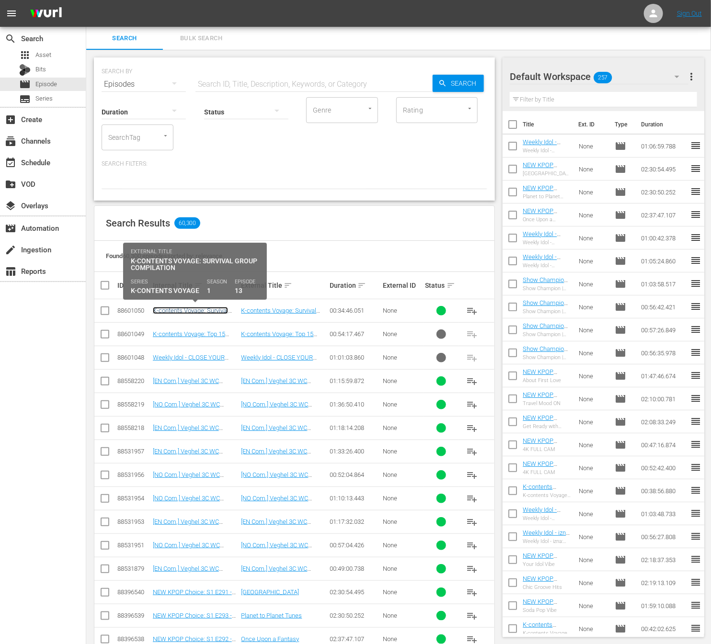
click at [212, 310] on link "K-contents Voyage: Survival Group Compilation - NEW [DOMAIN_NAME] - SSTV - 2025…" at bounding box center [190, 321] width 75 height 29
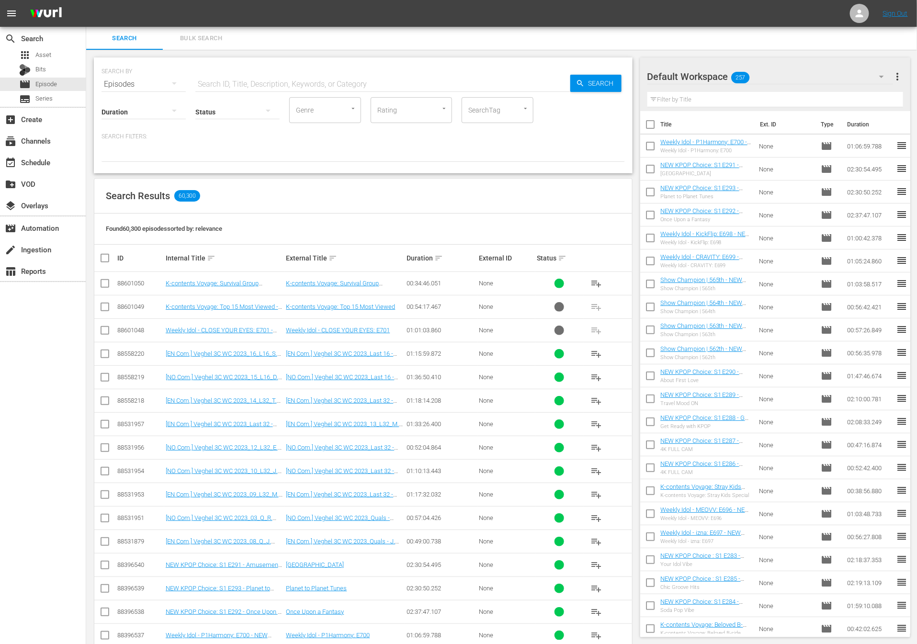
click at [585, 91] on span "Search" at bounding box center [603, 83] width 37 height 17
click at [586, 90] on span "Search" at bounding box center [603, 83] width 37 height 17
click at [51, 99] on span "Series" at bounding box center [43, 99] width 17 height 10
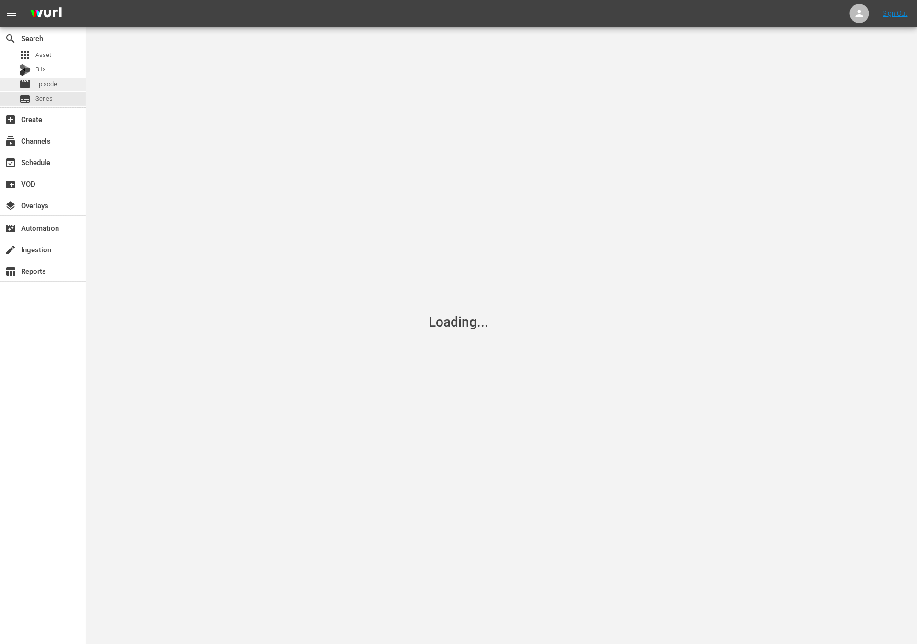
click at [55, 85] on span "Episode" at bounding box center [46, 85] width 22 height 10
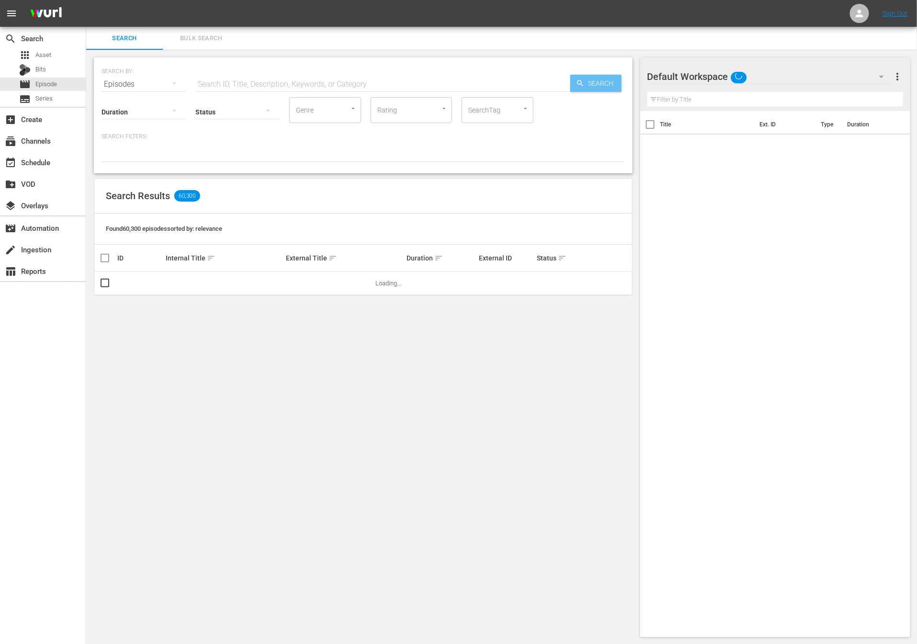
click at [599, 88] on span "Search" at bounding box center [603, 83] width 37 height 17
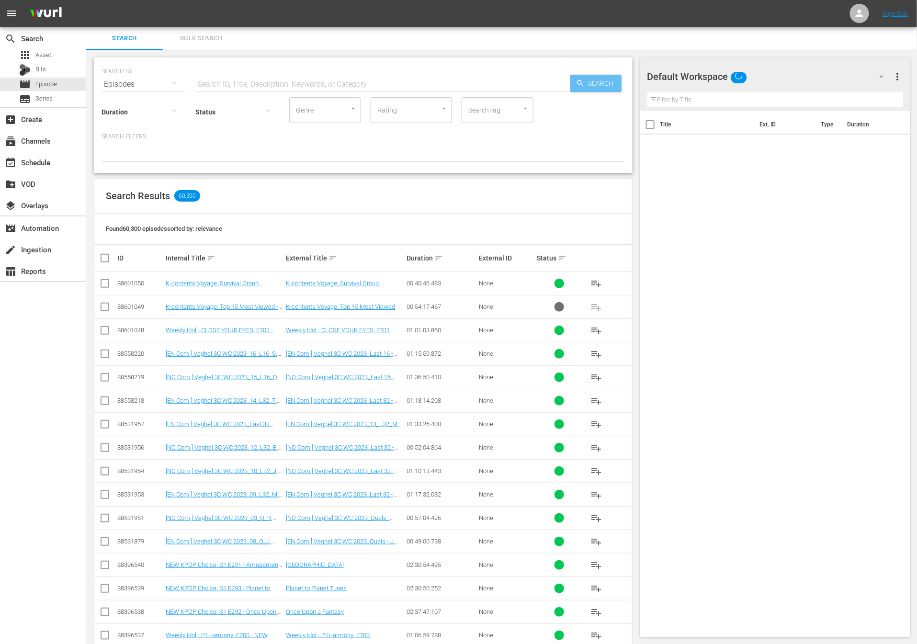
click at [599, 88] on span "Search" at bounding box center [603, 83] width 37 height 17
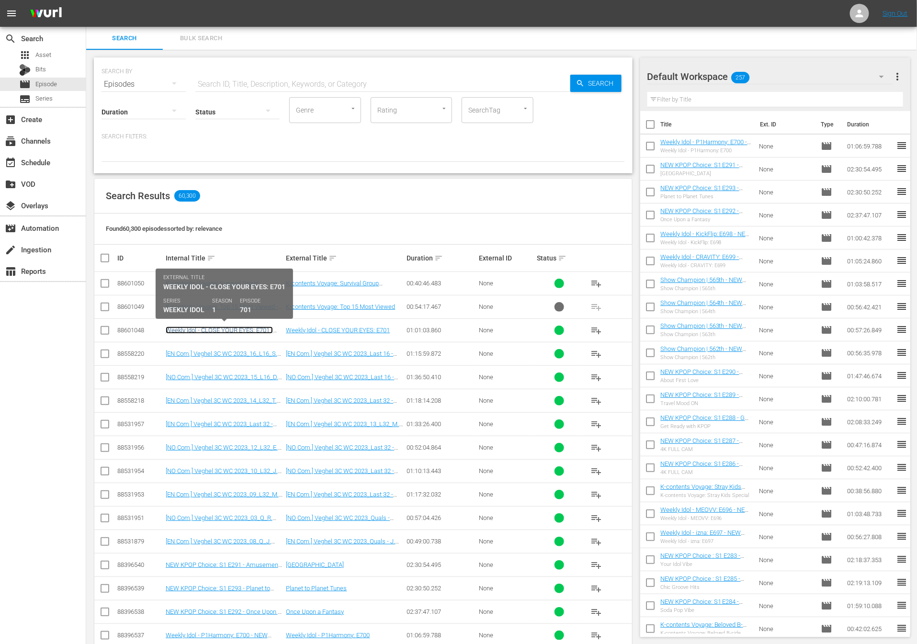
click at [253, 330] on link "Weekly Idol - CLOSE YOUR EYES: E701 - NEW K.ID - SSTV - 202508" at bounding box center [219, 334] width 107 height 14
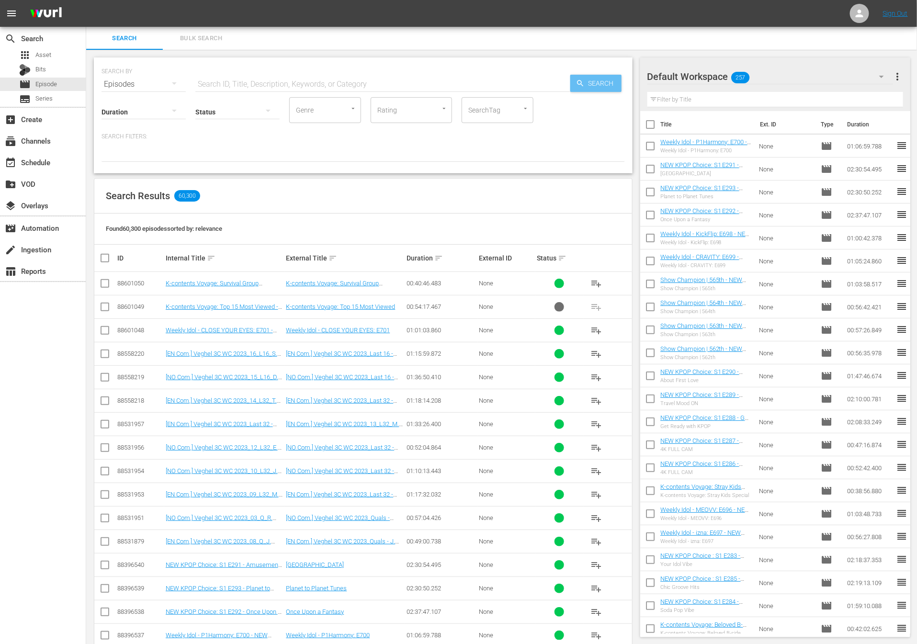
click at [577, 79] on icon "button" at bounding box center [580, 83] width 9 height 9
click at [56, 103] on div "subtitles Series" at bounding box center [43, 98] width 86 height 13
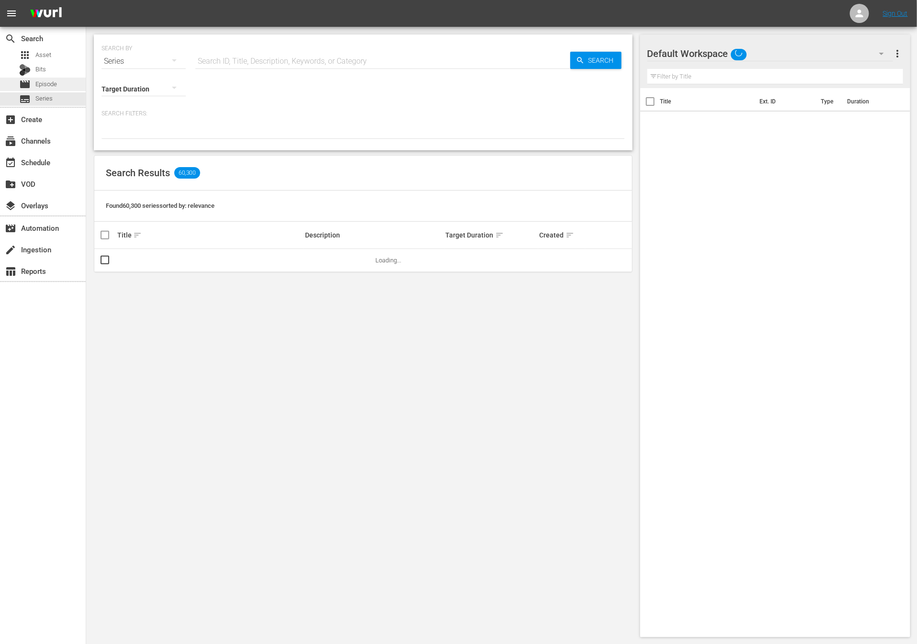
click at [53, 82] on span "Episode" at bounding box center [46, 85] width 22 height 10
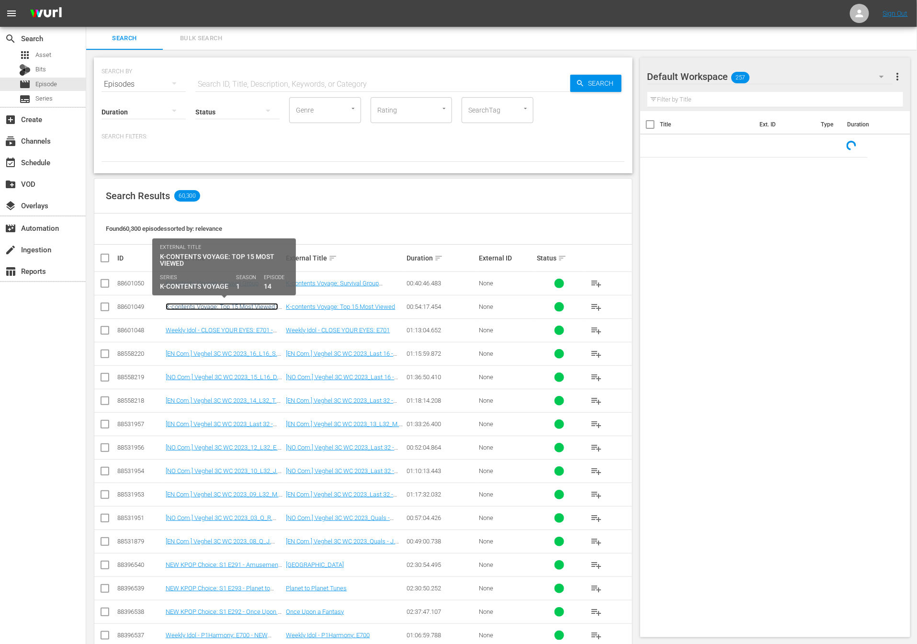
click at [243, 307] on link "K-contents Voyage: Top 15 Most Viewed - NEW [DOMAIN_NAME] - SSTV - 202508" at bounding box center [222, 310] width 113 height 14
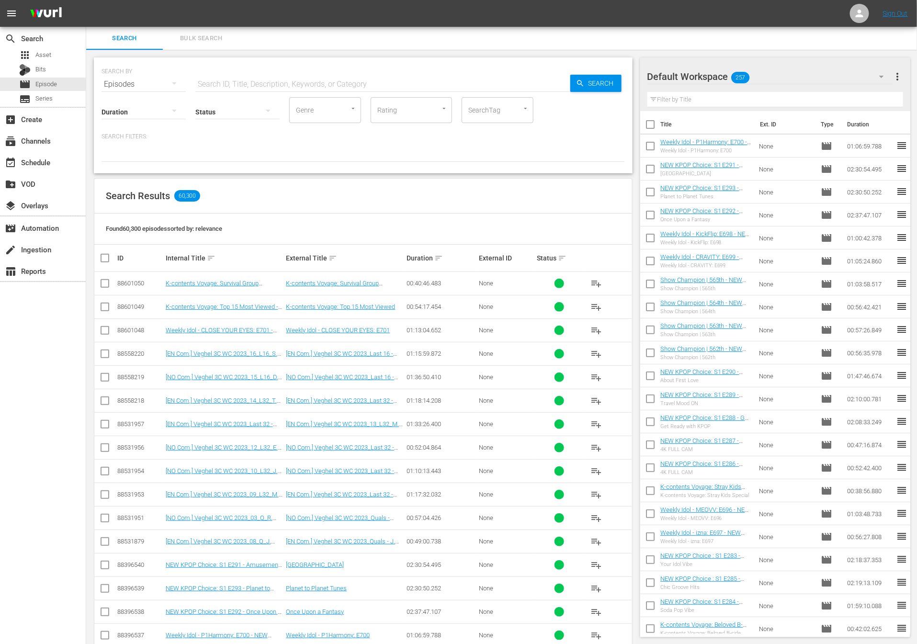
click at [268, 200] on div "Search Results 60,300" at bounding box center [363, 196] width 538 height 35
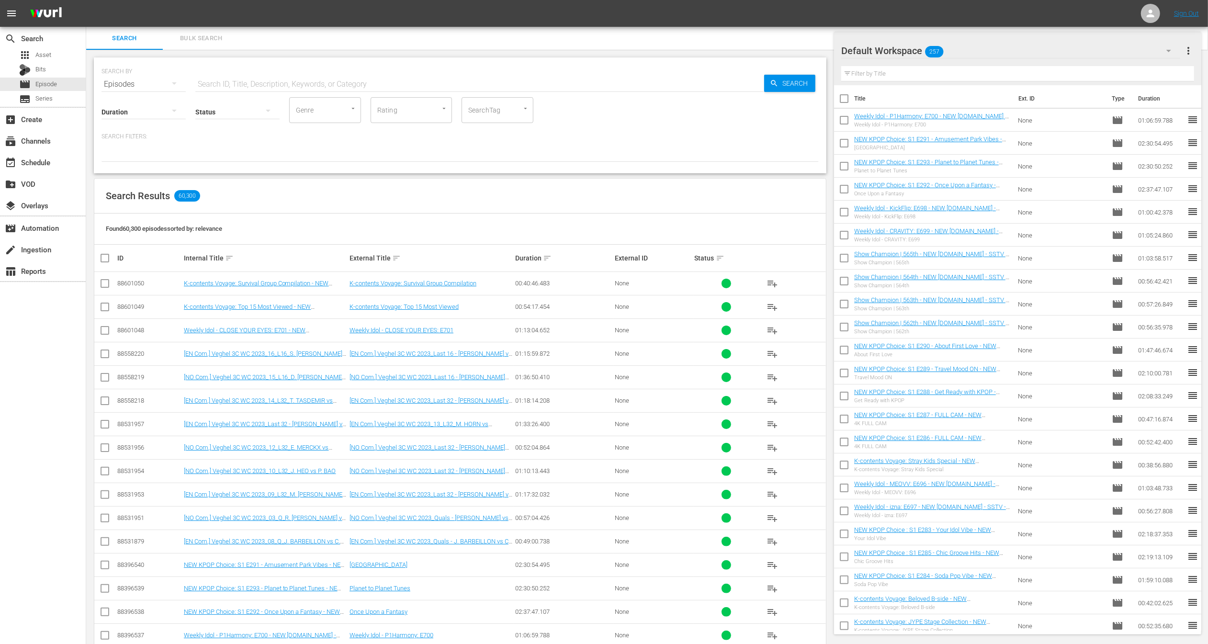
scroll to position [132, 0]
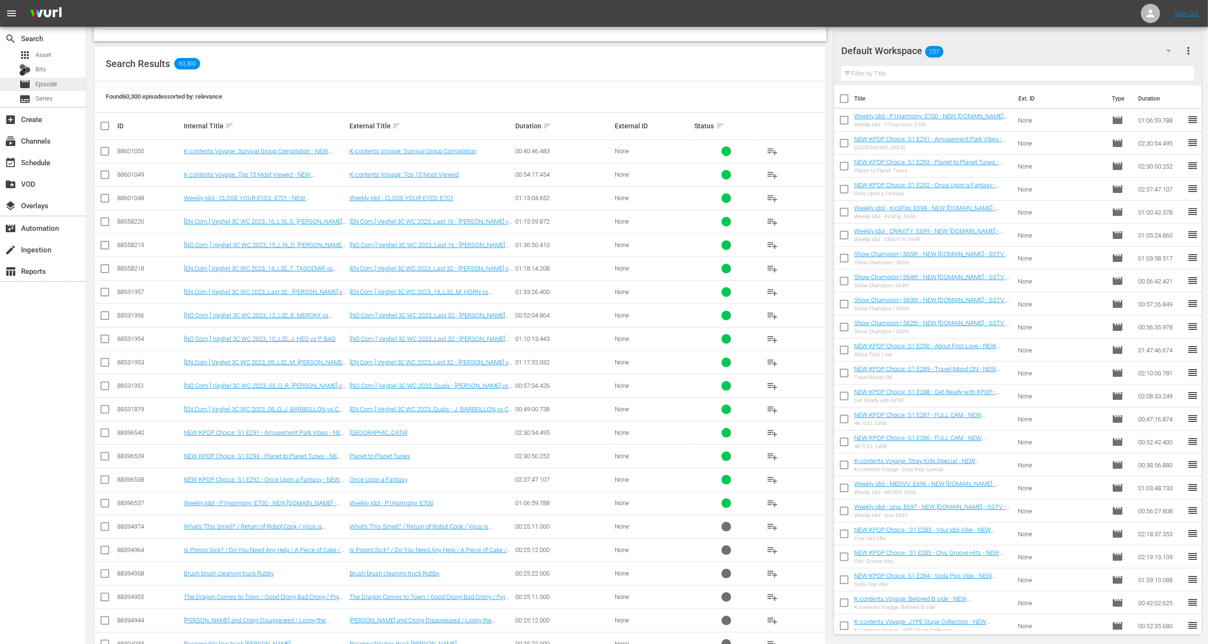
click at [54, 89] on div "movie Episode" at bounding box center [38, 84] width 38 height 13
click at [52, 94] on div "subtitles Series" at bounding box center [43, 98] width 86 height 13
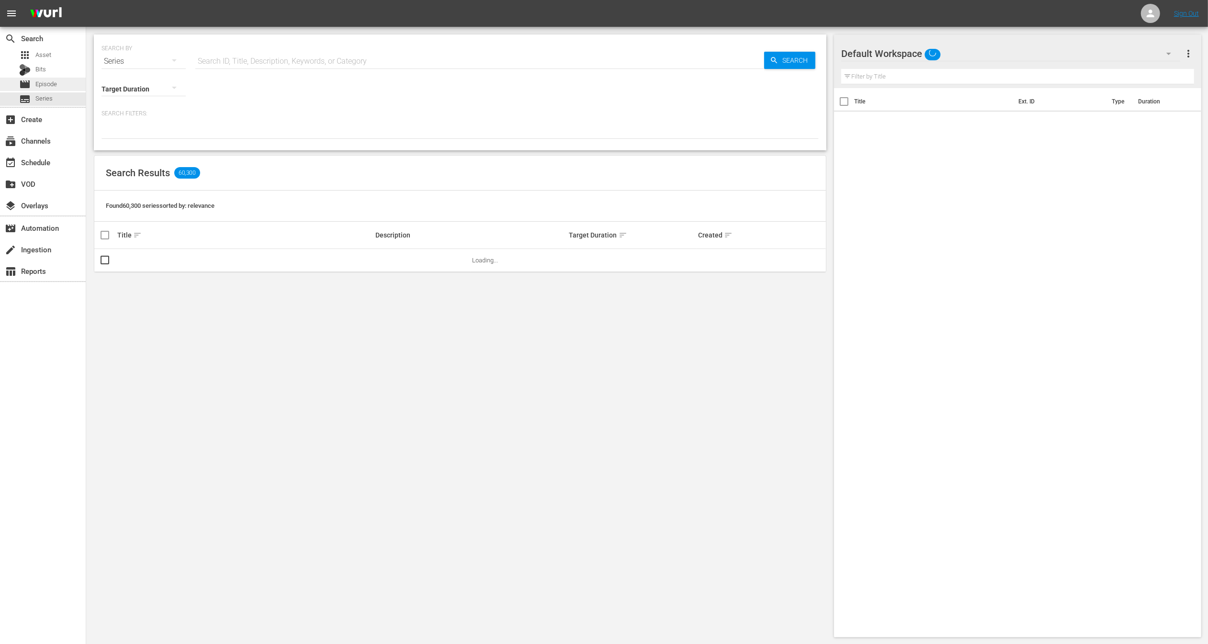
click at [54, 85] on span "Episode" at bounding box center [46, 85] width 22 height 10
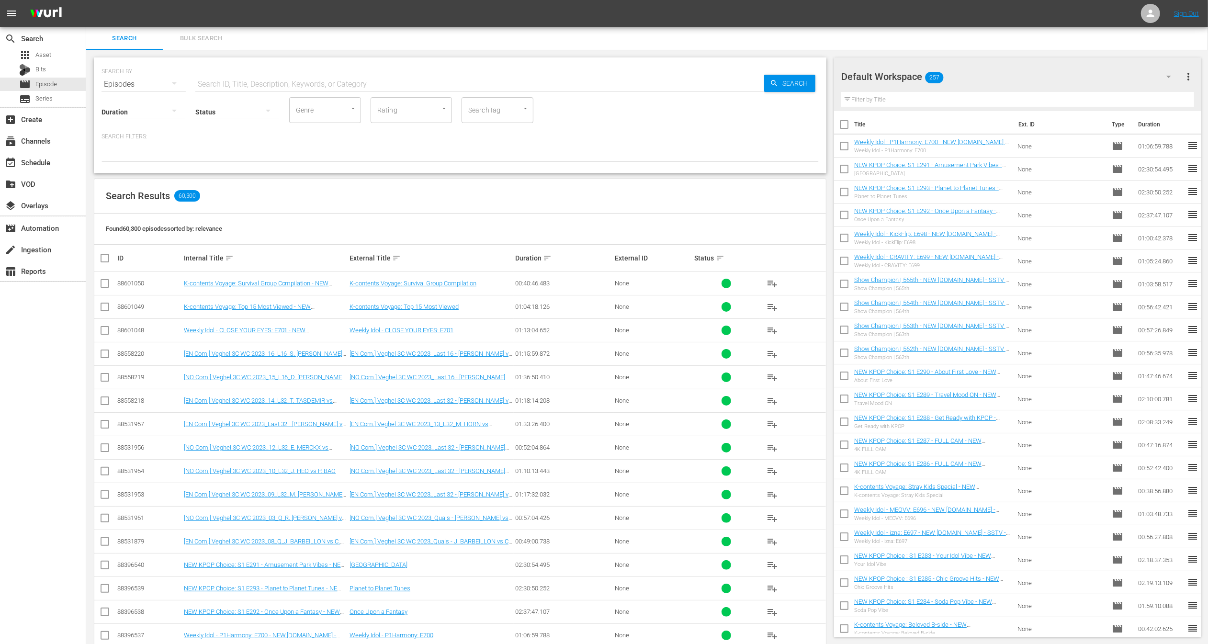
click at [403, 212] on div "Search Results 60,300" at bounding box center [460, 196] width 732 height 35
click at [108, 284] on input "checkbox" at bounding box center [104, 285] width 11 height 11
checkbox input "true"
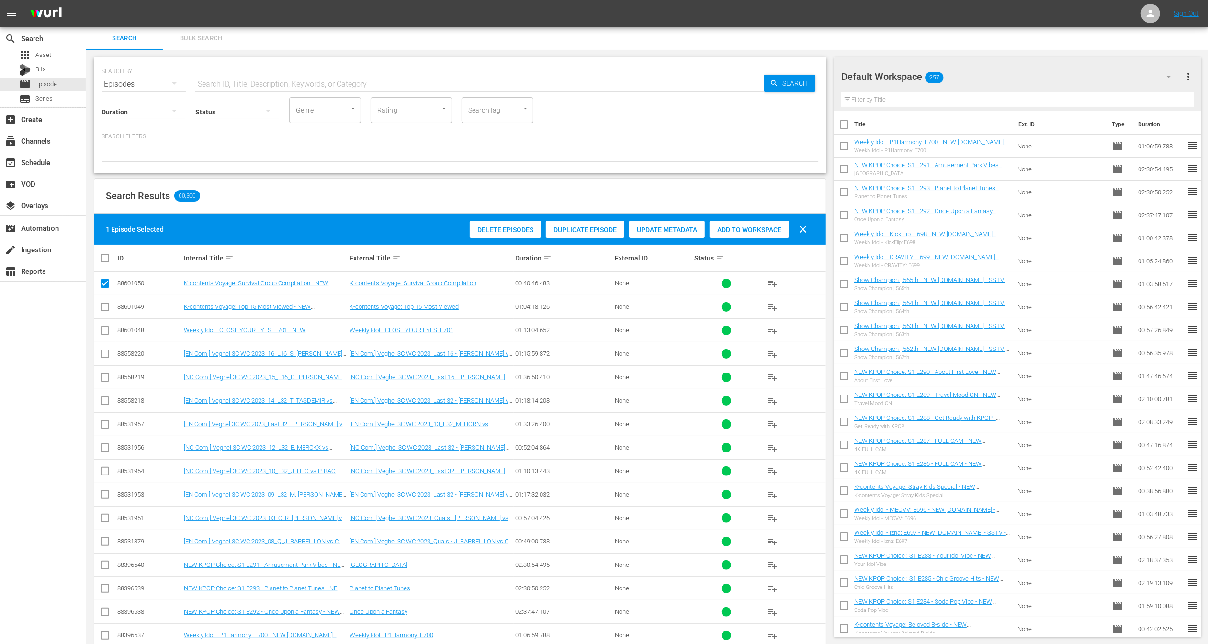
click at [104, 311] on input "checkbox" at bounding box center [104, 308] width 11 height 11
checkbox input "true"
click at [102, 331] on input "checkbox" at bounding box center [104, 332] width 11 height 11
checkbox input "true"
click at [718, 227] on span "Add to Workspace" at bounding box center [750, 230] width 80 height 8
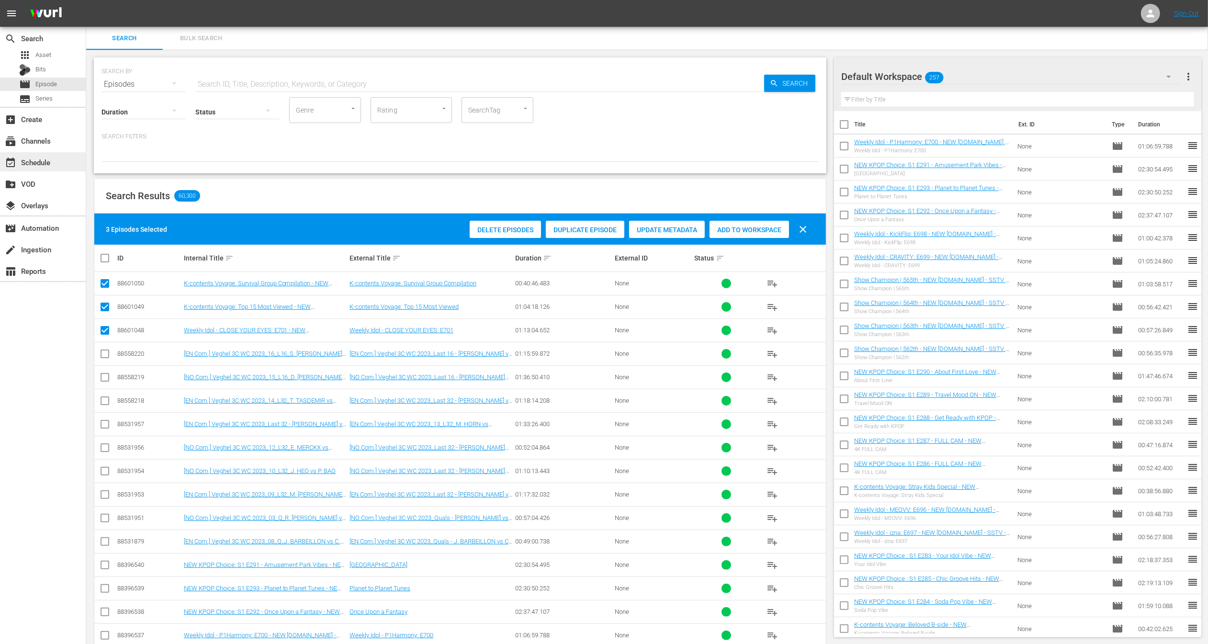
click at [37, 164] on div "event_available Schedule" at bounding box center [27, 161] width 54 height 9
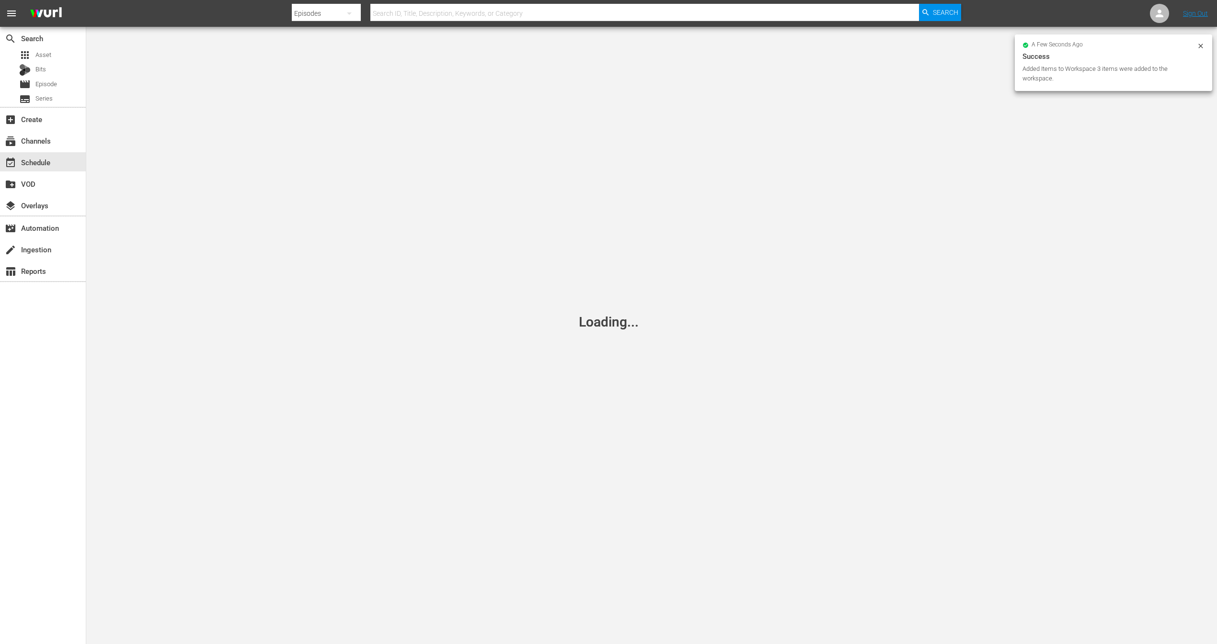
click at [337, 12] on div "Episodes" at bounding box center [326, 13] width 69 height 27
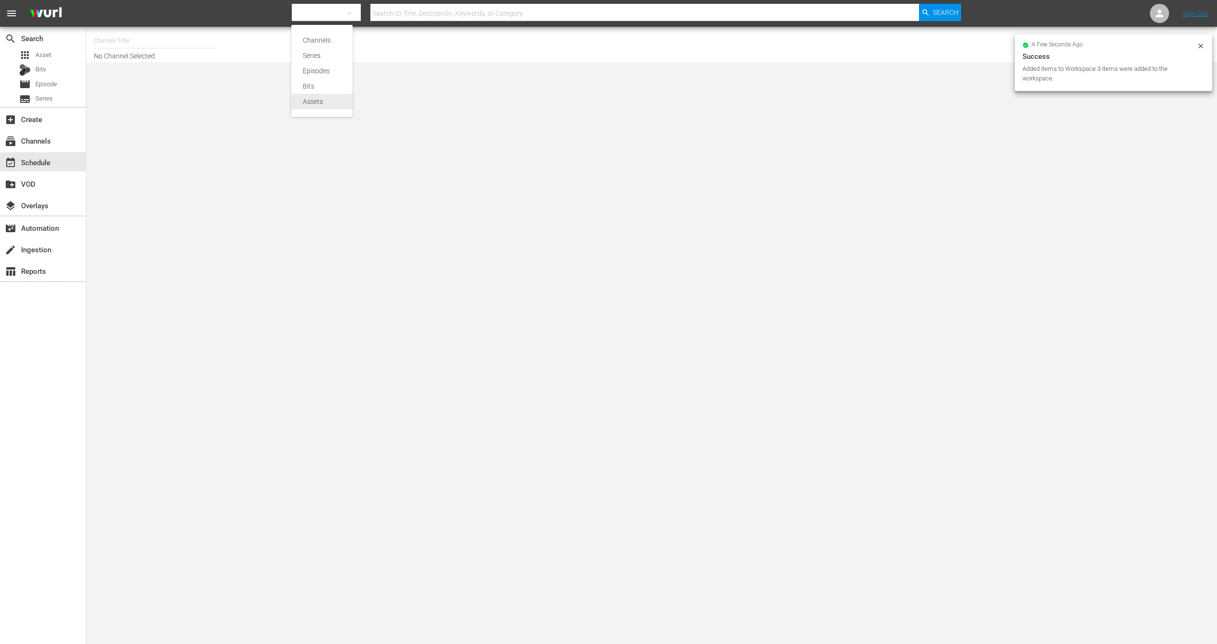
click at [319, 102] on div "Assets" at bounding box center [322, 101] width 38 height 15
click at [324, 12] on div "Assets" at bounding box center [326, 13] width 69 height 27
click at [326, 41] on div "Channels" at bounding box center [322, 40] width 38 height 15
click at [442, 4] on div "Channels Series Episodes Bits Assets" at bounding box center [608, 322] width 1217 height 644
click at [432, 11] on input "text" at bounding box center [644, 13] width 548 height 23
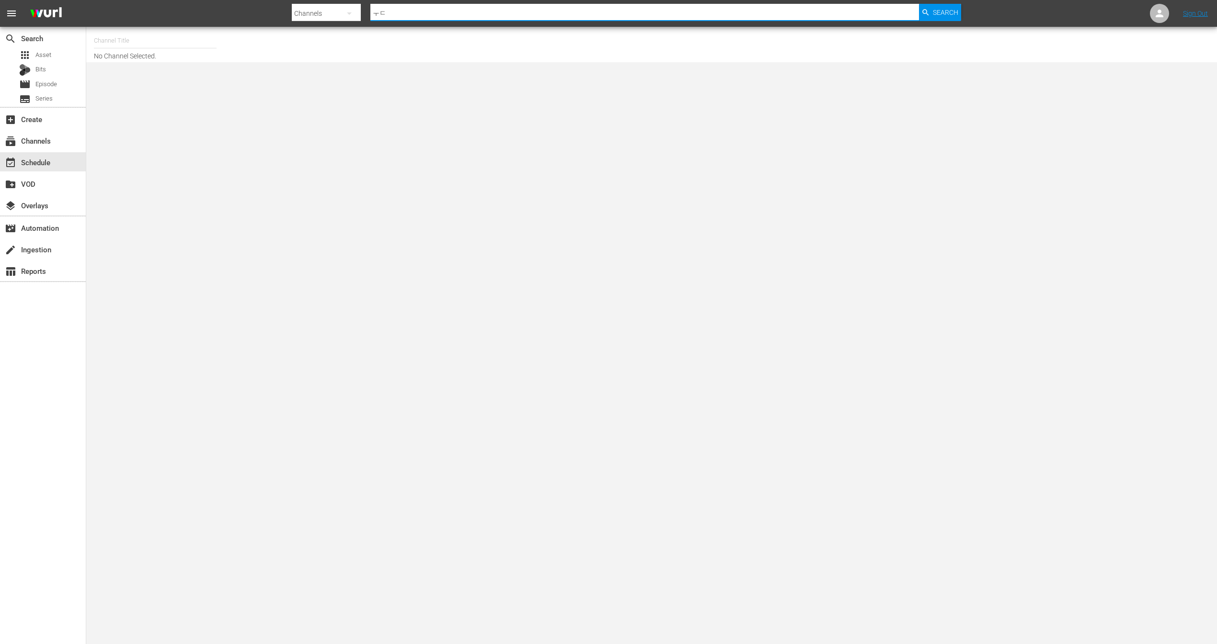
type input "ㅜ"
type input "new kpop"
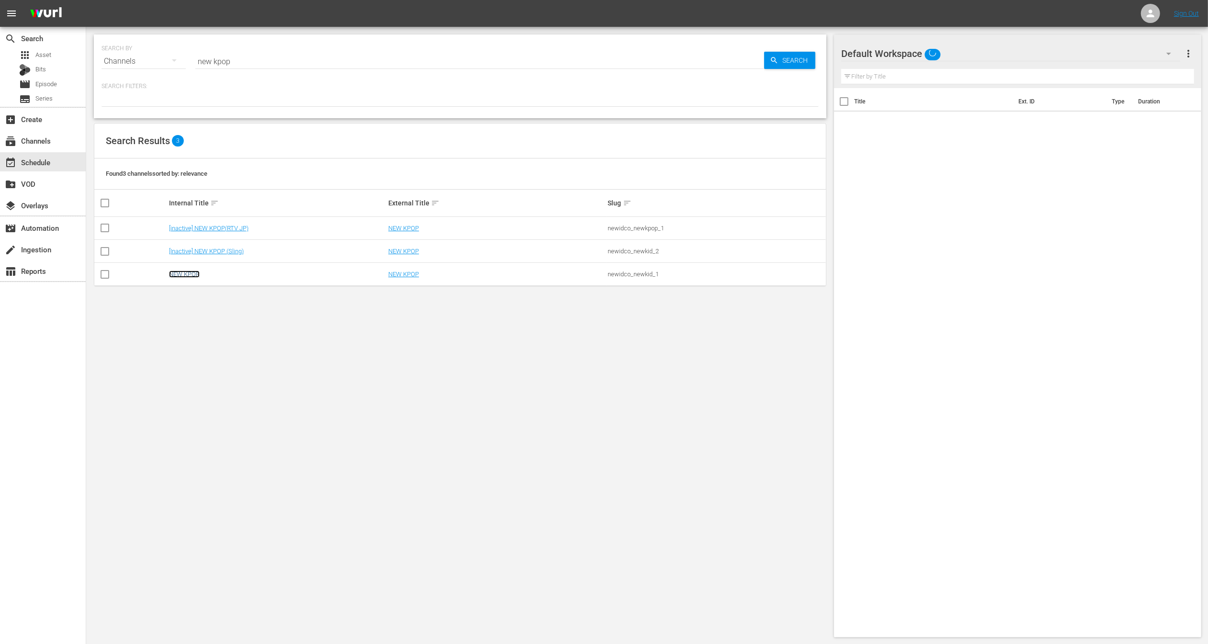
click at [186, 275] on link "NEW KPOP" at bounding box center [184, 274] width 31 height 7
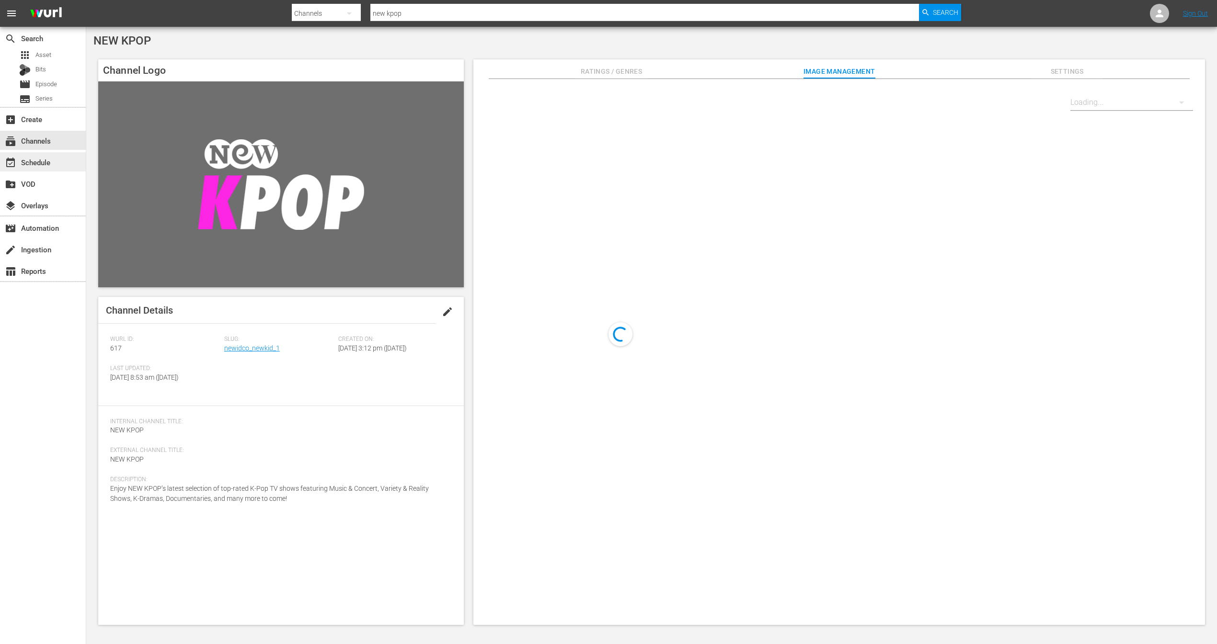
click at [29, 165] on div "event_available Schedule" at bounding box center [27, 161] width 54 height 9
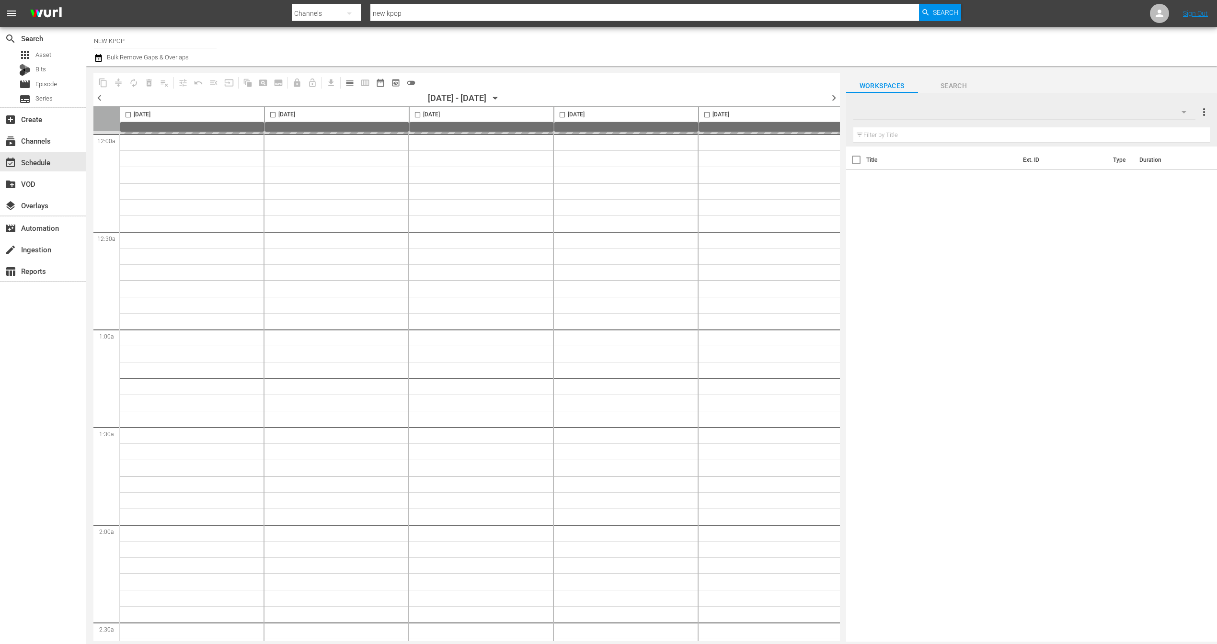
click at [503, 100] on div "08/21/2025 - 08/27/2025 August 21st" at bounding box center [465, 98] width 75 height 10
click at [501, 99] on icon "button" at bounding box center [495, 98] width 11 height 11
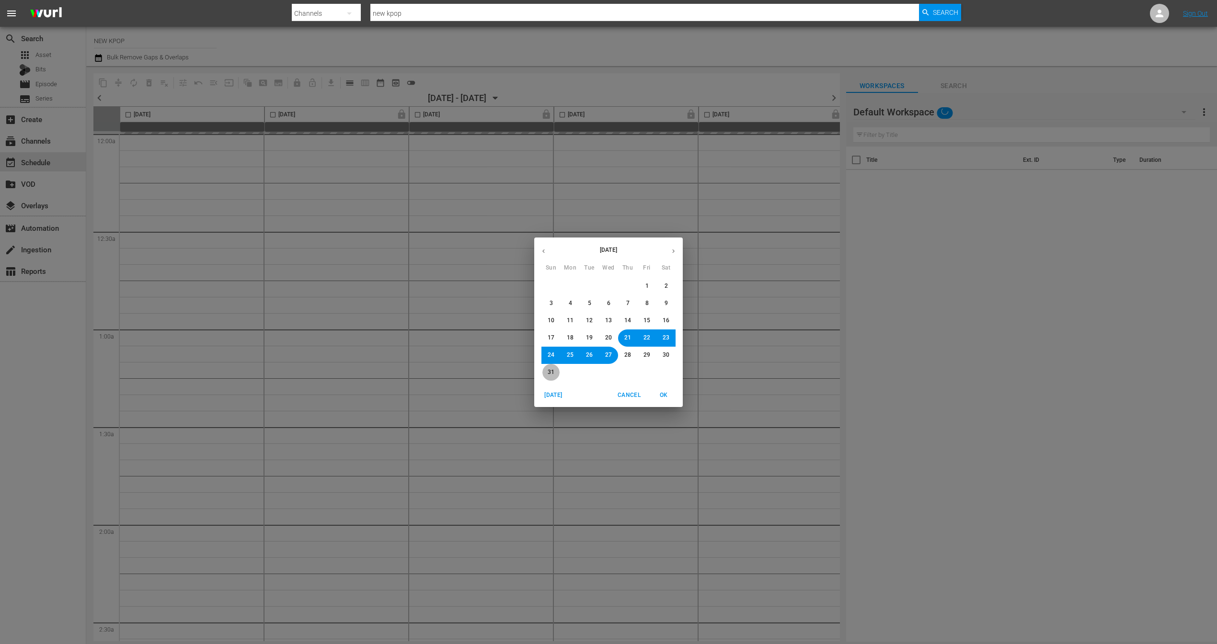
click at [547, 372] on button "31" at bounding box center [550, 372] width 17 height 17
click at [677, 397] on button "OK" at bounding box center [663, 395] width 31 height 16
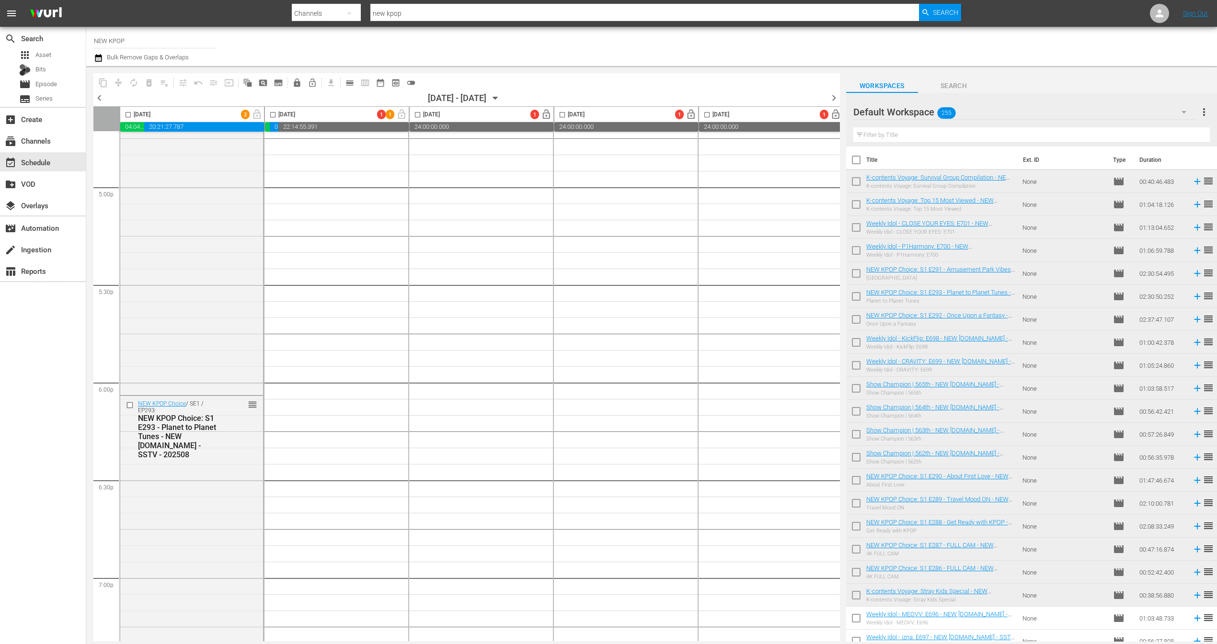
scroll to position [3255, 0]
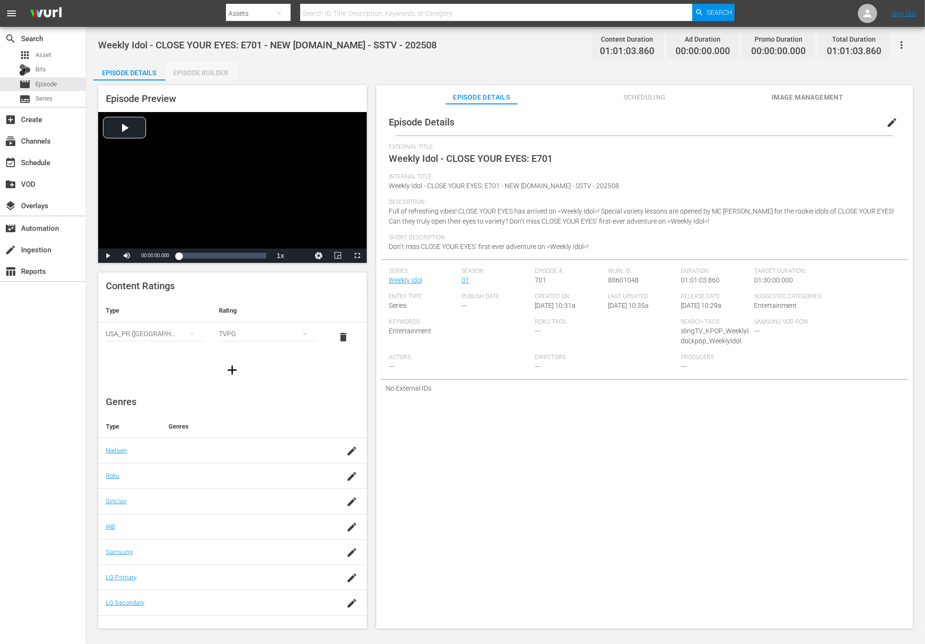
click at [215, 71] on div "Episode Builder" at bounding box center [201, 72] width 72 height 23
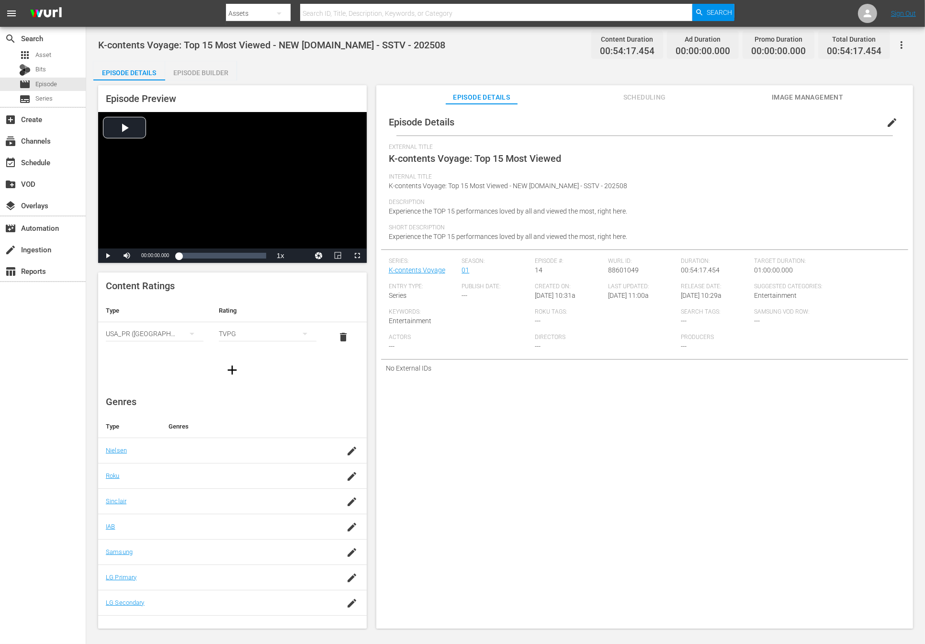
click at [183, 63] on div "Episode Builder" at bounding box center [201, 72] width 72 height 23
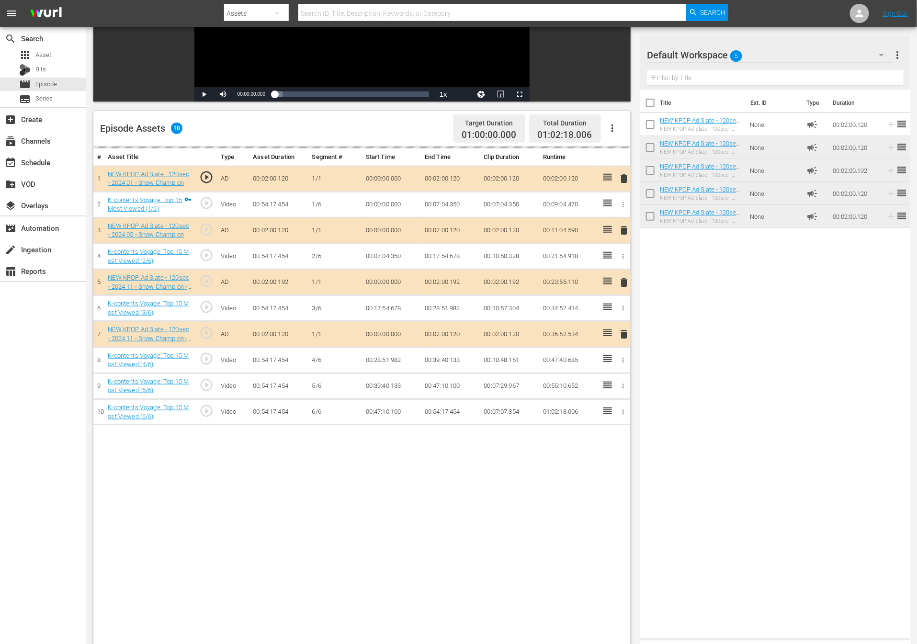
scroll to position [45, 0]
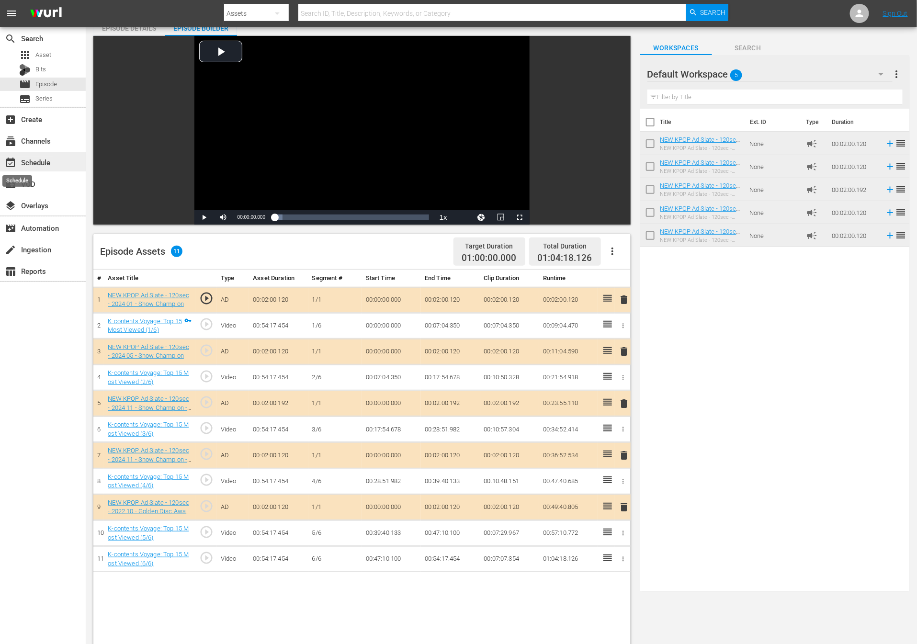
drag, startPoint x: 764, startPoint y: 116, endPoint x: 12, endPoint y: 167, distance: 754.2
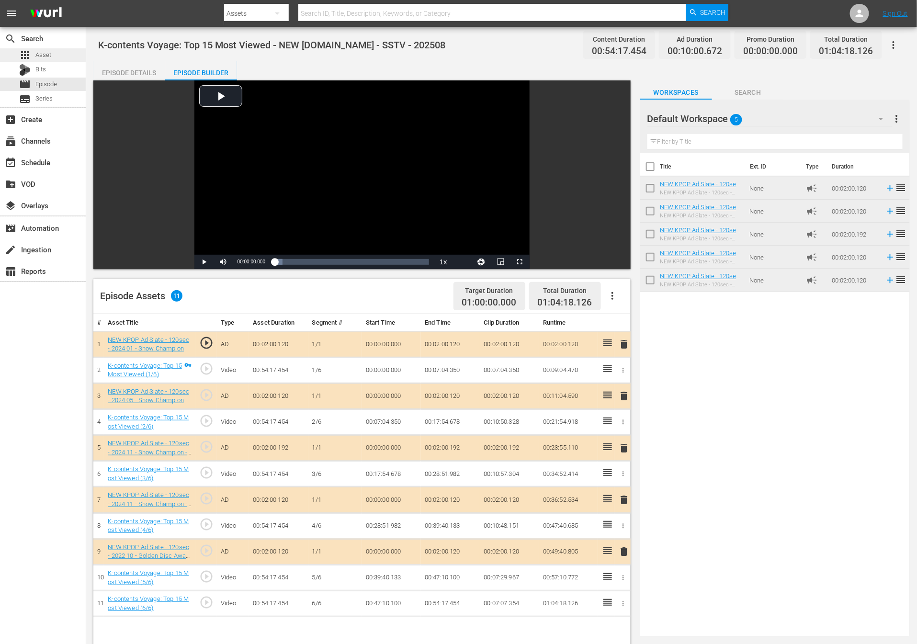
scroll to position [0, 0]
